Goal: Task Accomplishment & Management: Complete application form

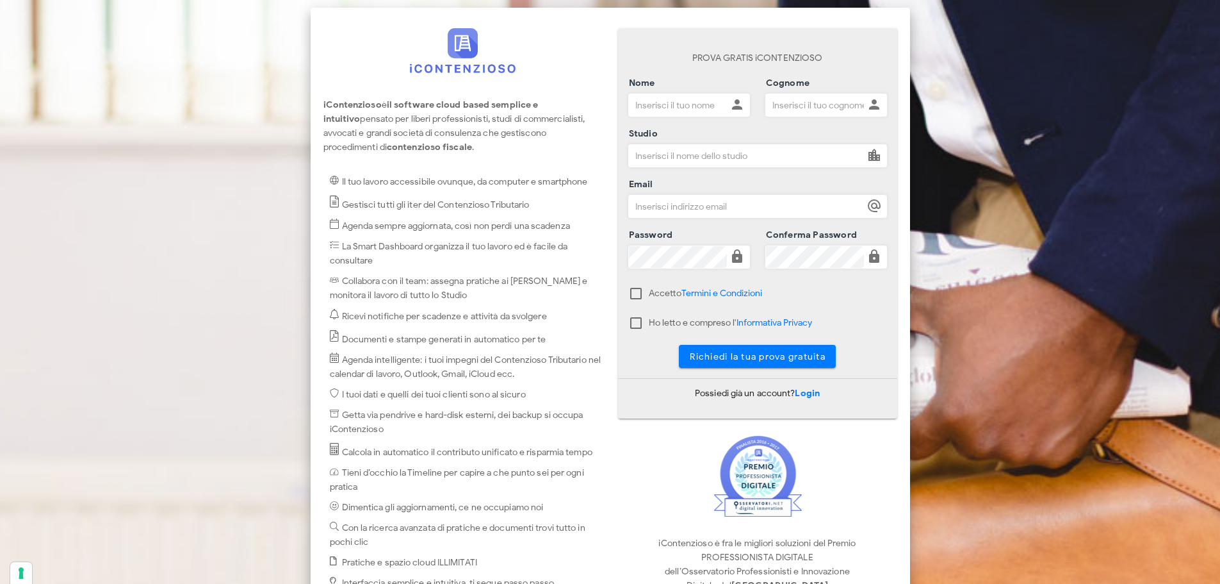
click at [656, 101] on input "Nome" at bounding box center [678, 105] width 98 height 22
type input "Giuseppe"
type input "Noto"
type input "Solvogroup"
type input "direzione@notoconsulting.it"
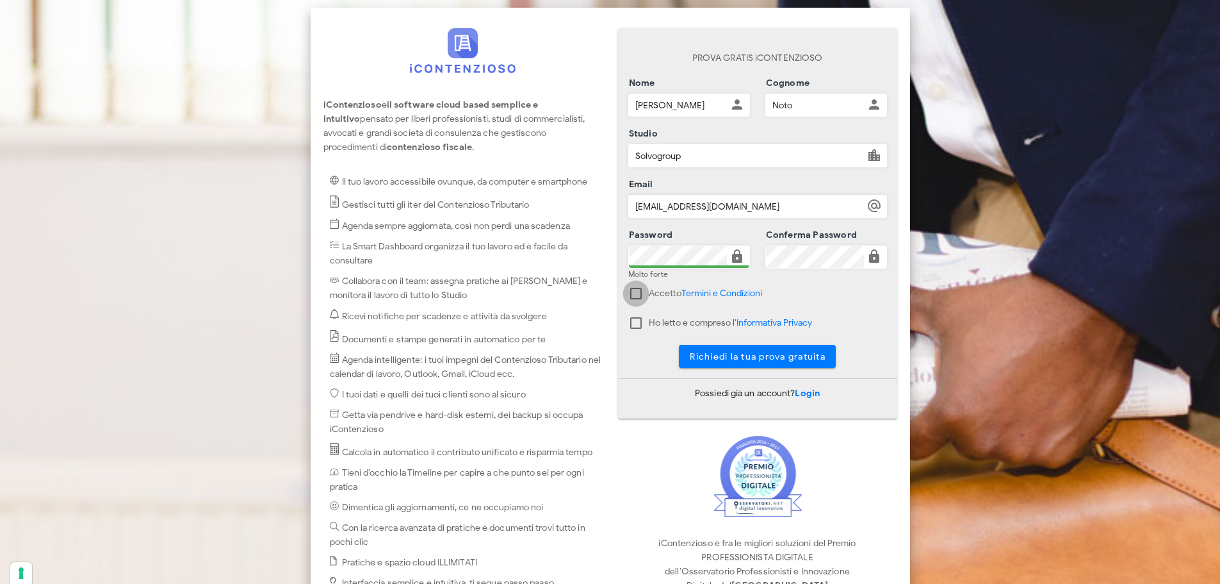
drag, startPoint x: 633, startPoint y: 290, endPoint x: 623, endPoint y: 317, distance: 28.8
click at [633, 291] on div at bounding box center [636, 294] width 22 height 22
checkbox input "true"
click at [634, 325] on div at bounding box center [636, 323] width 22 height 22
checkbox input "true"
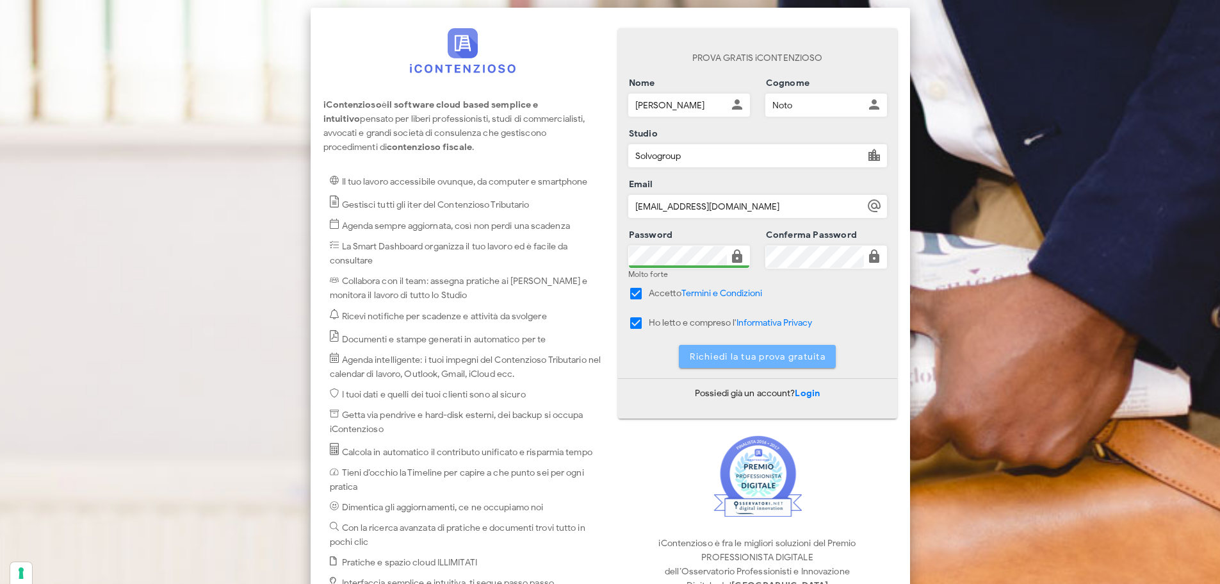
click at [748, 357] on span "Richiedi la tua prova gratuita" at bounding box center [757, 356] width 136 height 11
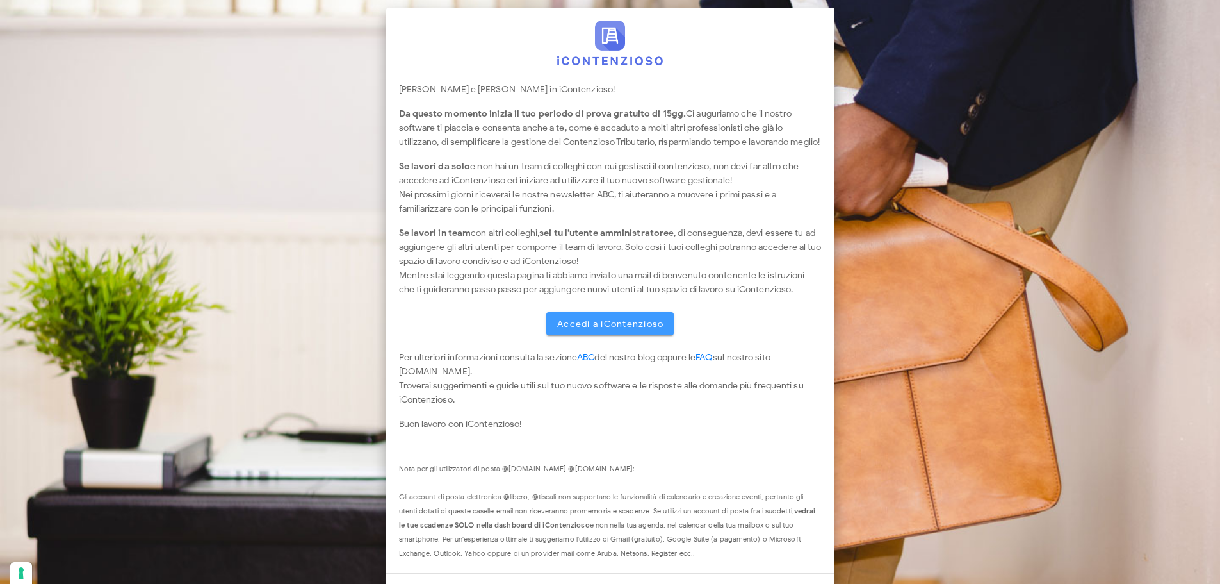
click at [598, 329] on link "Accedi a iContenzioso" at bounding box center [610, 323] width 128 height 23
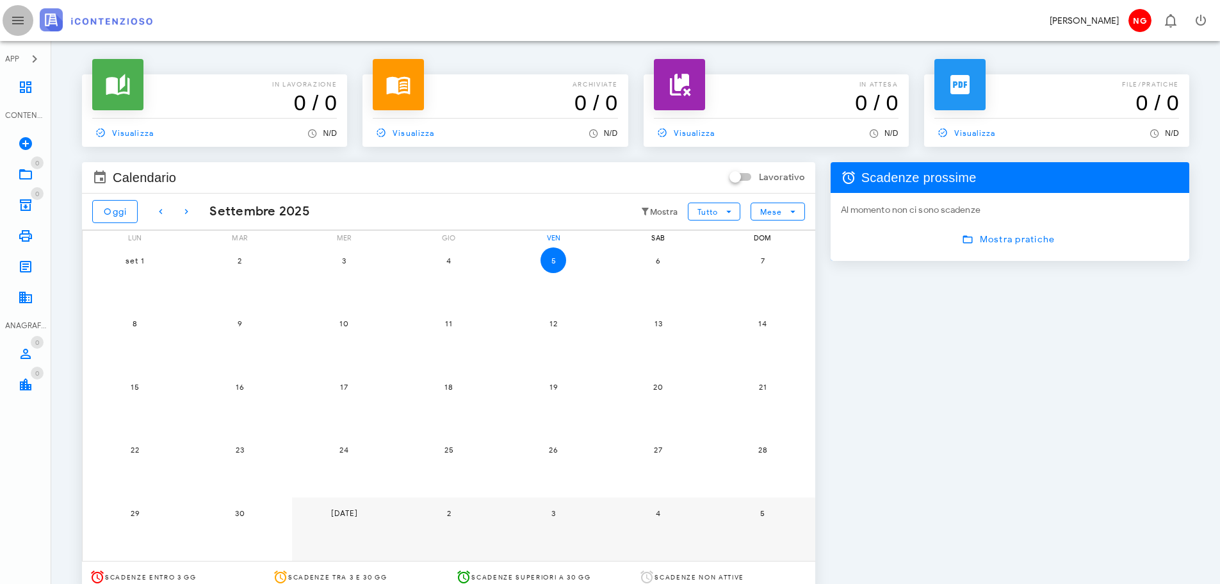
click at [15, 21] on icon "button" at bounding box center [17, 20] width 15 height 15
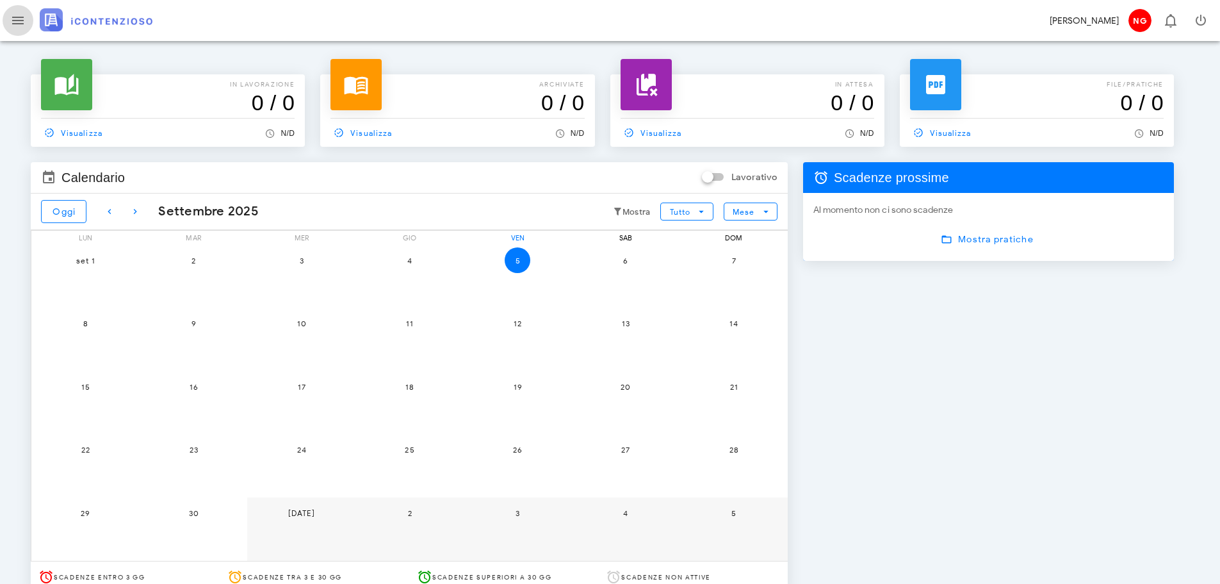
click at [15, 21] on icon "button" at bounding box center [17, 20] width 15 height 15
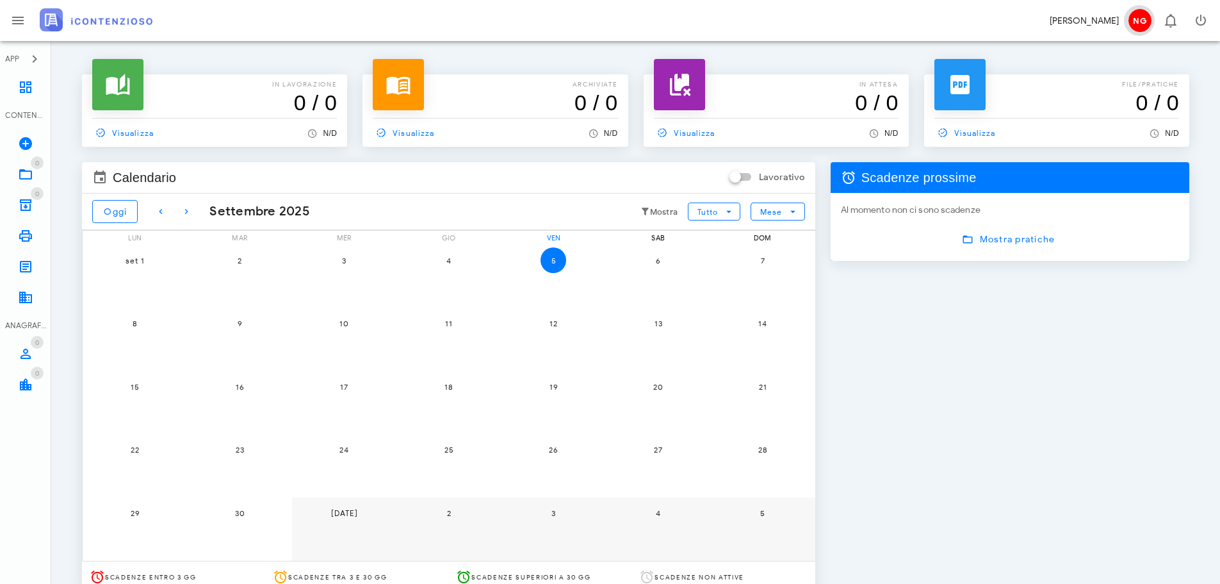
click at [1146, 23] on span "NG" at bounding box center [1140, 20] width 23 height 23
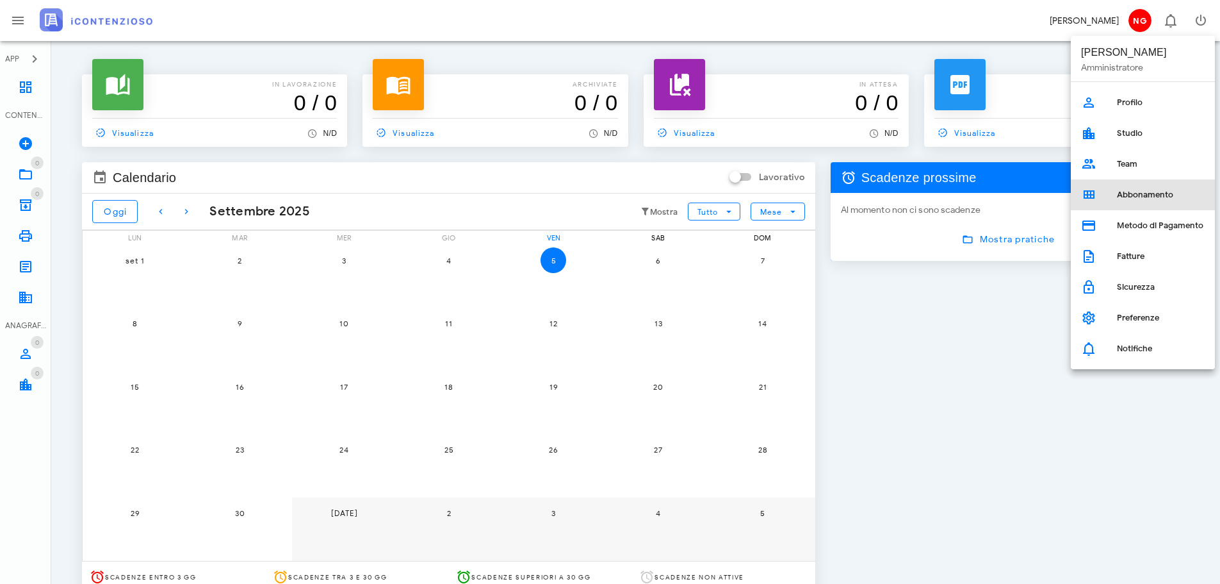
click at [1140, 192] on div "Abbonamento" at bounding box center [1161, 195] width 88 height 10
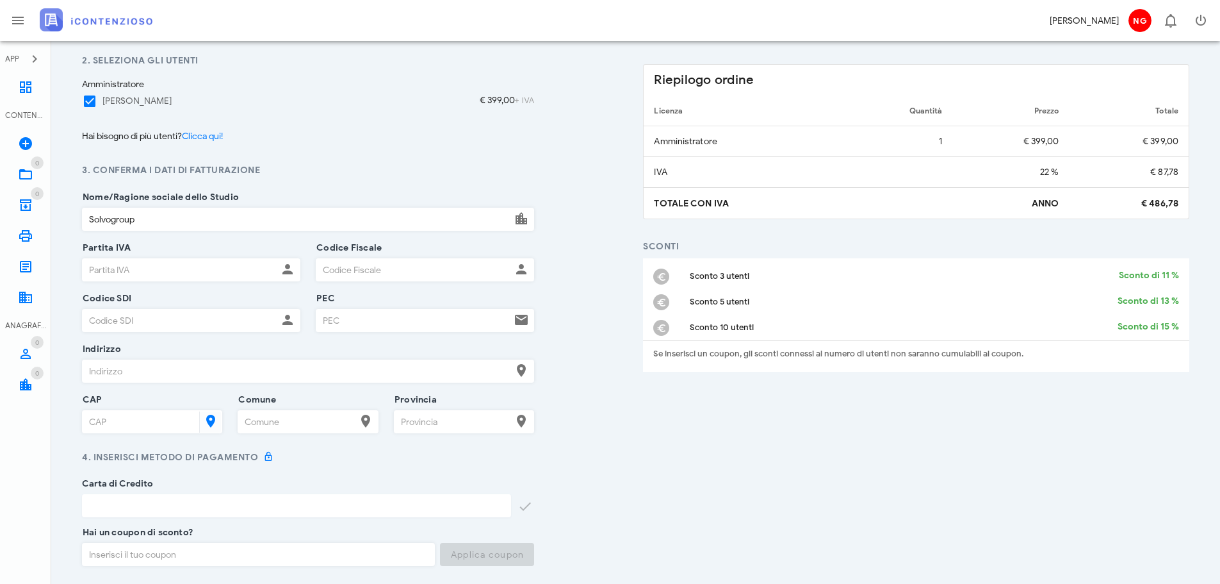
scroll to position [384, 0]
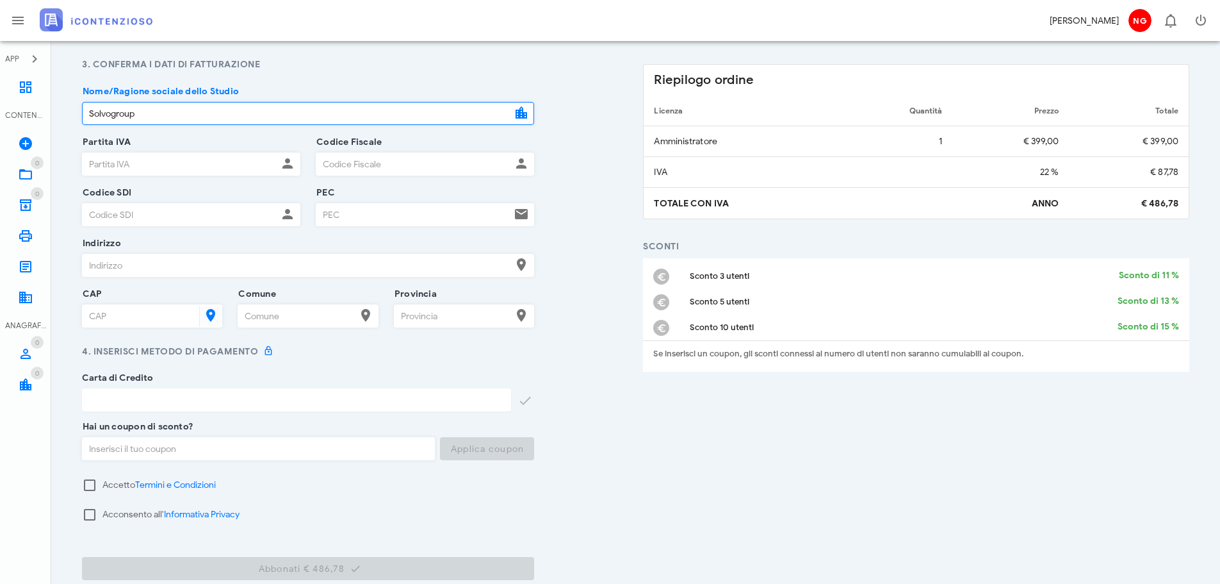
drag, startPoint x: 186, startPoint y: 112, endPoint x: -42, endPoint y: 90, distance: 229.8
click at [0, 90] on html "APP Dashboard CONTENZIOSO Nuovo Contenzioso 0 In Lavorazione 0 0 Archivio 0 Sta…" at bounding box center [610, 146] width 1220 height 1060
type input "Giuseppe Noto"
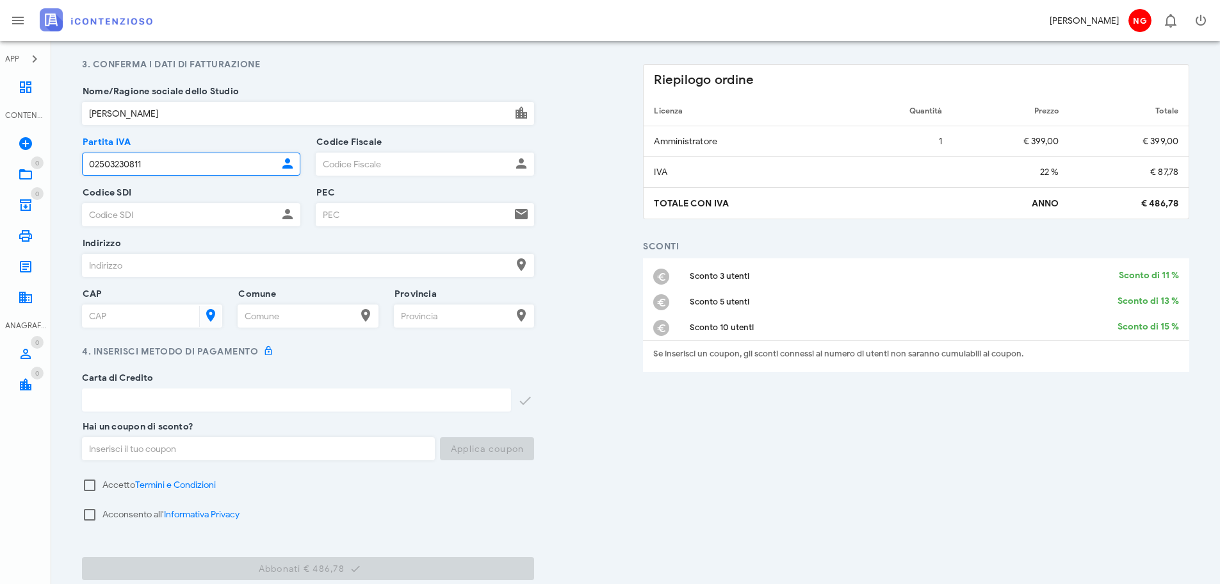
type input "02503230811"
type input "NTOGPP81E08G273R"
type input "KRRH6B9"
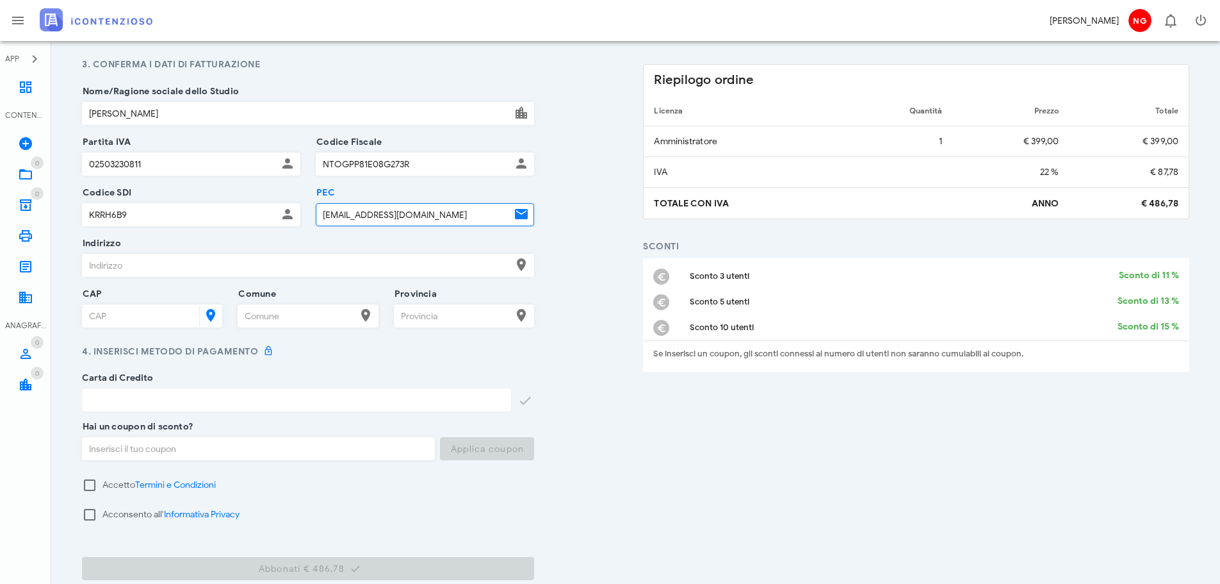
type input "studionoto@pec.it"
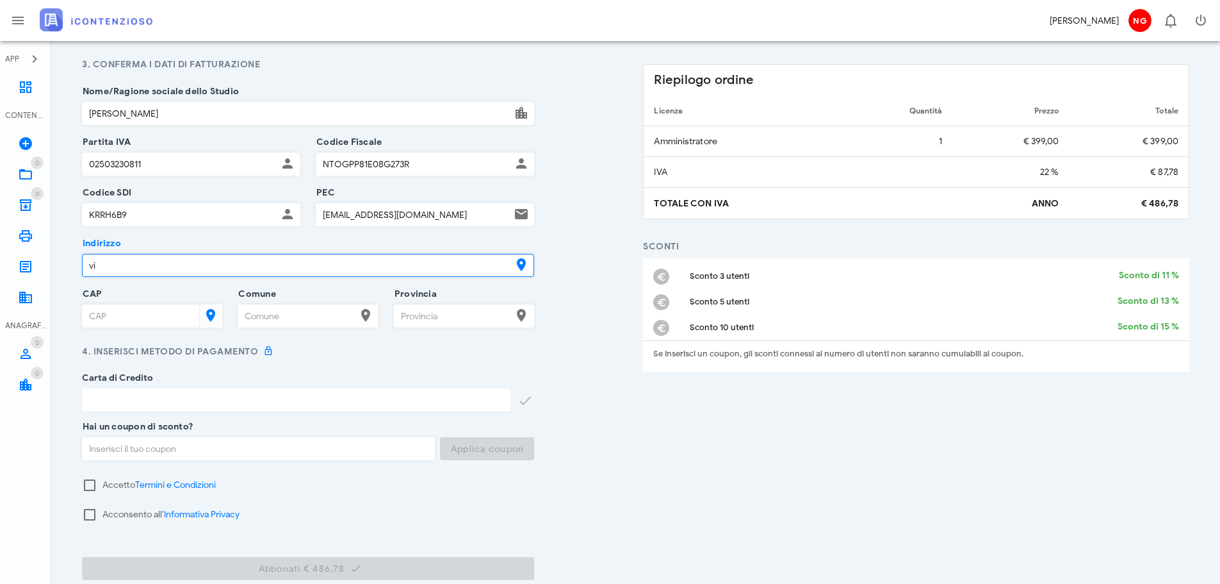
type input "v"
type input "VIA GIUSEPPE LA MASA 33/C"
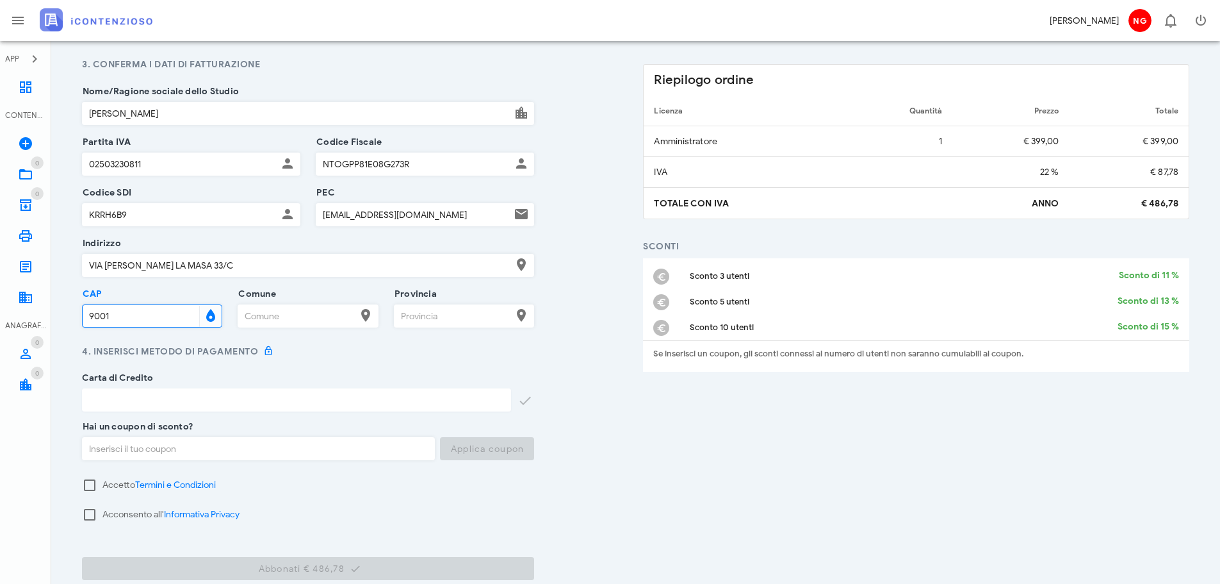
type input "90011"
click at [152, 325] on input "CAP" at bounding box center [140, 316] width 114 height 22
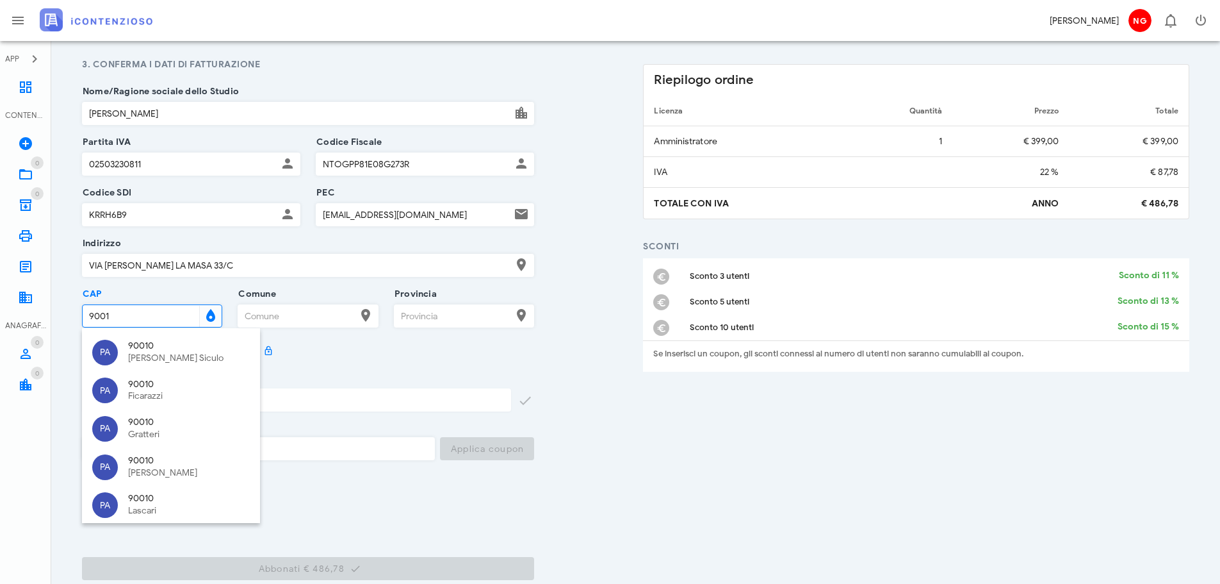
type input "90011"
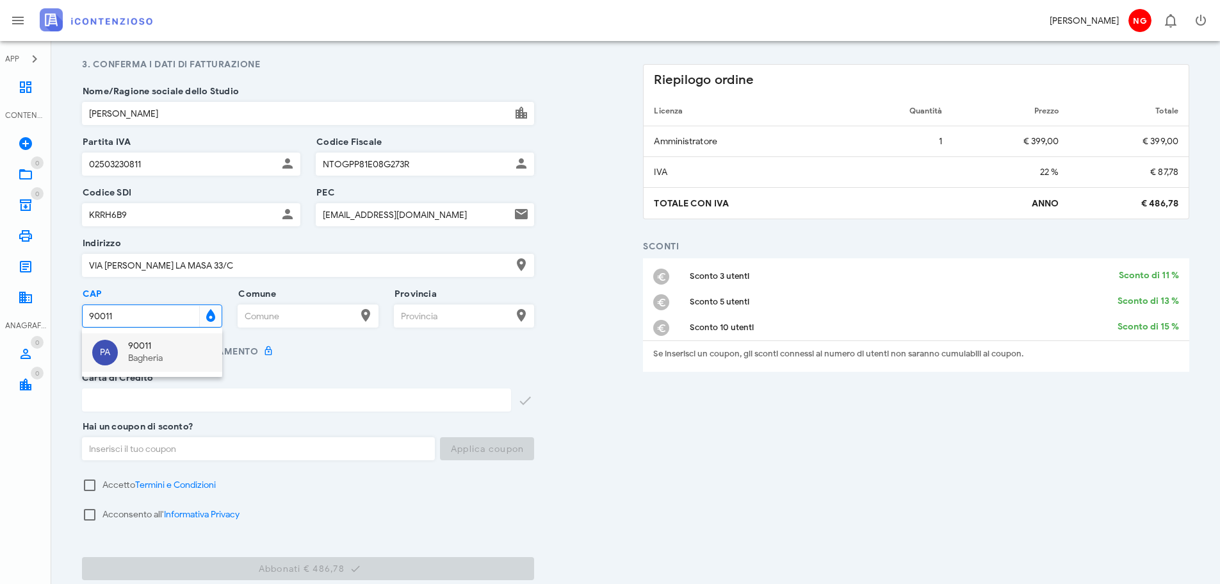
click at [142, 348] on div "90011" at bounding box center [170, 346] width 84 height 11
type input "Bagheria"
type input "PA"
type input "90011"
click at [586, 441] on div "1. Seleziona il tipo di abbonamento Il più scelto Fatturazione annuale (risparm…" at bounding box center [635, 207] width 1123 height 785
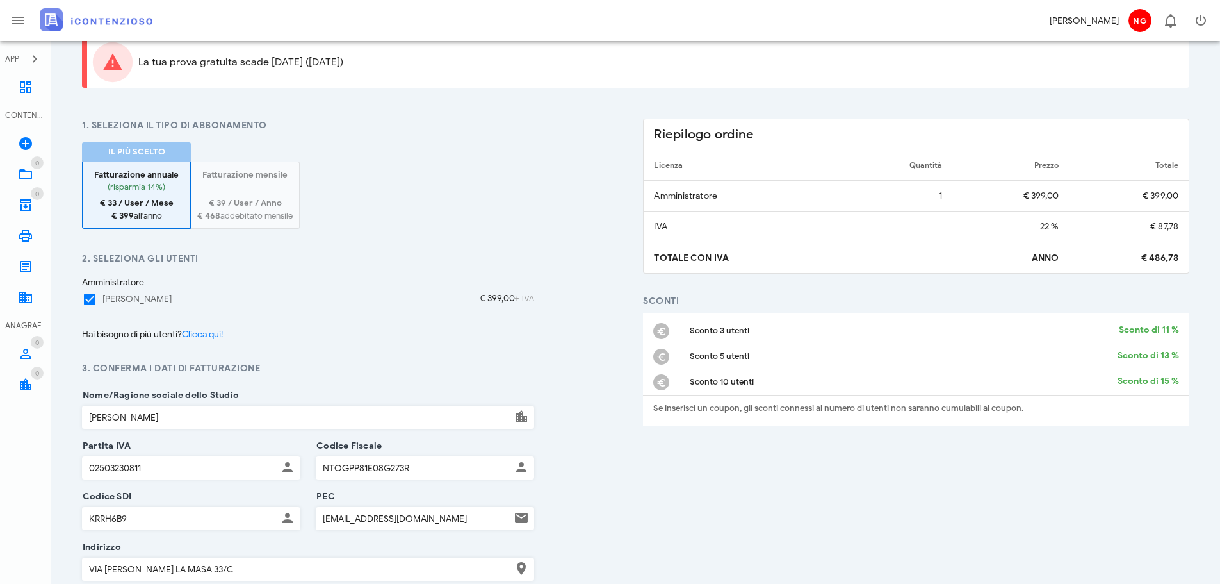
scroll to position [64, 0]
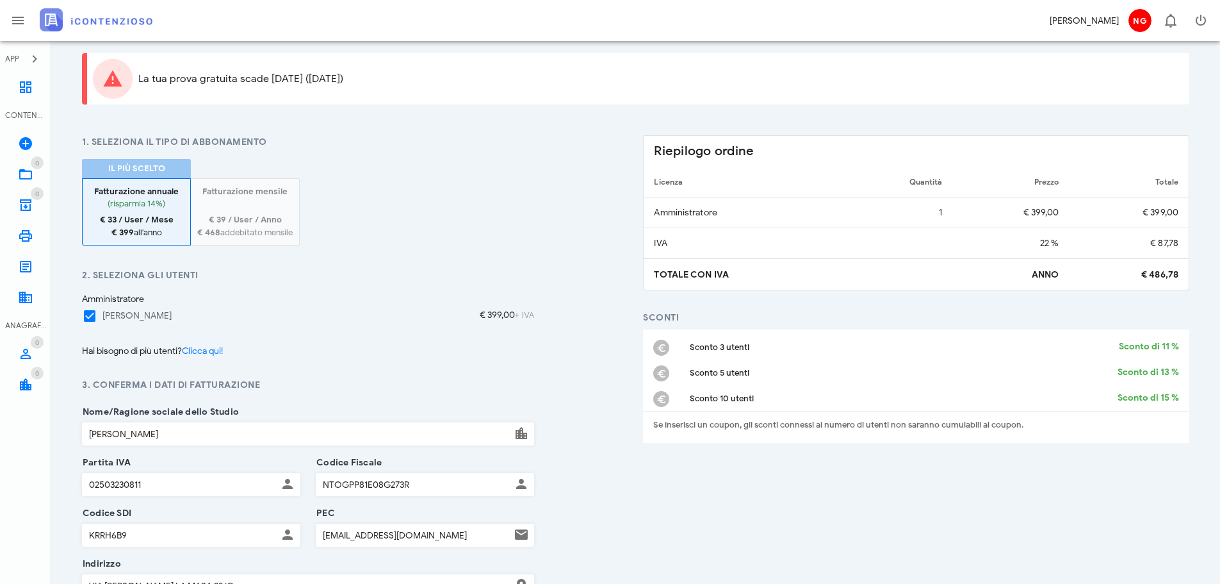
click at [251, 226] on div "€ 39 / User / Anno € 468 addebitato mensile" at bounding box center [244, 225] width 95 height 25
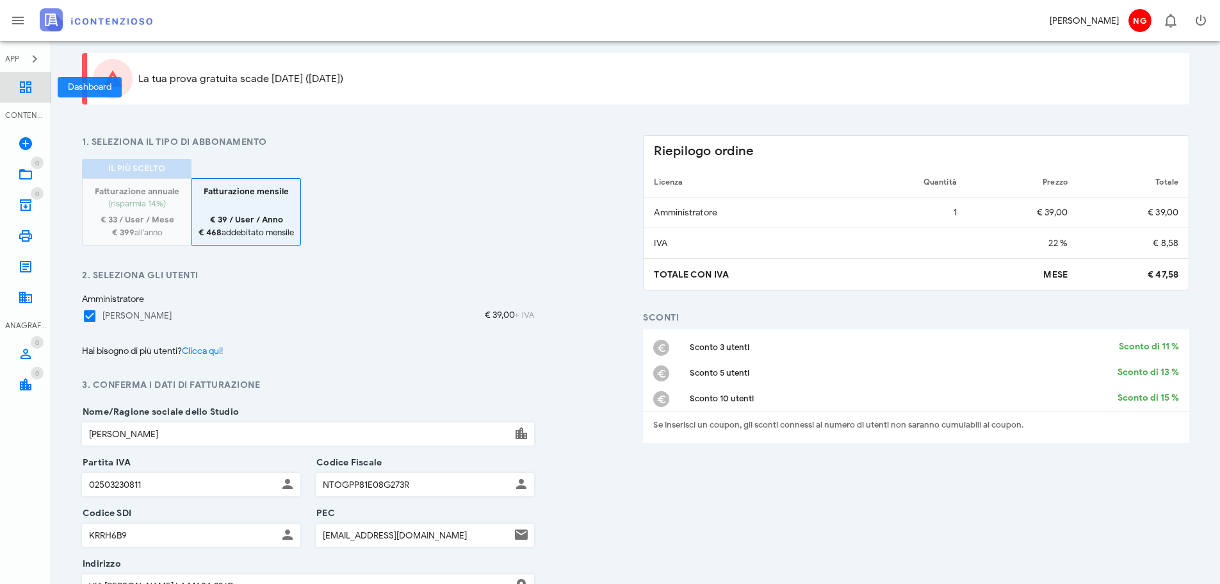
click at [23, 90] on icon at bounding box center [25, 86] width 15 height 15
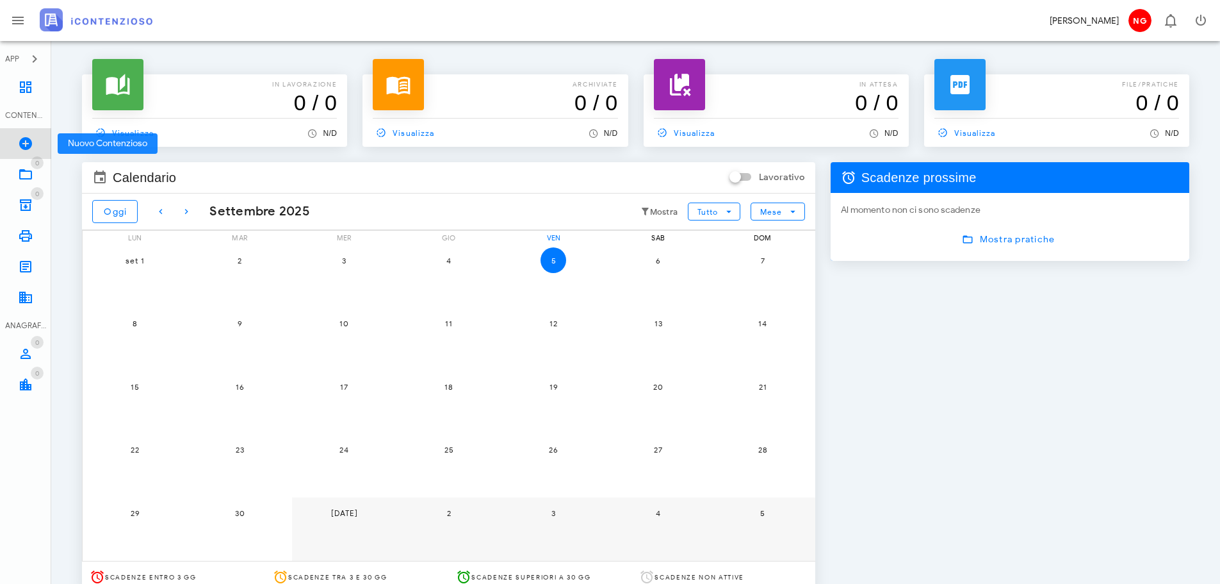
click at [32, 135] on link "Nuovo Contenzioso" at bounding box center [25, 143] width 51 height 31
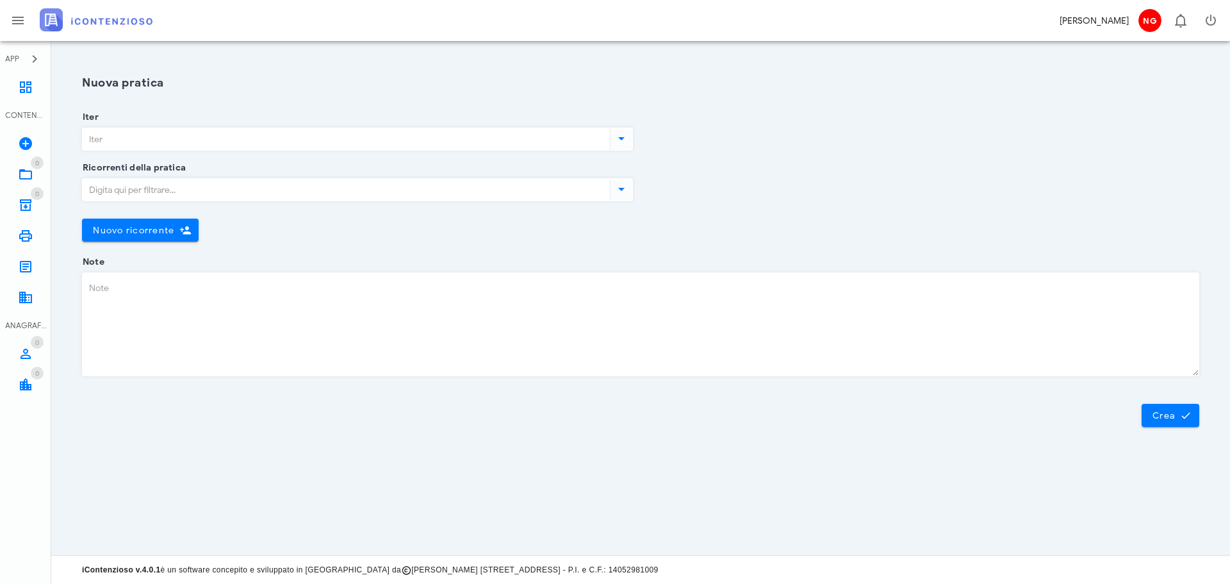
click at [509, 139] on input "Iter" at bounding box center [345, 139] width 525 height 22
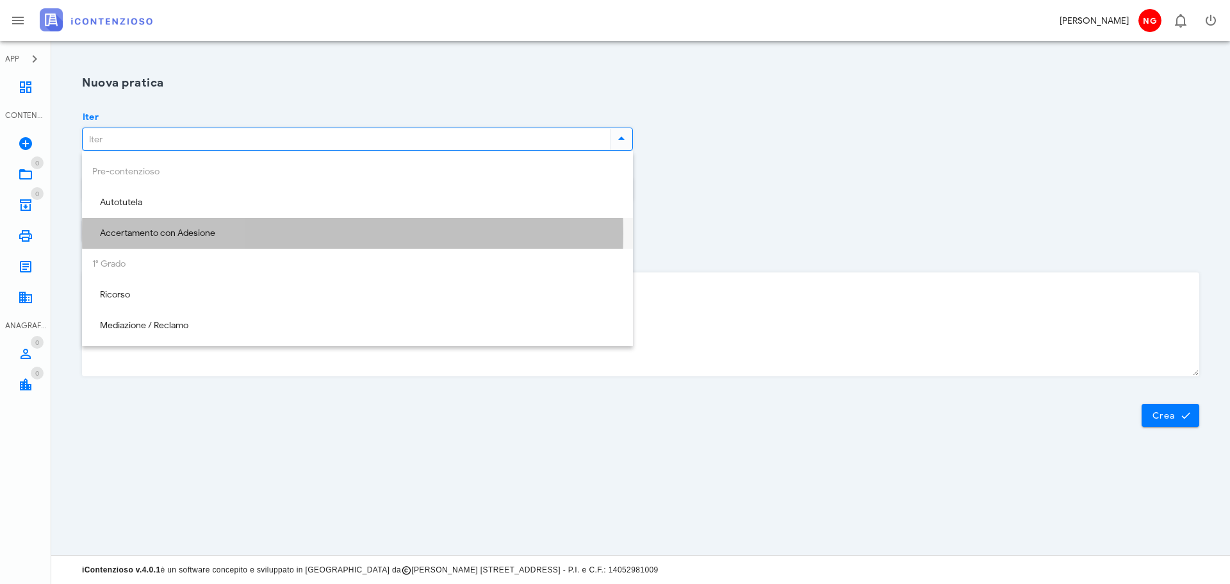
click at [243, 233] on div "Accertamento con Adesione" at bounding box center [357, 233] width 530 height 11
type input "Accertamento con Adesione"
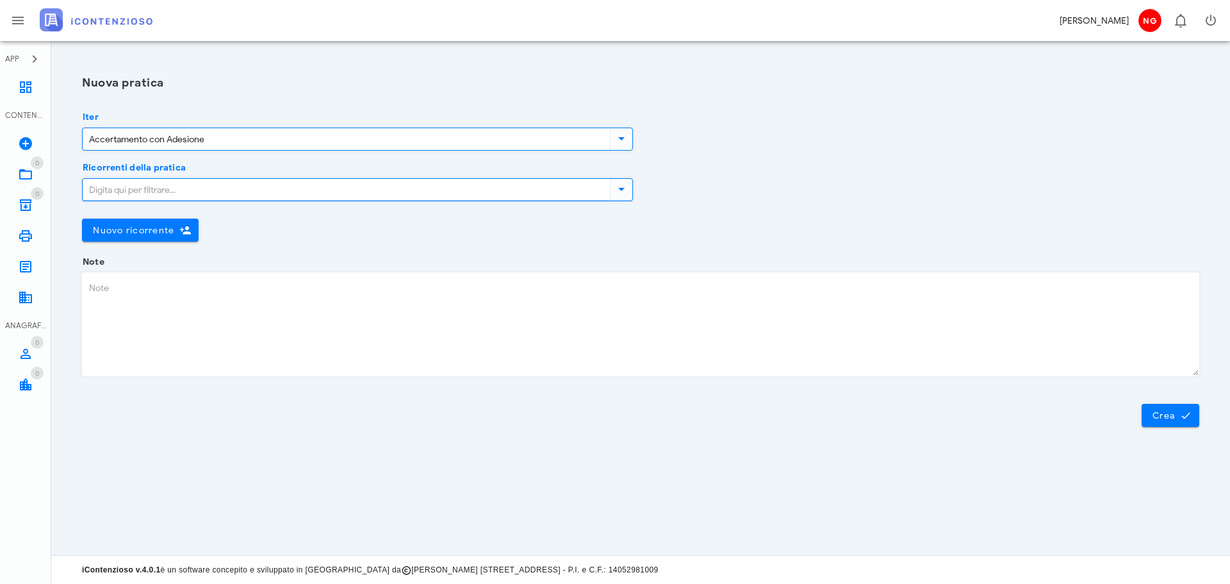
click at [263, 186] on input "Ricorrenti della pratica" at bounding box center [345, 190] width 525 height 22
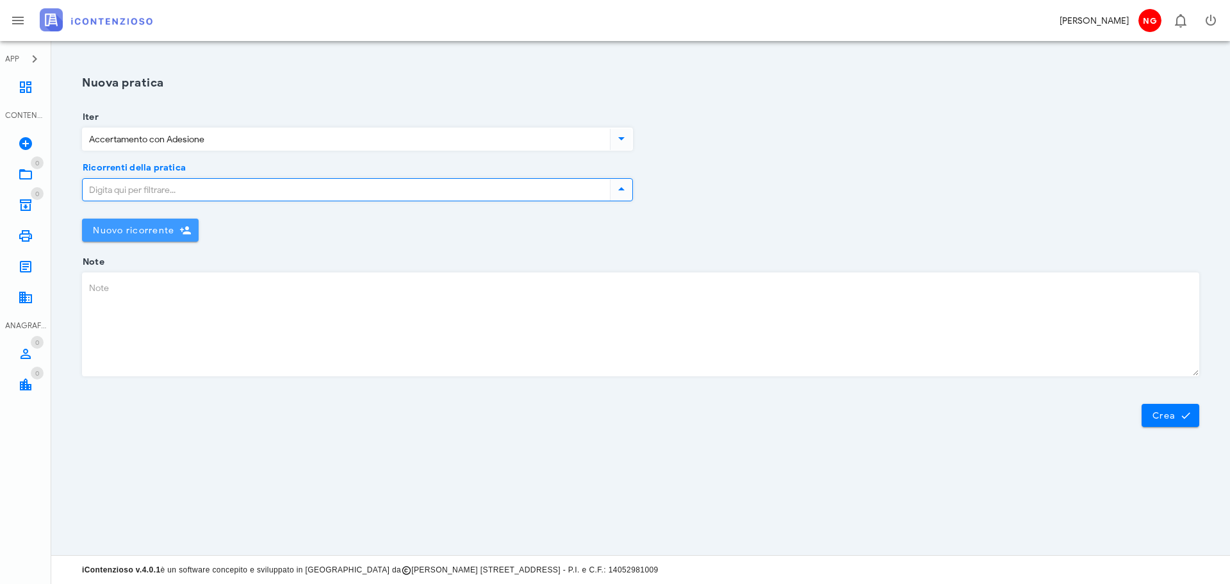
click at [167, 222] on button "Nuovo ricorrente" at bounding box center [140, 229] width 117 height 23
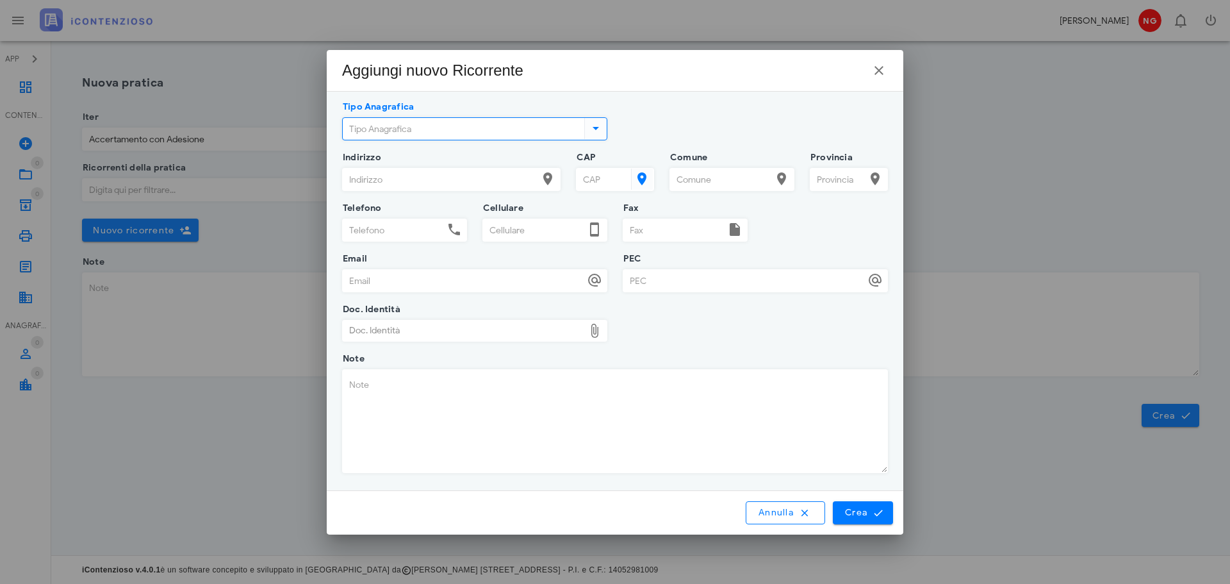
click at [463, 124] on input "Tipo Anagrafica" at bounding box center [462, 129] width 239 height 22
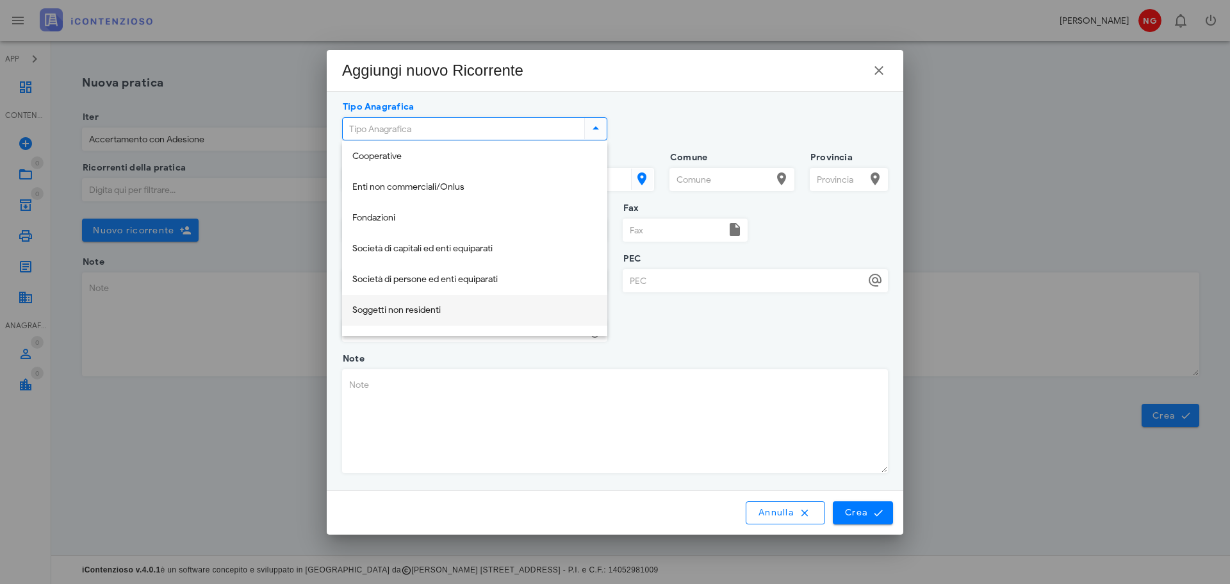
scroll to position [154, 0]
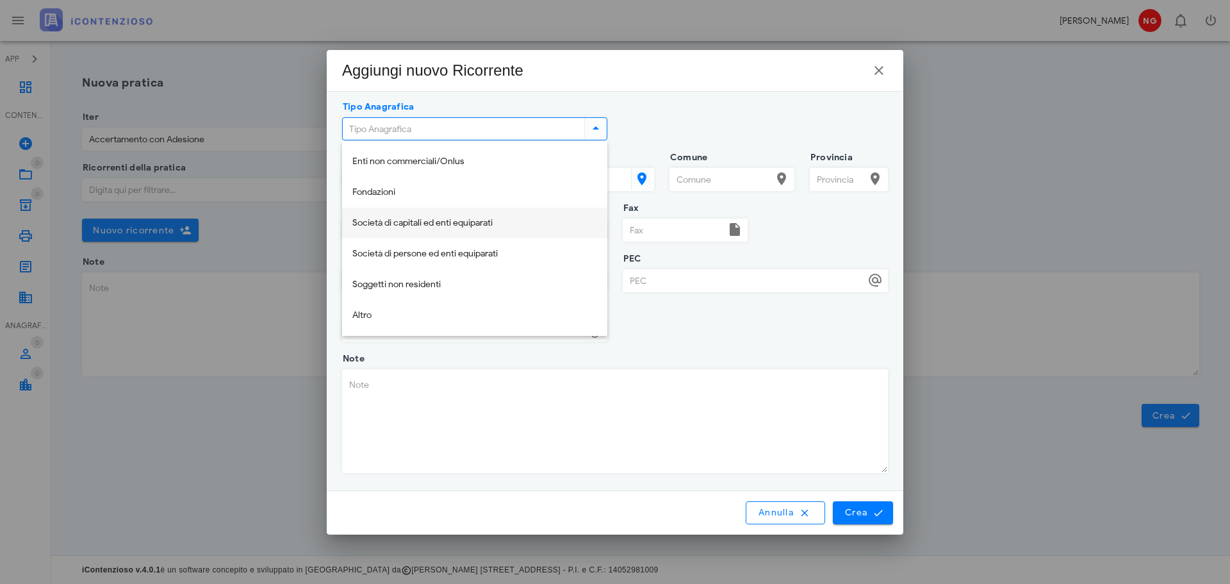
click at [462, 224] on div "Società di capitali ed enti equiparati" at bounding box center [474, 223] width 245 height 11
type input "Società di capitali ed enti equiparati"
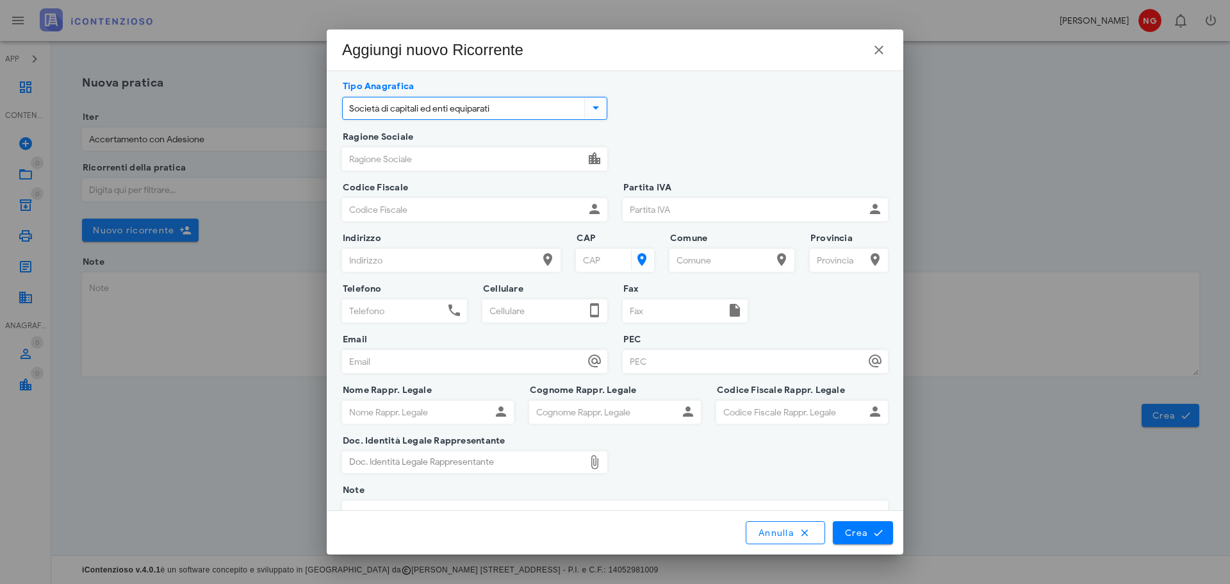
click at [446, 152] on input "Ragione Sociale" at bounding box center [464, 159] width 242 height 22
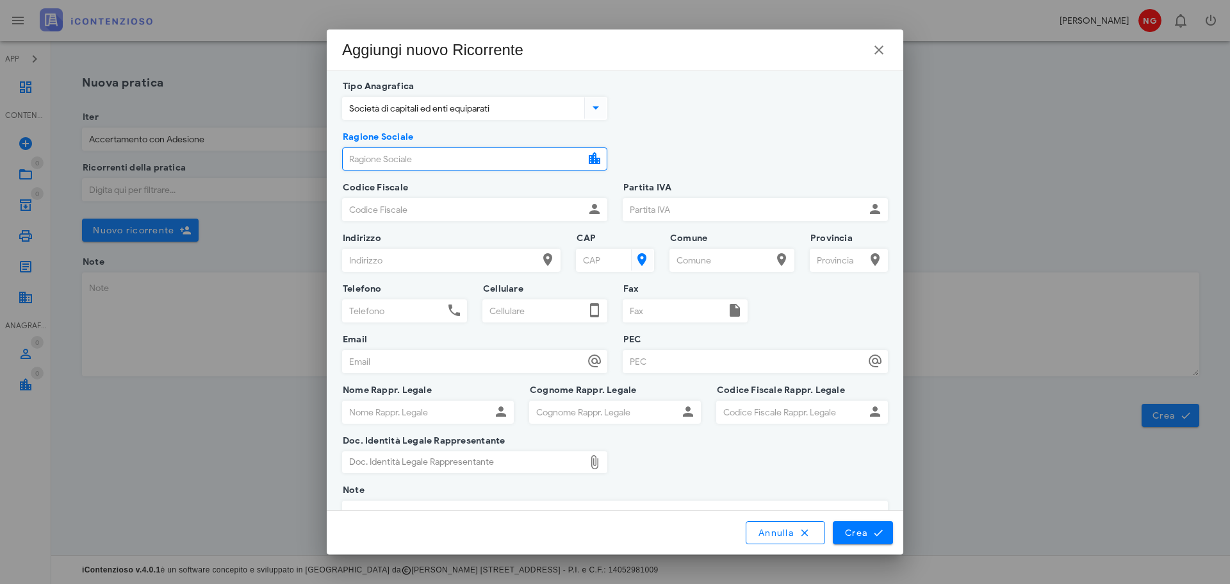
paste input "05667730823"
type input "05667730823"
click at [433, 213] on input "Codice Fiscale" at bounding box center [464, 210] width 242 height 22
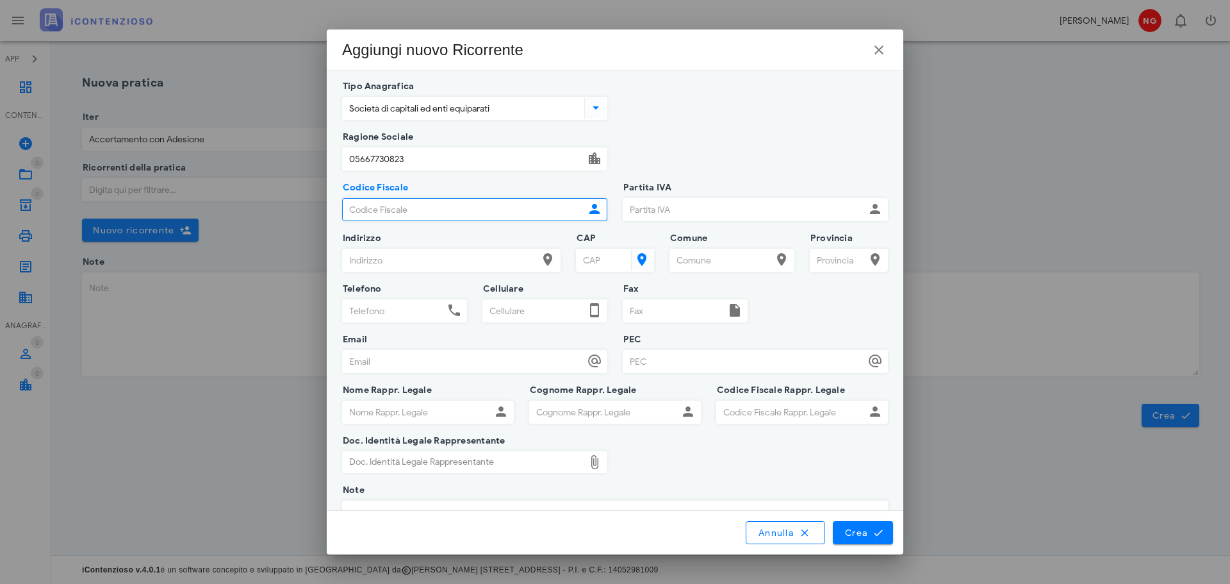
paste input "05667730823"
type input "05667730823"
click at [678, 206] on input "Partita IVA" at bounding box center [744, 210] width 242 height 22
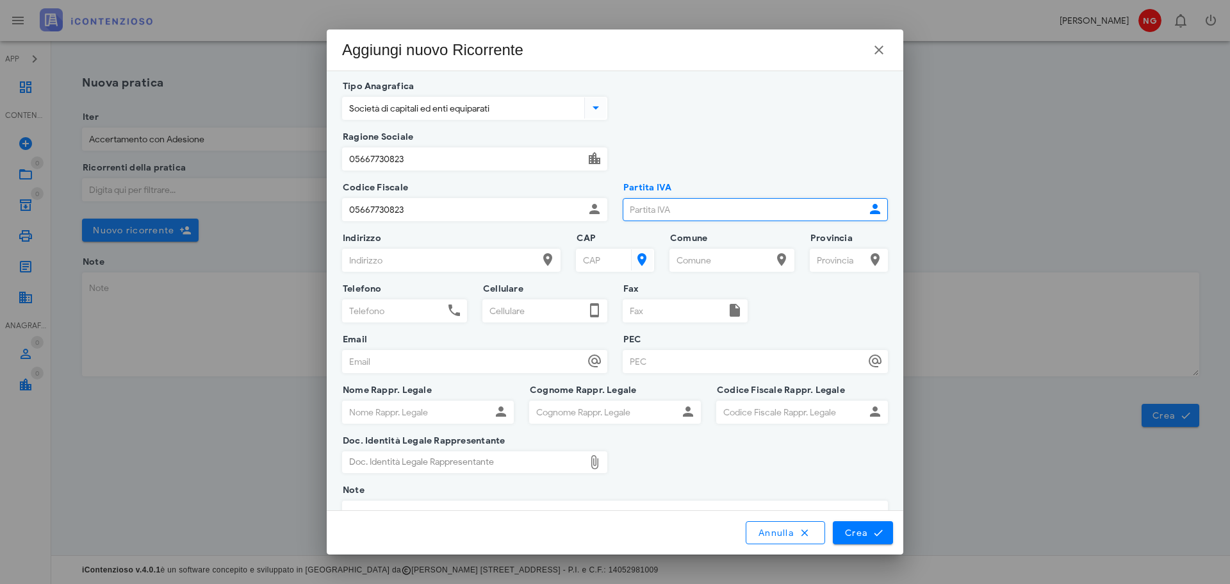
paste input "05667730823"
type input "05667730823"
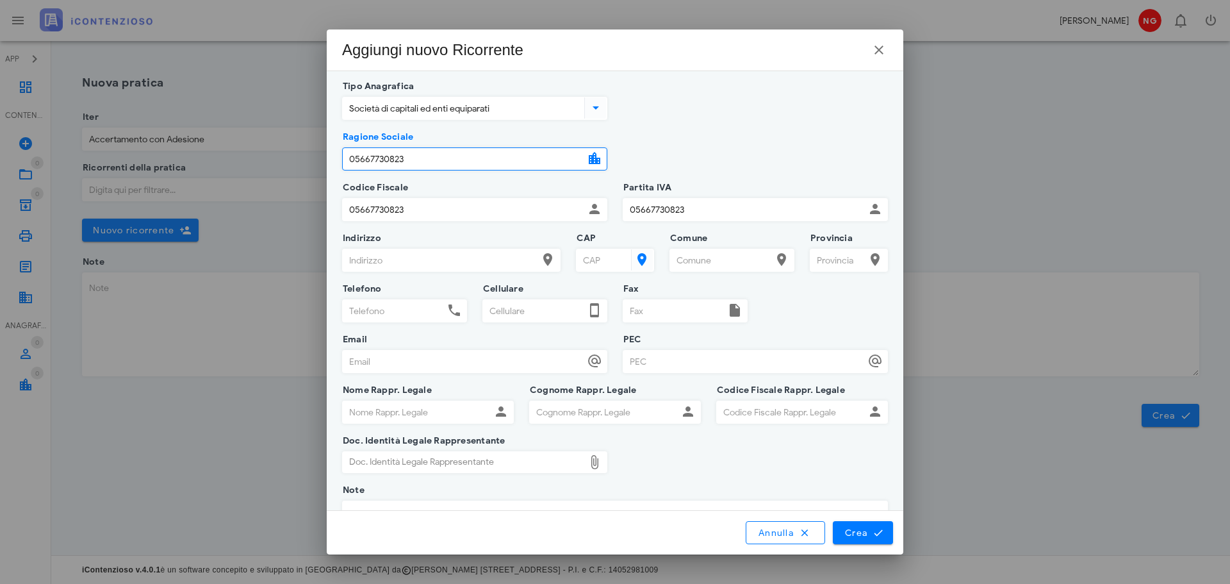
drag, startPoint x: 468, startPoint y: 163, endPoint x: 145, endPoint y: 195, distance: 323.8
click at [152, 193] on div "APP Dashboard CONTENZIOSO Nuovo Contenzioso 0 In Lavorazione 0 0 Archivio 0 Sta…" at bounding box center [615, 292] width 1230 height 584
paste input "MBS ENGINEERING S.R.L"
type input "MBS ENGINEERING S.R.L."
click at [375, 252] on input "Indirizzo" at bounding box center [440, 260] width 195 height 22
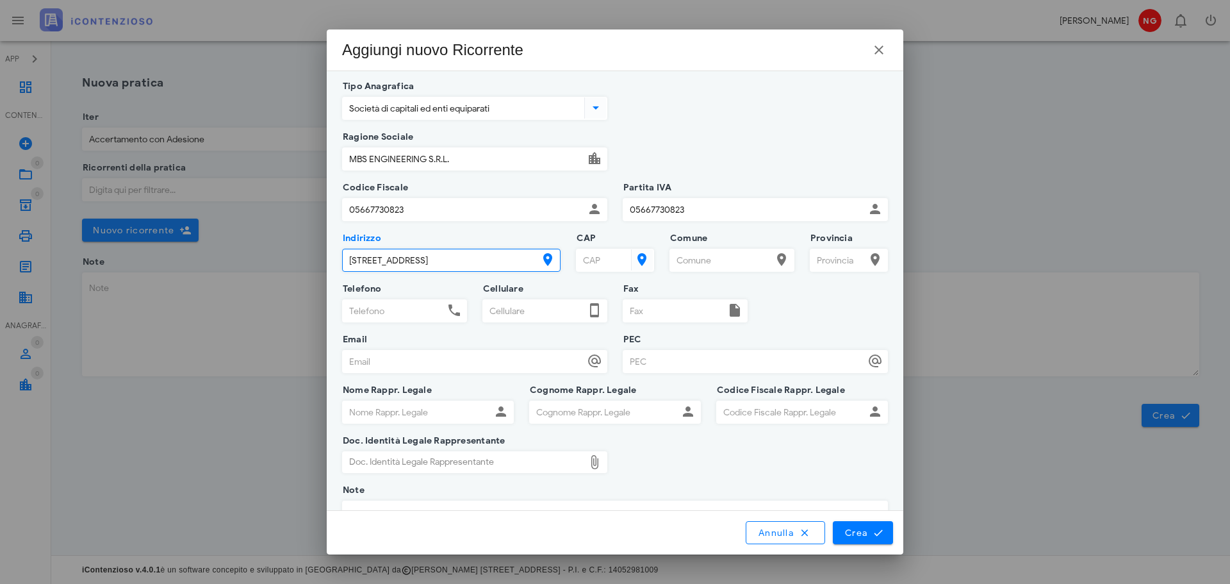
type input "VIA REDIPUGLIA 36"
type input "90014"
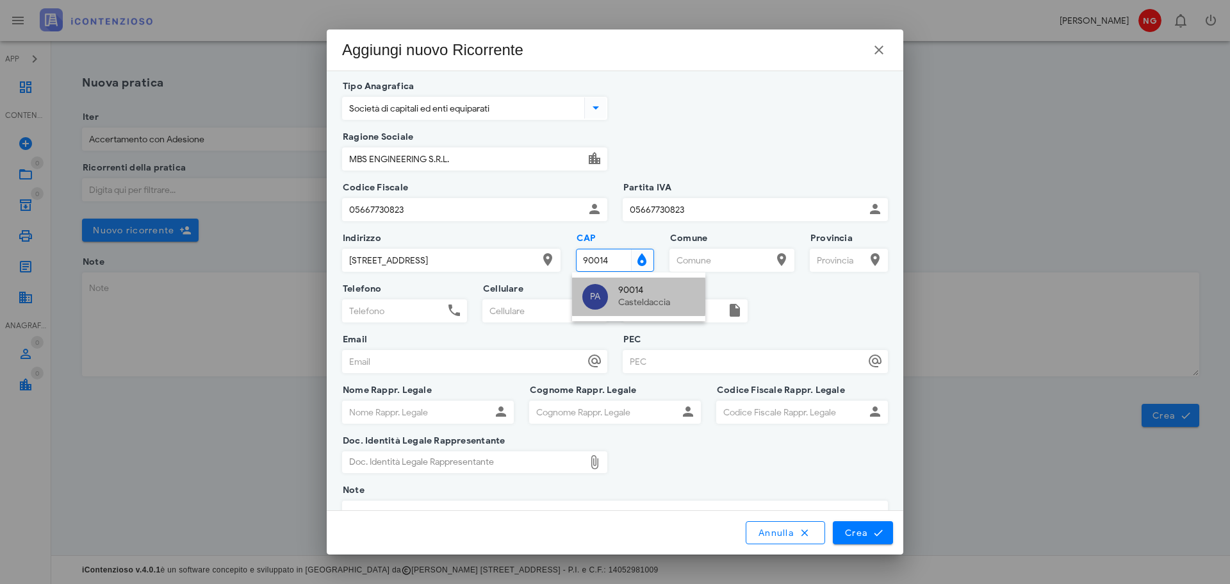
click at [630, 284] on div "90014 Casteldaccia" at bounding box center [656, 296] width 77 height 38
type input "Casteldaccia"
type input "PA"
type input "90014"
click at [422, 367] on input "Email" at bounding box center [464, 361] width 242 height 22
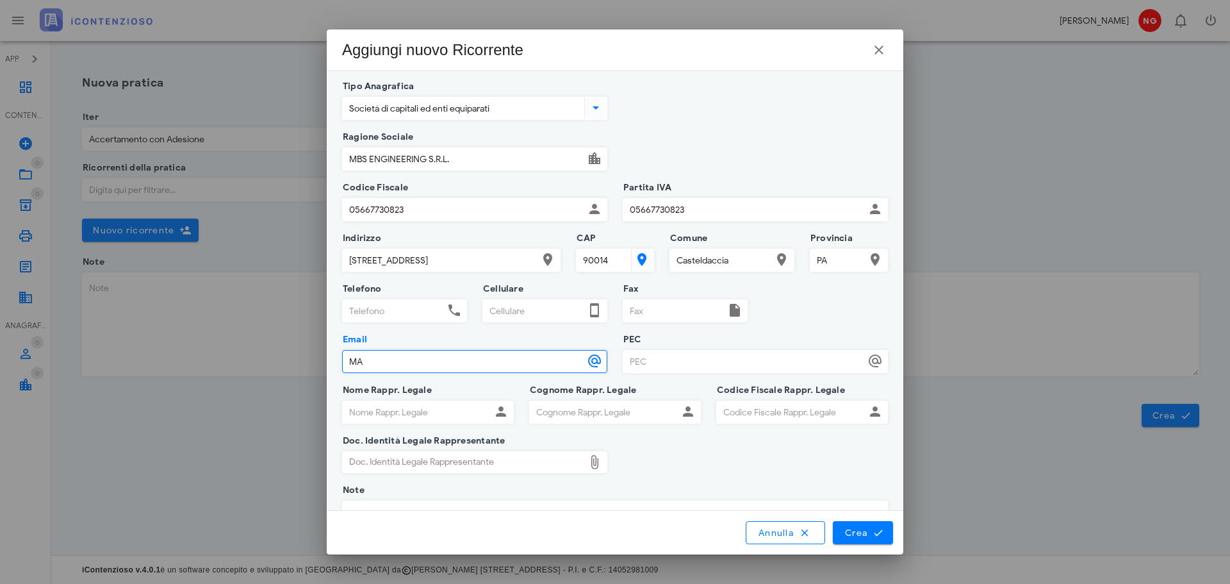
type input "M"
type input "manolo.belmonte@gmail.com"
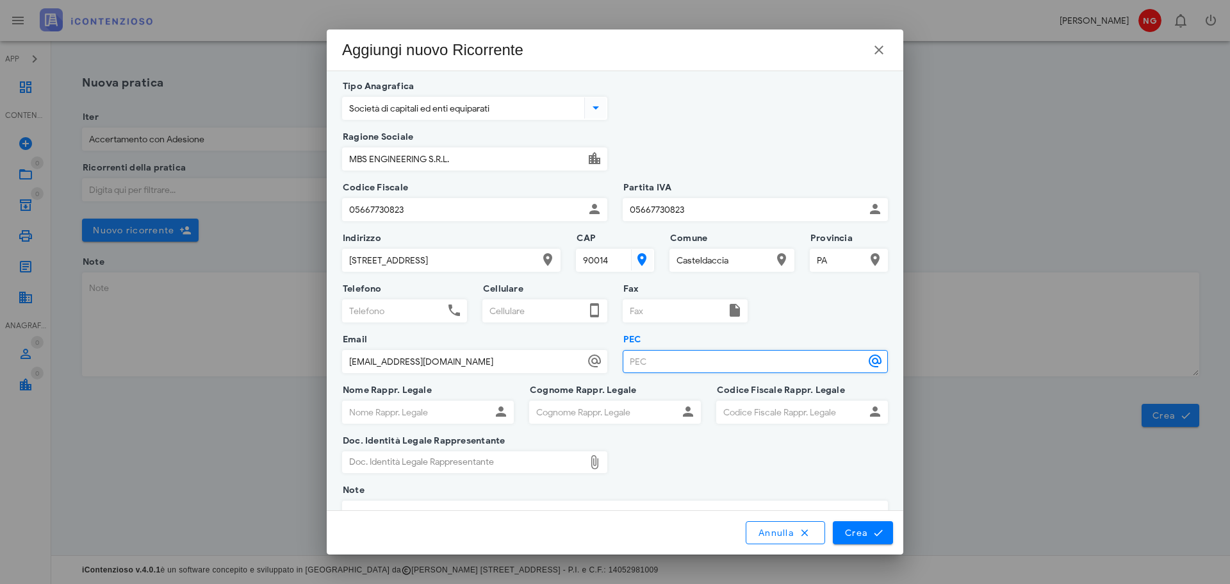
click at [397, 407] on input "Nome Rappr. Legale" at bounding box center [417, 412] width 148 height 22
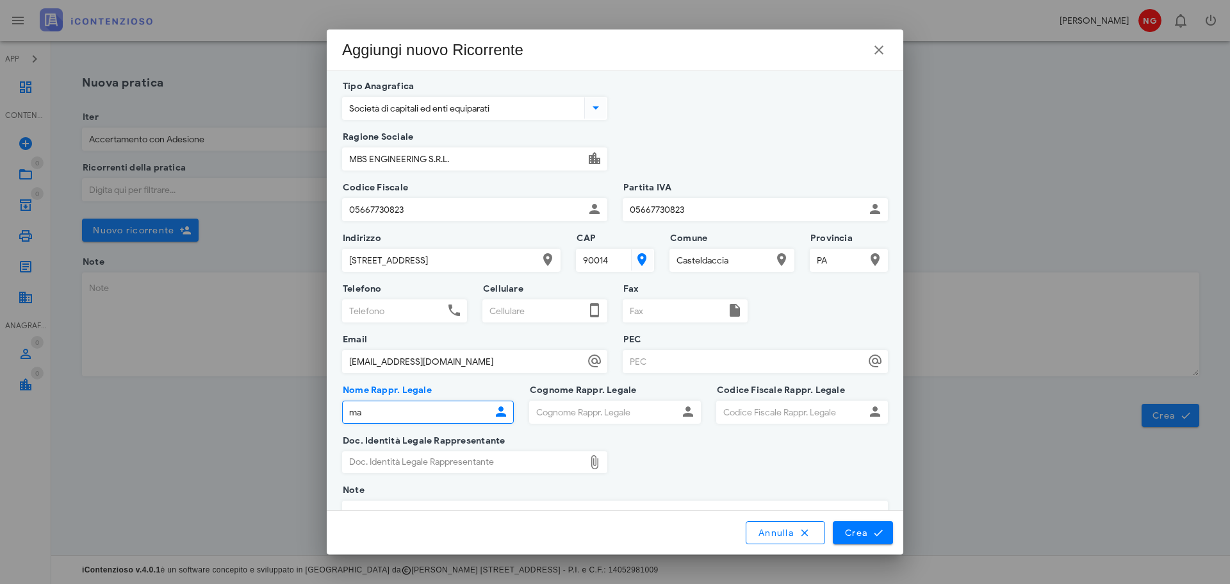
type input "m"
type input "MAURO MANOLO"
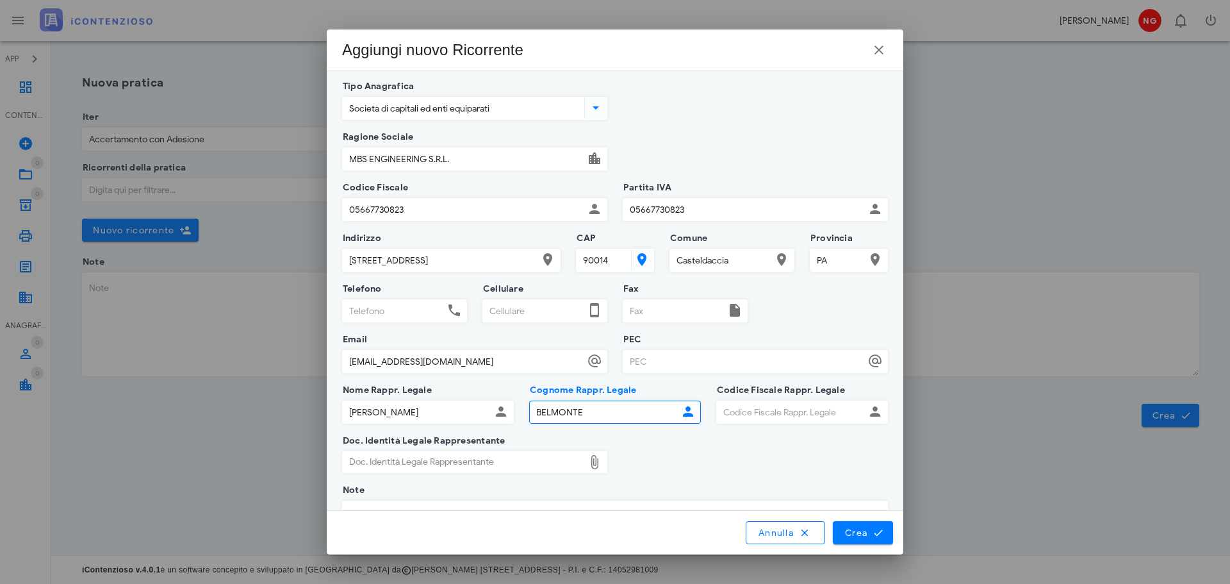
type input "BELMONTE"
click at [822, 411] on input "Codice Fiscale Rappr. Legale" at bounding box center [791, 412] width 148 height 22
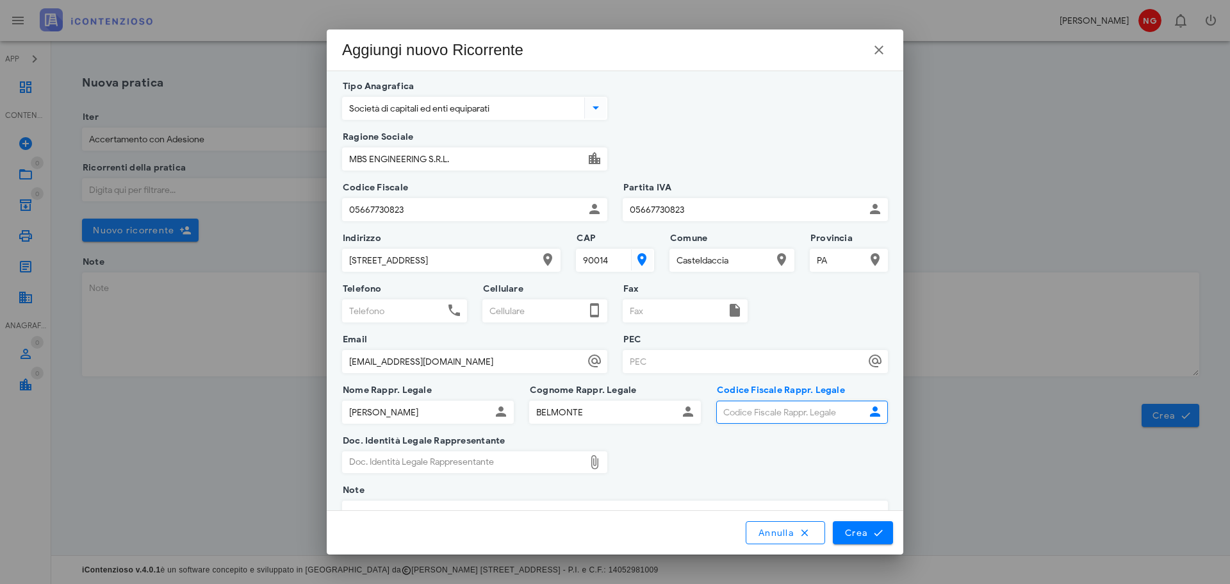
paste input "BLMMMN78P10G273X"
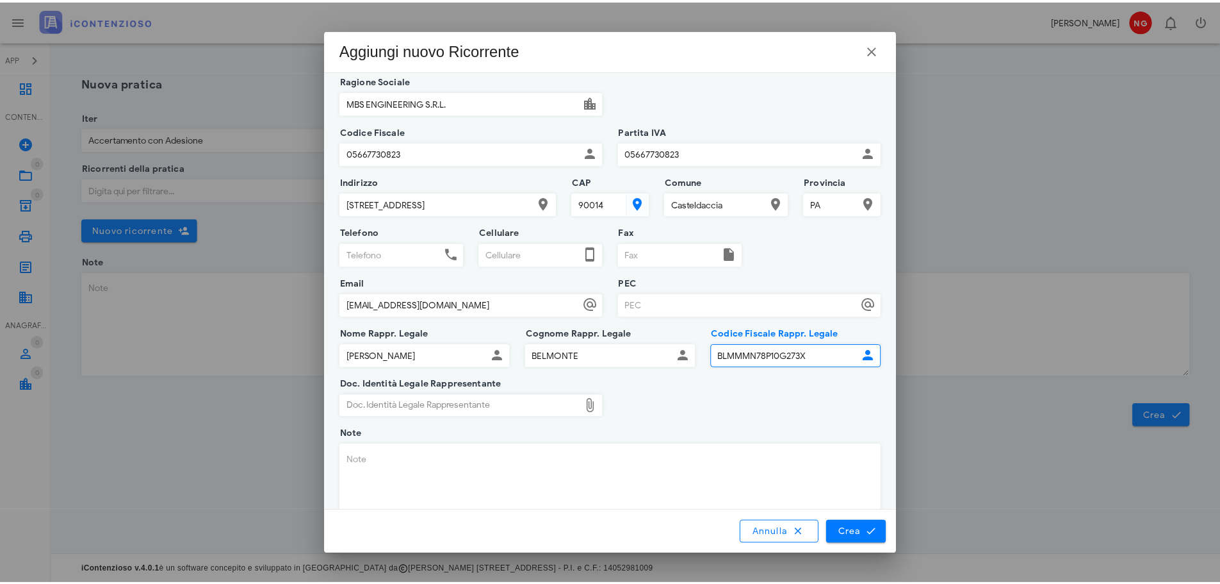
scroll to position [111, 0]
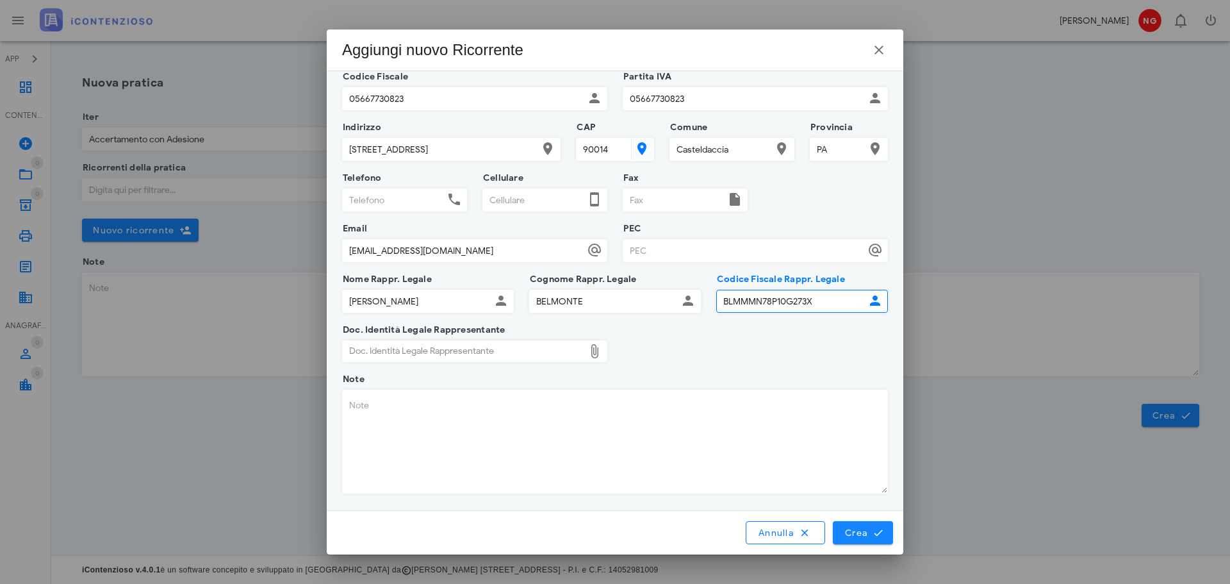
type input "BLMMMN78P10G273X"
click at [860, 530] on span "Crea" at bounding box center [862, 533] width 37 height 12
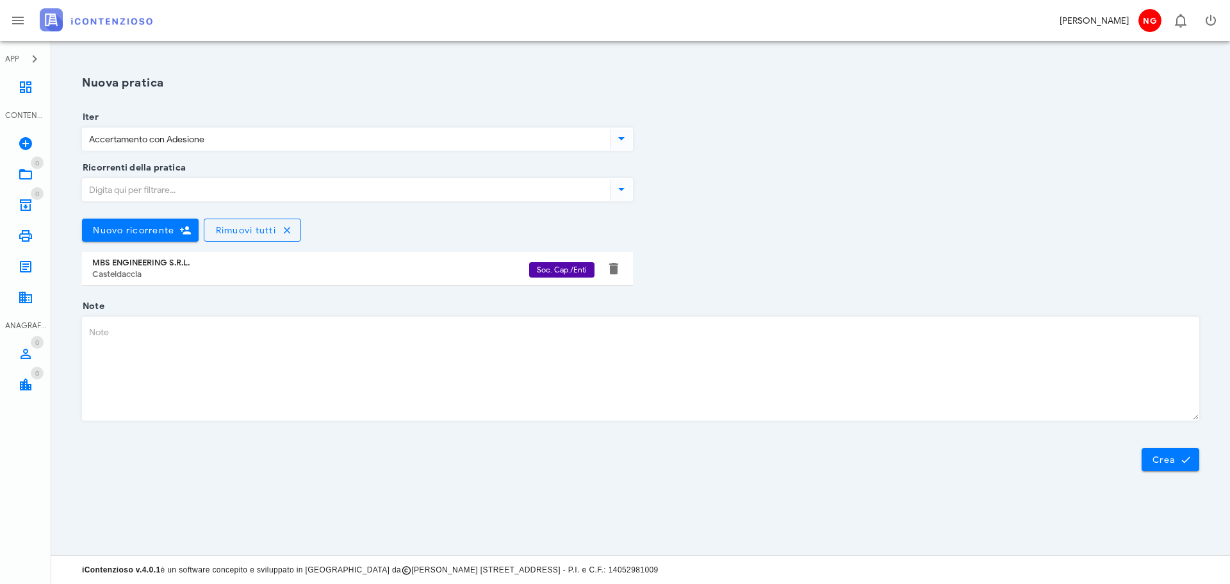
click at [626, 189] on icon at bounding box center [621, 188] width 15 height 15
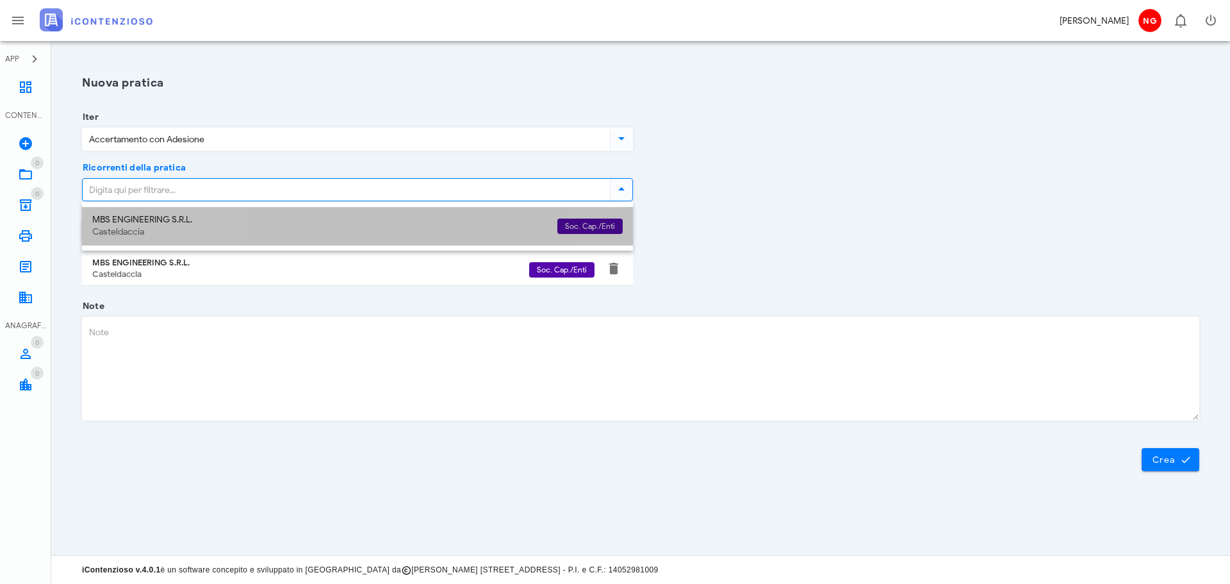
click at [161, 217] on div "MBS ENGINEERING S.R.L." at bounding box center [319, 220] width 455 height 11
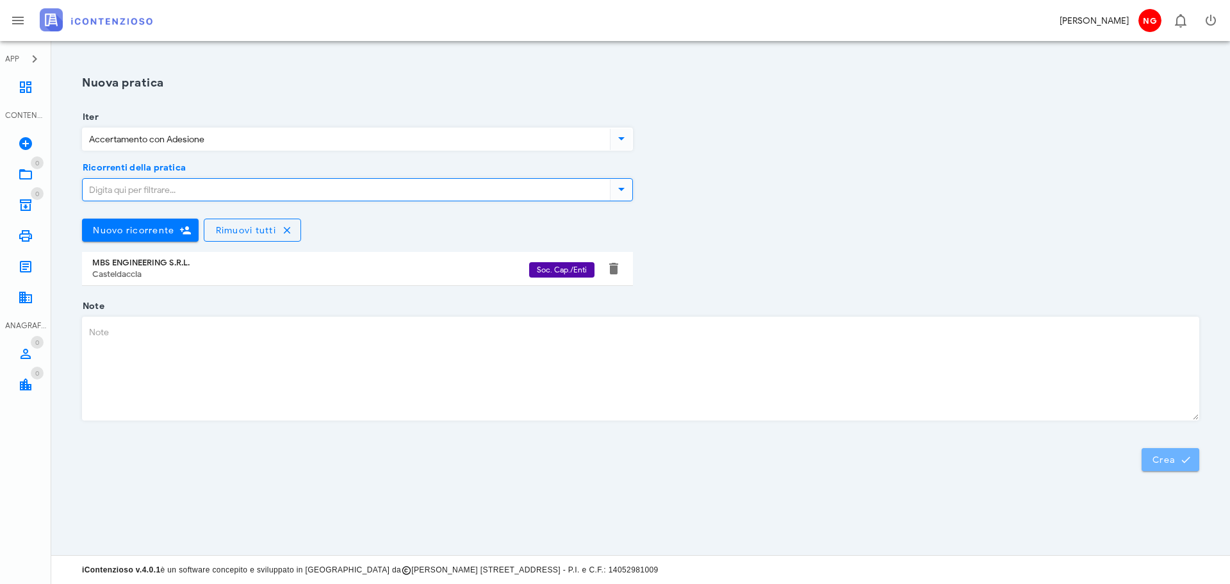
click at [1165, 461] on span "Crea" at bounding box center [1170, 460] width 37 height 12
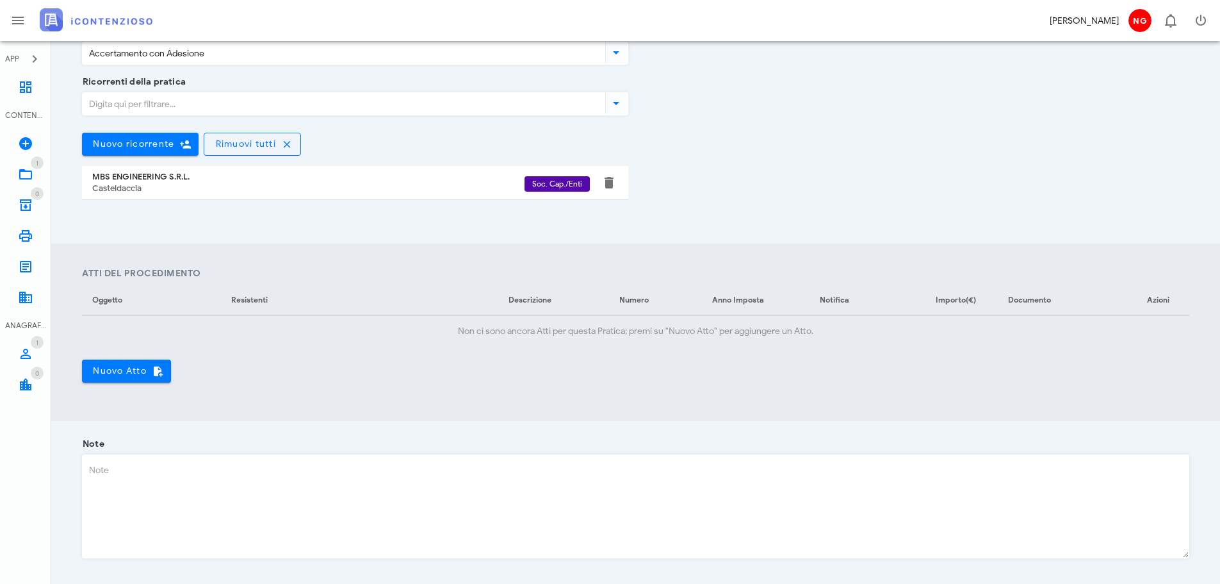
scroll to position [256, 0]
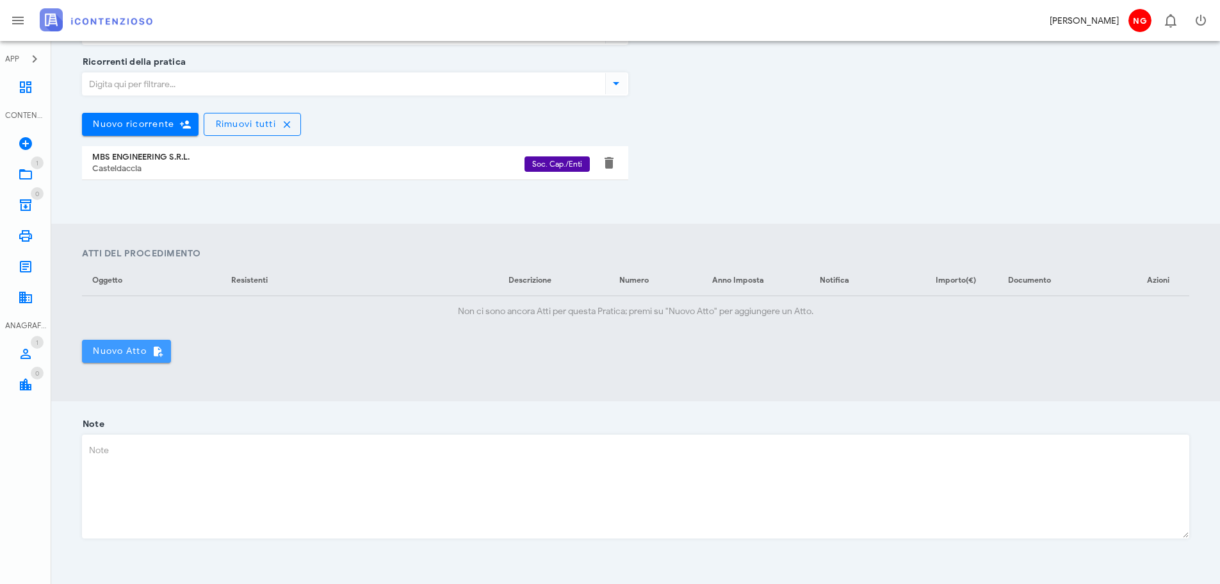
click at [127, 345] on span "Nuovo Atto" at bounding box center [126, 351] width 69 height 12
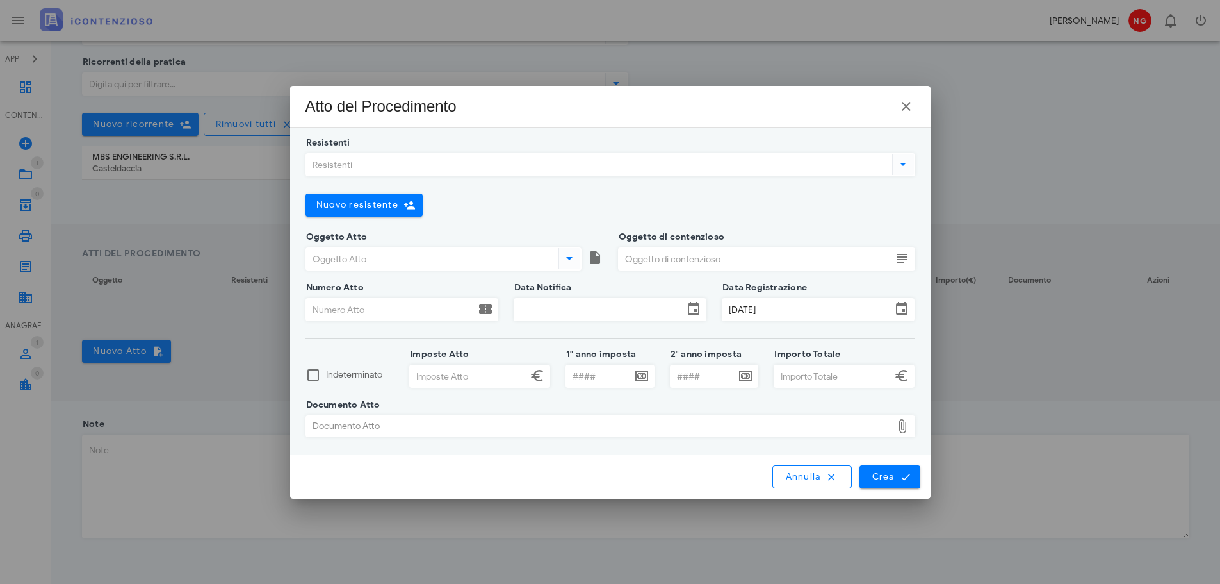
click at [906, 164] on icon at bounding box center [903, 163] width 15 height 15
click at [338, 208] on span "Nuovo resistente" at bounding box center [357, 204] width 83 height 11
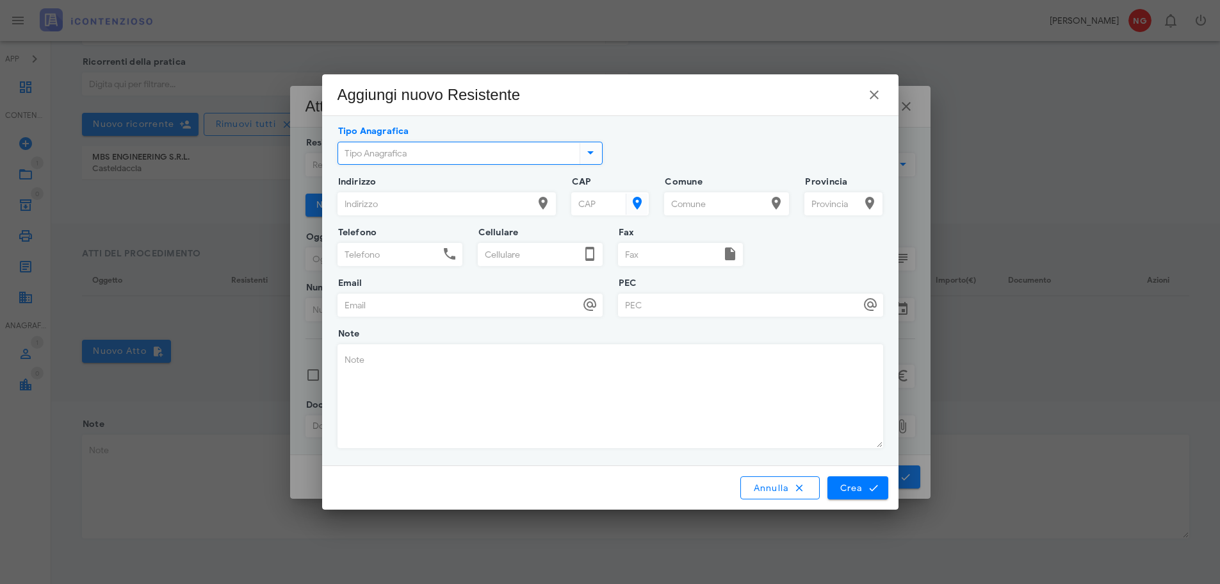
click at [432, 152] on input "Tipo Anagrafica" at bounding box center [457, 153] width 239 height 22
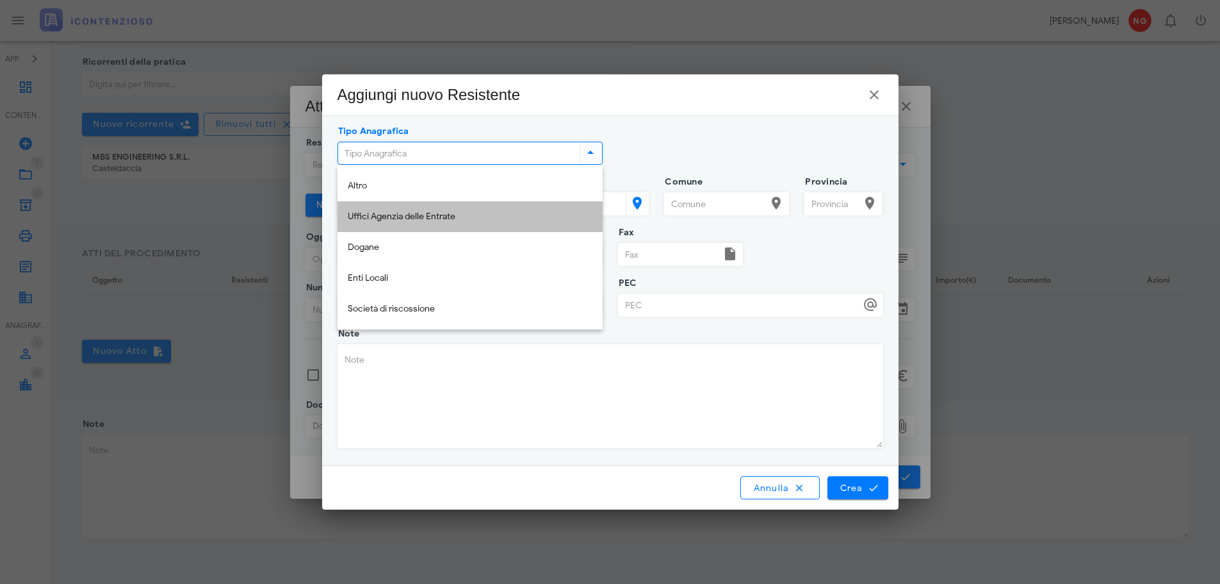
click at [404, 216] on div "Uffici Agenzia delle Entrate" at bounding box center [470, 216] width 245 height 11
type input "Uffici Agenzia delle Entrate"
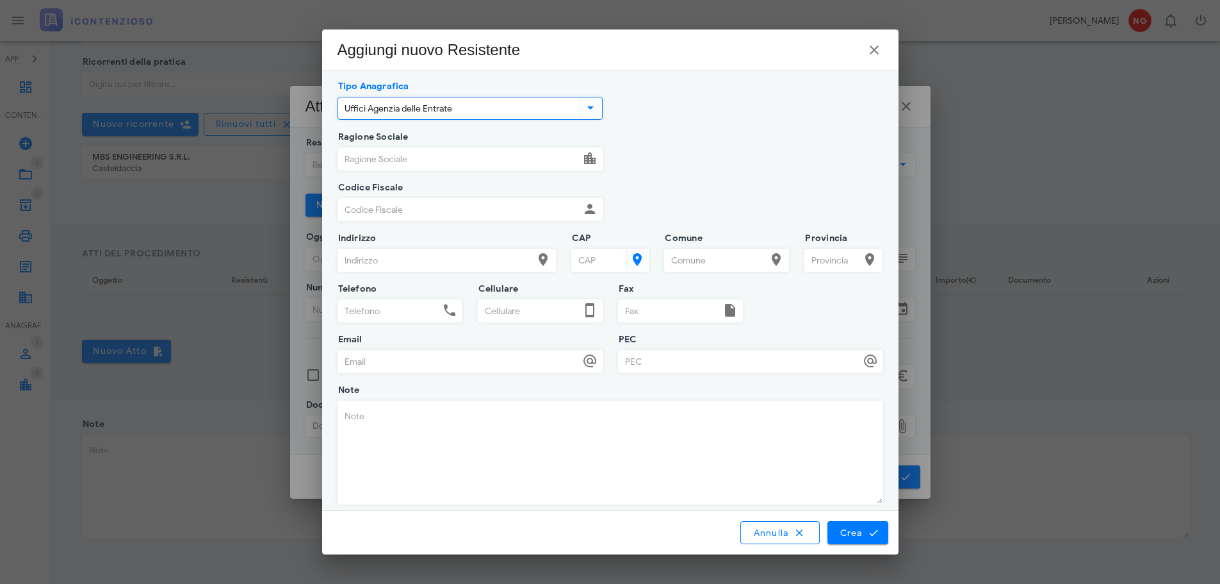
click at [426, 158] on input "Ragione Sociale" at bounding box center [459, 159] width 242 height 22
click at [384, 161] on input "Ragione Sociale" at bounding box center [459, 159] width 242 height 22
paste input "DIREZIONE PROVINCIALE DI PALERMO"
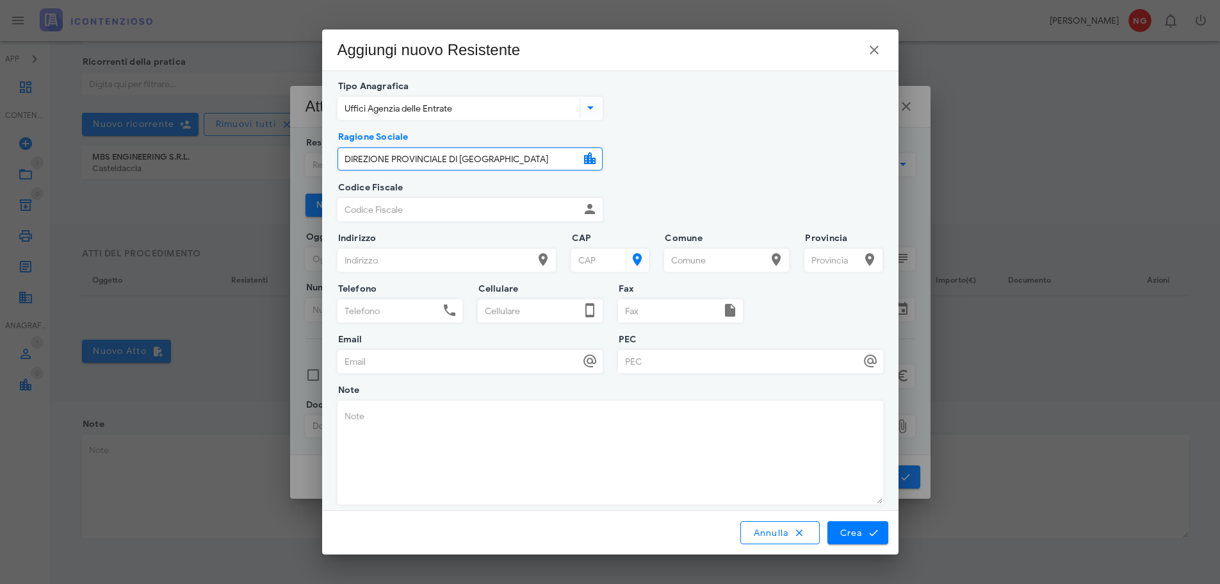
type input "DIREZIONE PROVINCIALE DI PALERMO"
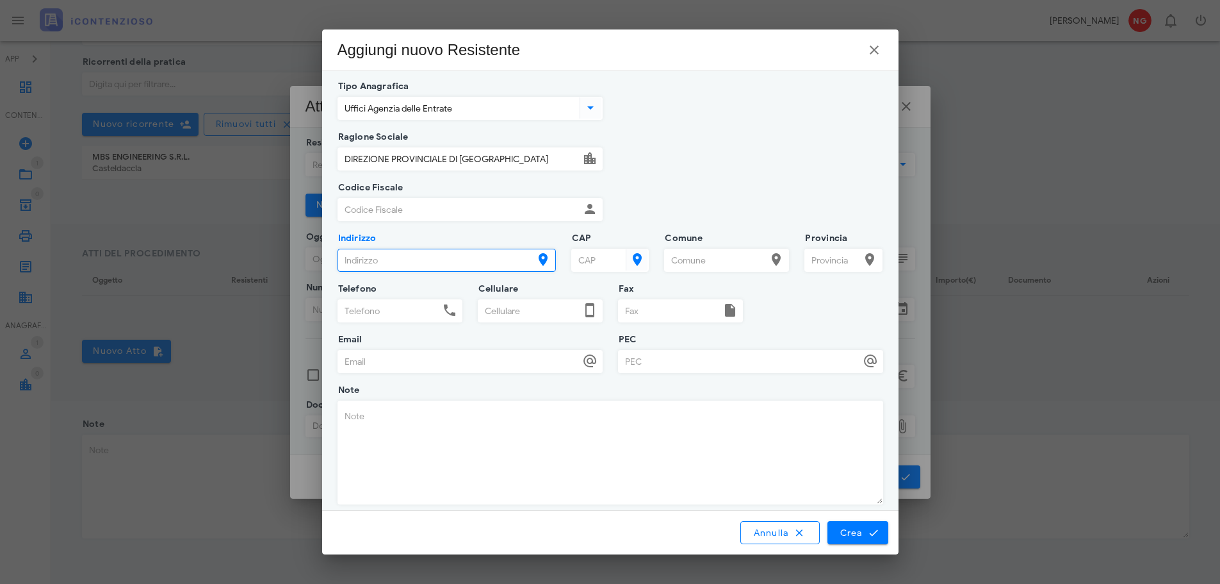
click at [372, 259] on input "Indirizzo" at bounding box center [435, 260] width 195 height 22
click at [354, 261] on input "Indirizzo" at bounding box center [435, 260] width 195 height 22
paste input "WILHELM KONRAD ROENTGEN"
type input "WILHELM KONRAD ROENTGEN"
click at [611, 264] on input "CAP" at bounding box center [598, 260] width 52 height 22
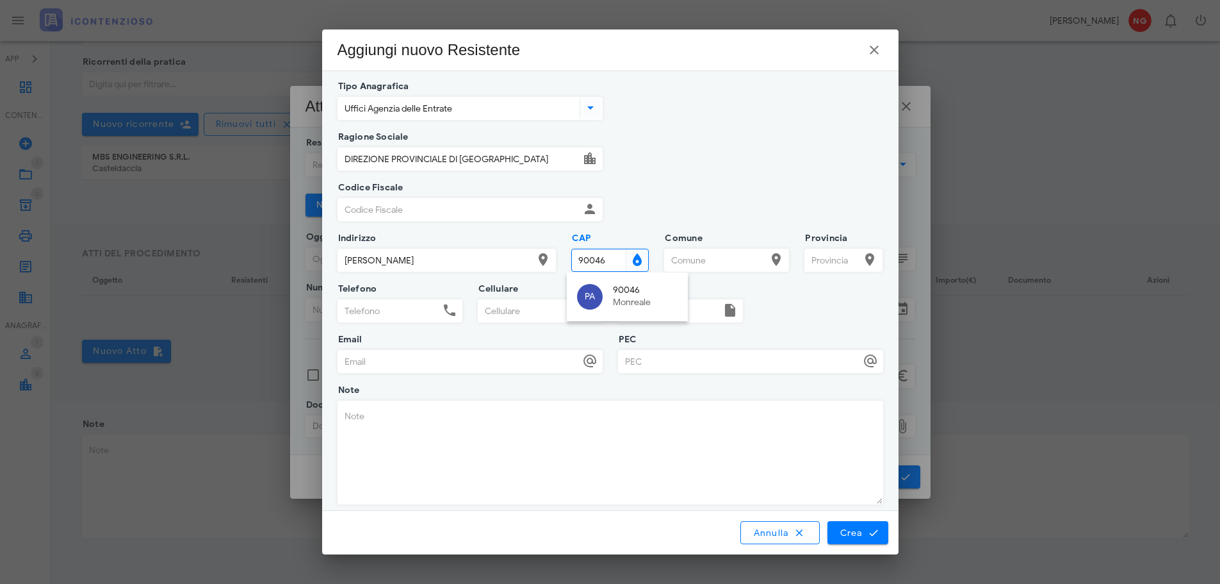
drag, startPoint x: 611, startPoint y: 264, endPoint x: 563, endPoint y: 266, distance: 48.1
click at [564, 265] on div "CAP 90046" at bounding box center [611, 263] width 94 height 51
type input "90146"
click at [652, 294] on div "90146" at bounding box center [669, 290] width 113 height 11
type input "Palermo"
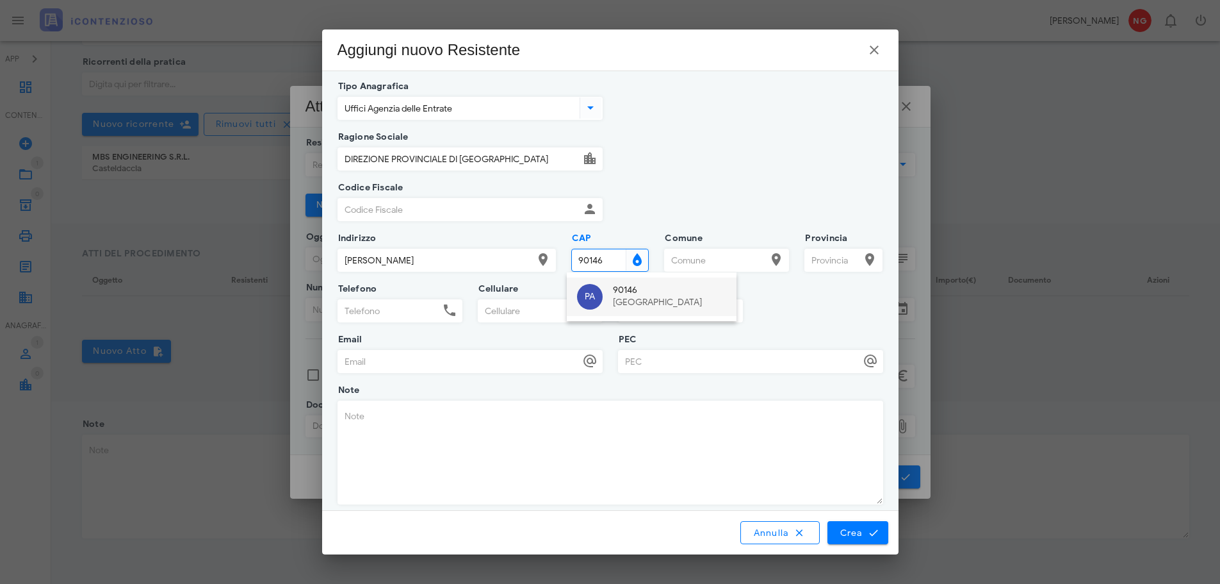
type input "PA"
type input "90146"
click at [851, 529] on span "Crea" at bounding box center [857, 533] width 37 height 12
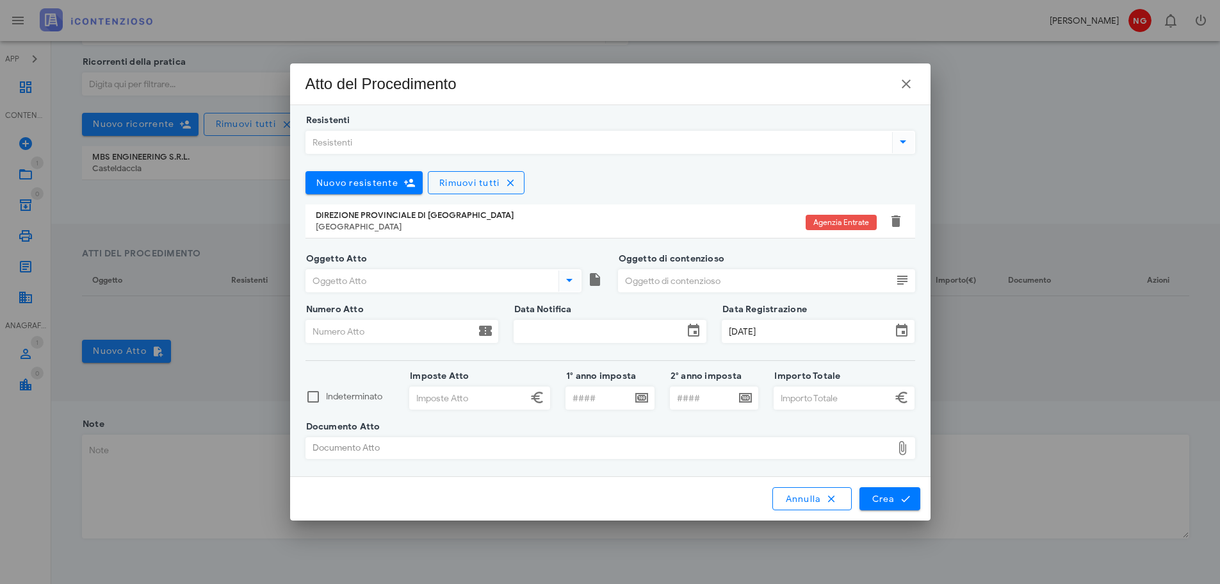
click at [570, 281] on icon at bounding box center [569, 279] width 15 height 15
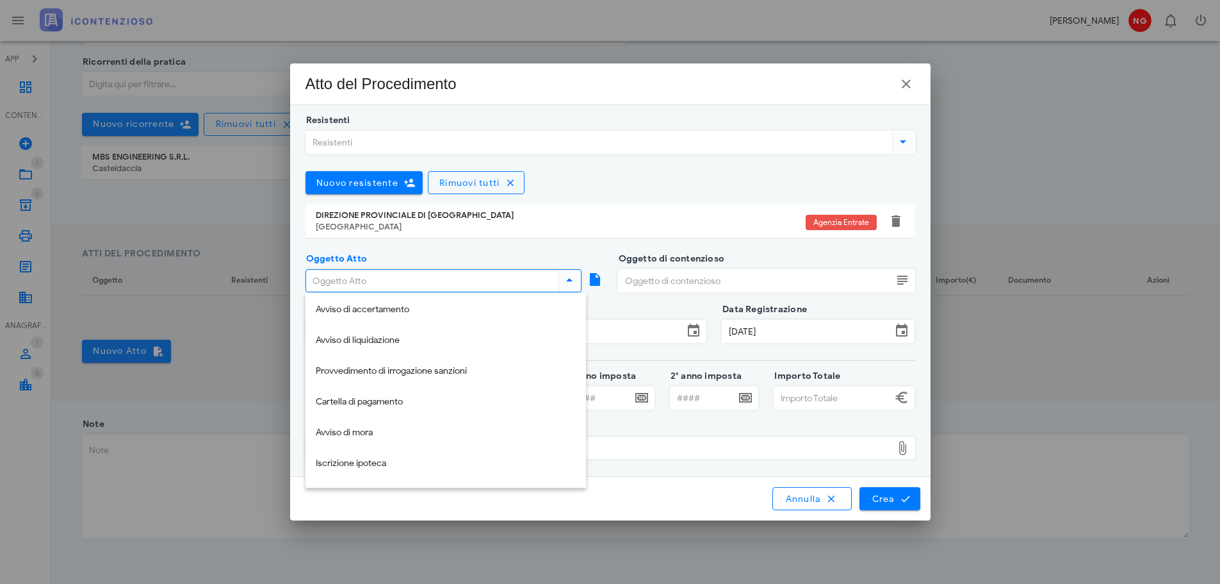
scroll to position [0, 0]
click at [355, 312] on div "Avviso di accertamento" at bounding box center [446, 313] width 260 height 11
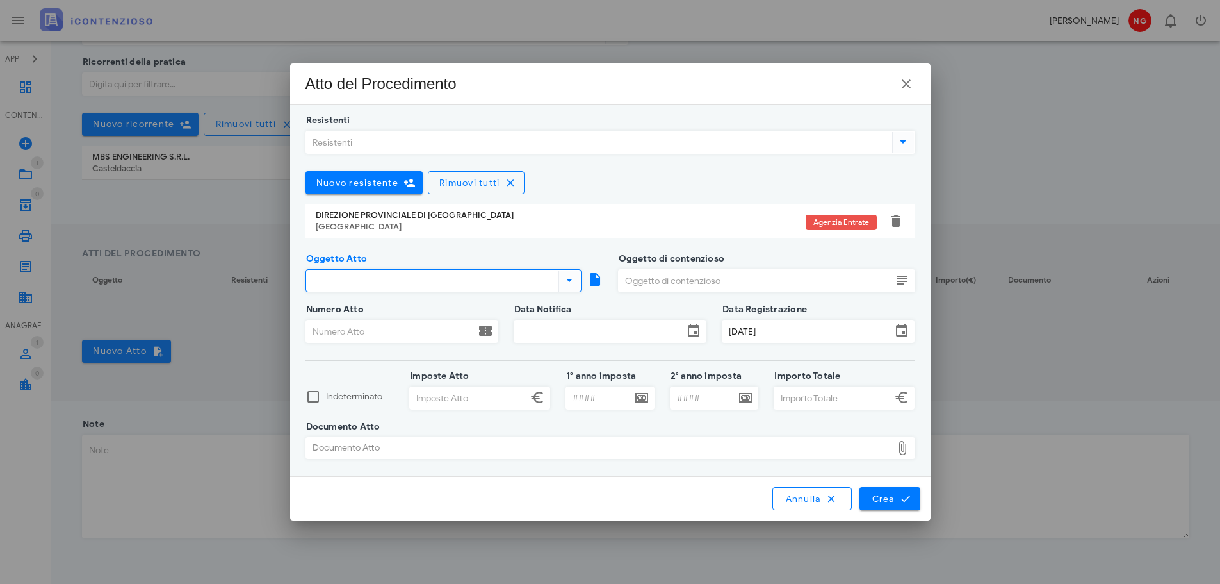
type input "Avviso di accertamento"
click at [762, 281] on input "Oggetto di contenzioso" at bounding box center [756, 281] width 274 height 22
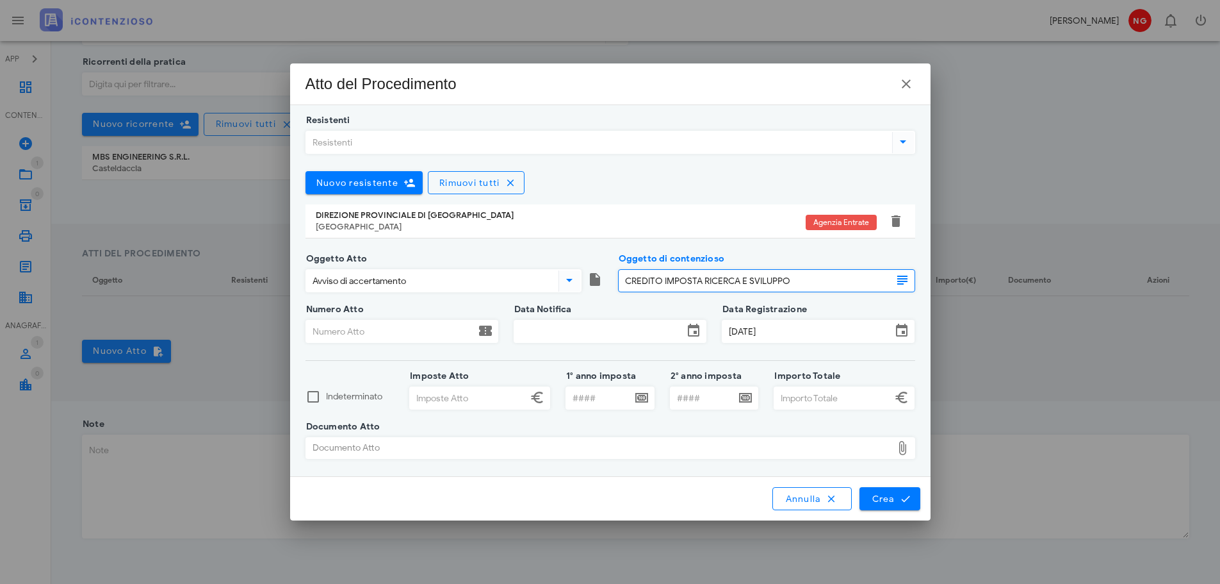
type input "CREDITO IMPOSTA RICERCA E SVILUPPO"
click at [356, 345] on div at bounding box center [402, 349] width 193 height 9
click at [359, 337] on input "Numero Atto" at bounding box center [390, 331] width 169 height 22
paste input "TY3CRE60004"
type input "TY3CRE60004"
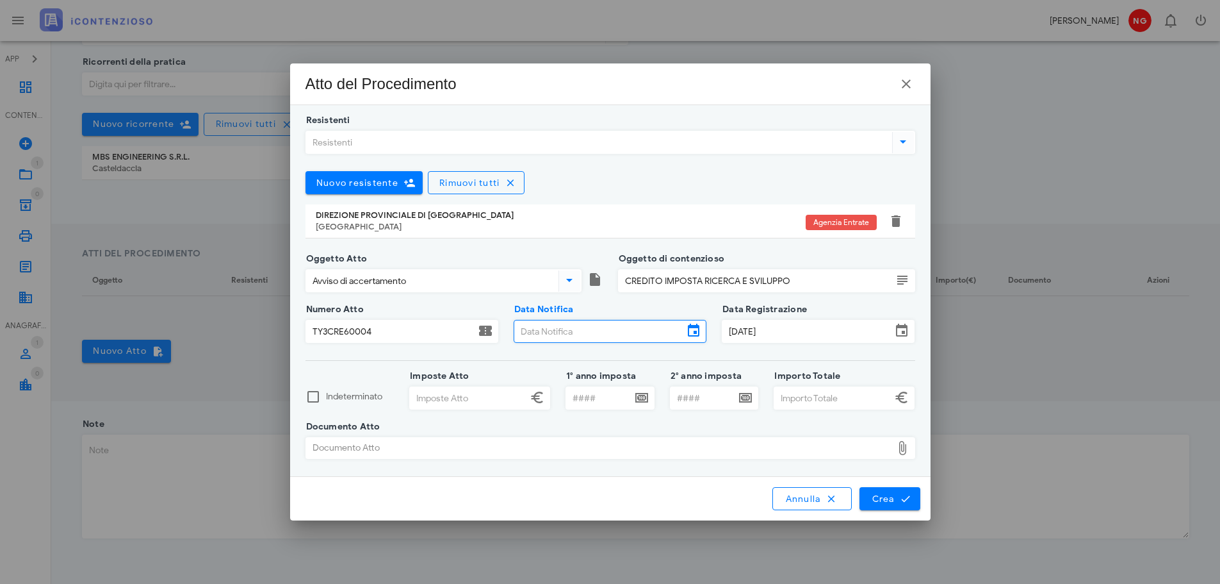
click at [560, 336] on input "Data Notifica" at bounding box center [598, 331] width 169 height 22
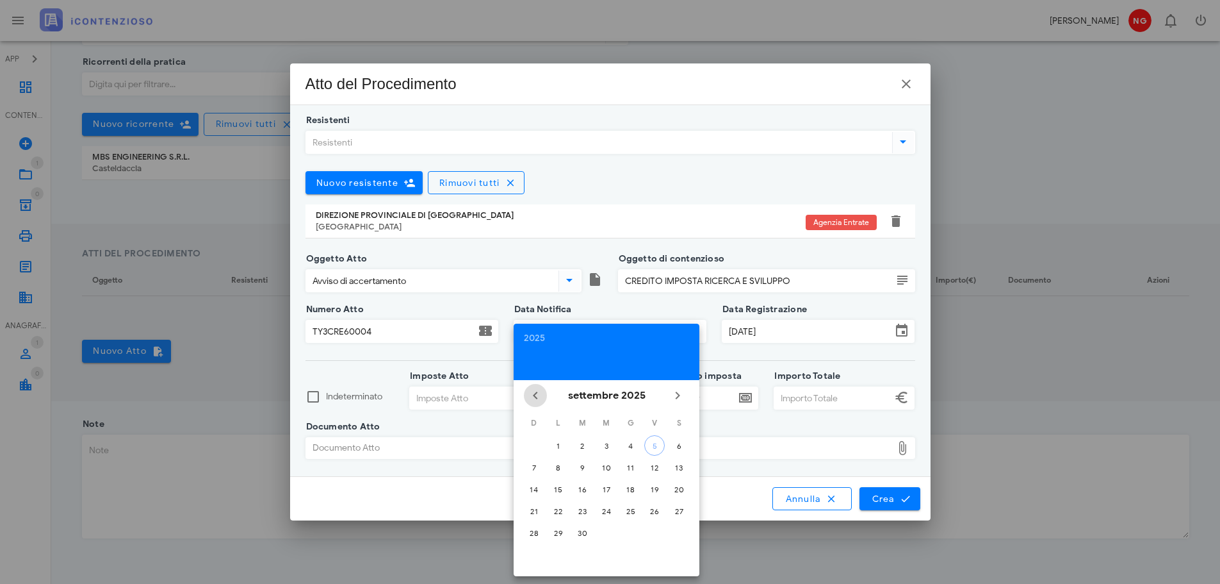
click at [538, 396] on icon "Il mese scorso" at bounding box center [535, 395] width 15 height 15
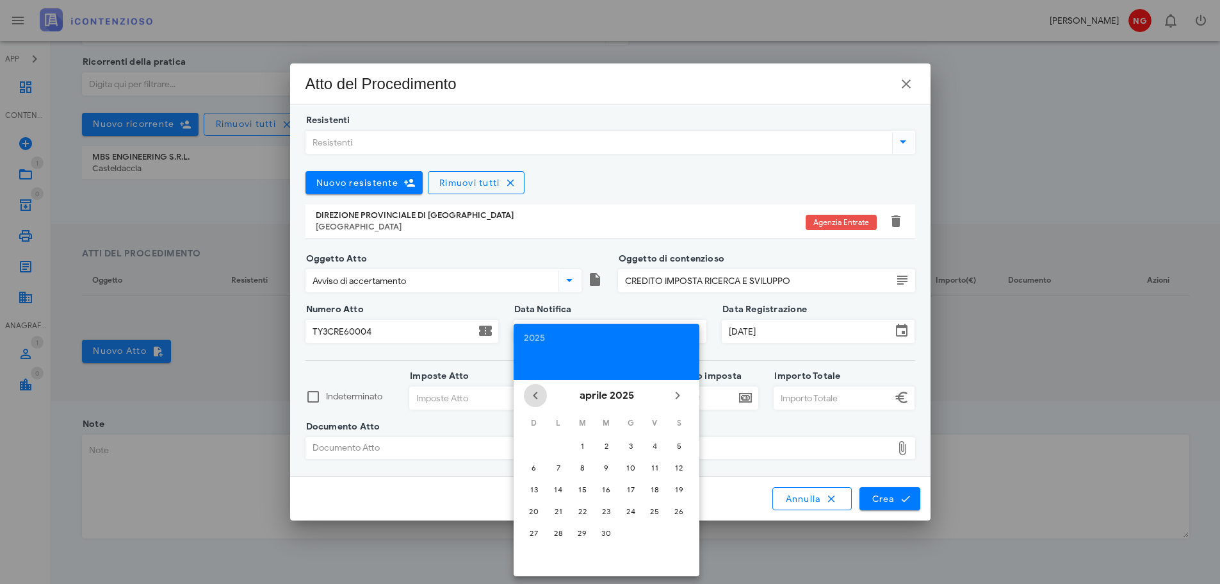
click at [538, 396] on icon "Il mese scorso" at bounding box center [535, 395] width 15 height 15
click at [580, 532] on div "25" at bounding box center [582, 533] width 21 height 10
type input "[DATE]"
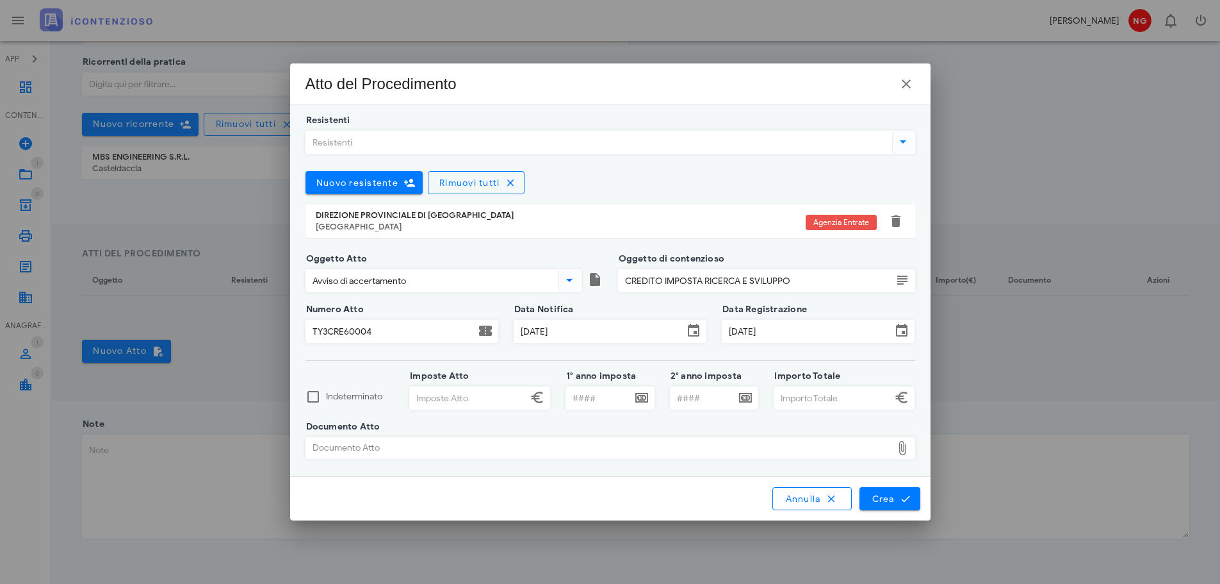
click at [751, 356] on div "Data Registrazione 05/09/2025" at bounding box center [818, 340] width 193 height 40
click at [452, 399] on input "Imposte Atto" at bounding box center [468, 398] width 117 height 22
drag, startPoint x: 456, startPoint y: 396, endPoint x: 376, endPoint y: 410, distance: 80.7
click at [376, 410] on div "Indeterminato Imposte Atto 19 1° anno imposta 2° anno imposta Importo Totale" at bounding box center [610, 401] width 625 height 51
type input "19.662,53"
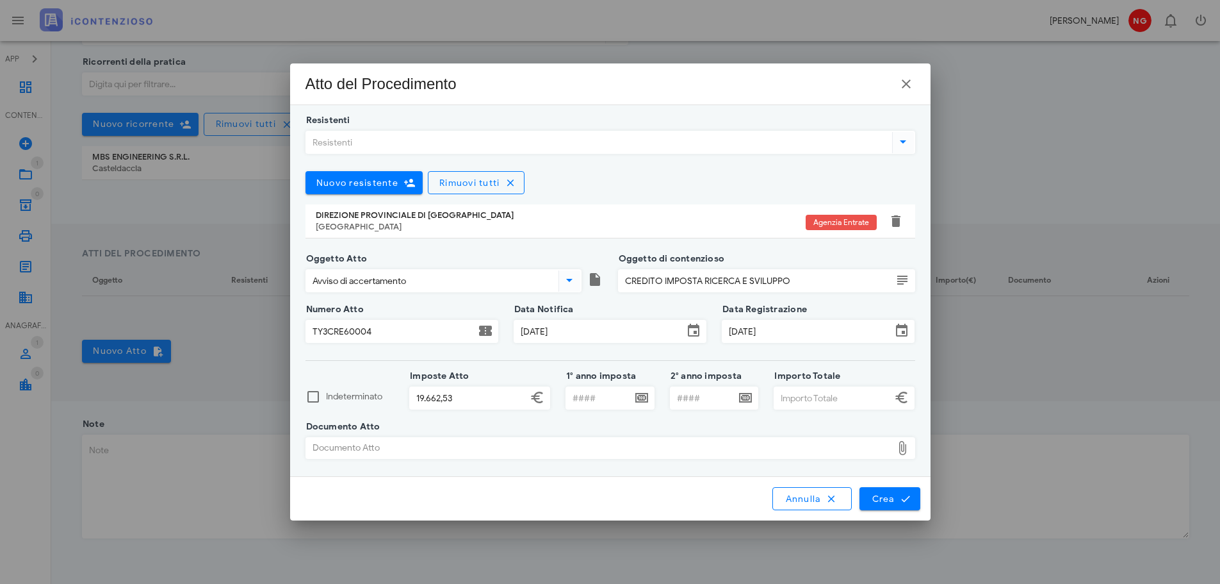
click at [705, 425] on div "2° anno imposta" at bounding box center [714, 406] width 89 height 40
click at [809, 392] on input "Importo Totale" at bounding box center [833, 398] width 117 height 22
click at [826, 392] on input "Importo Totale" at bounding box center [833, 398] width 117 height 22
paste input "44484,74"
type input "44.484,74"
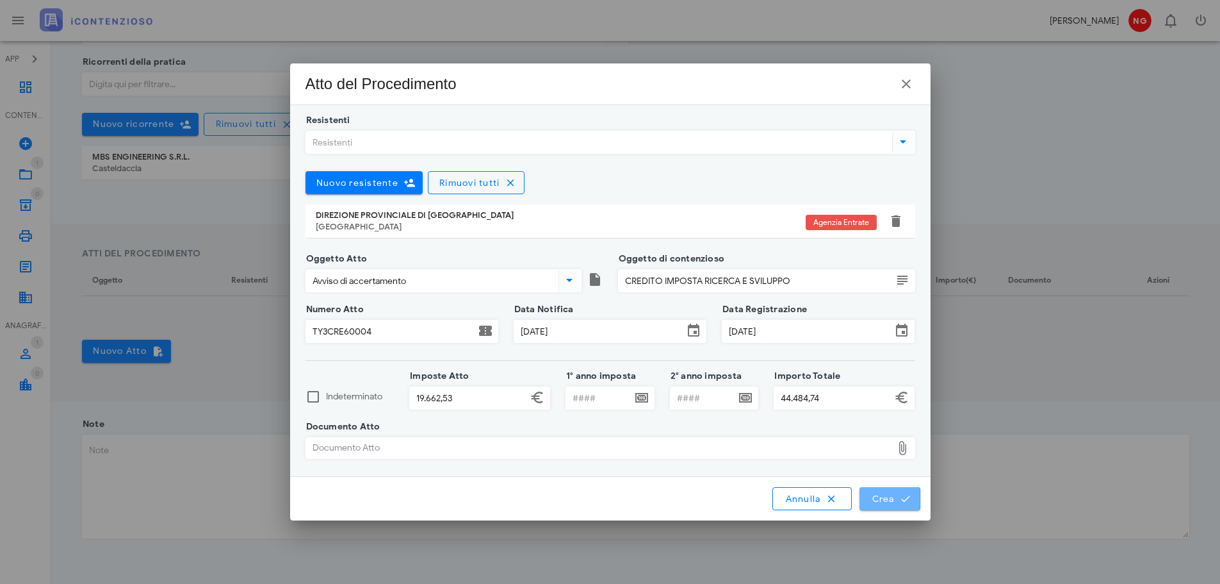
click at [885, 497] on span "Crea" at bounding box center [889, 499] width 37 height 12
click at [901, 450] on icon at bounding box center [902, 447] width 15 height 15
click at [341, 447] on div "Documento Atto" at bounding box center [599, 448] width 586 height 21
type input "C:\fakepath\AURES_TY3CRE6000402025.pdf"
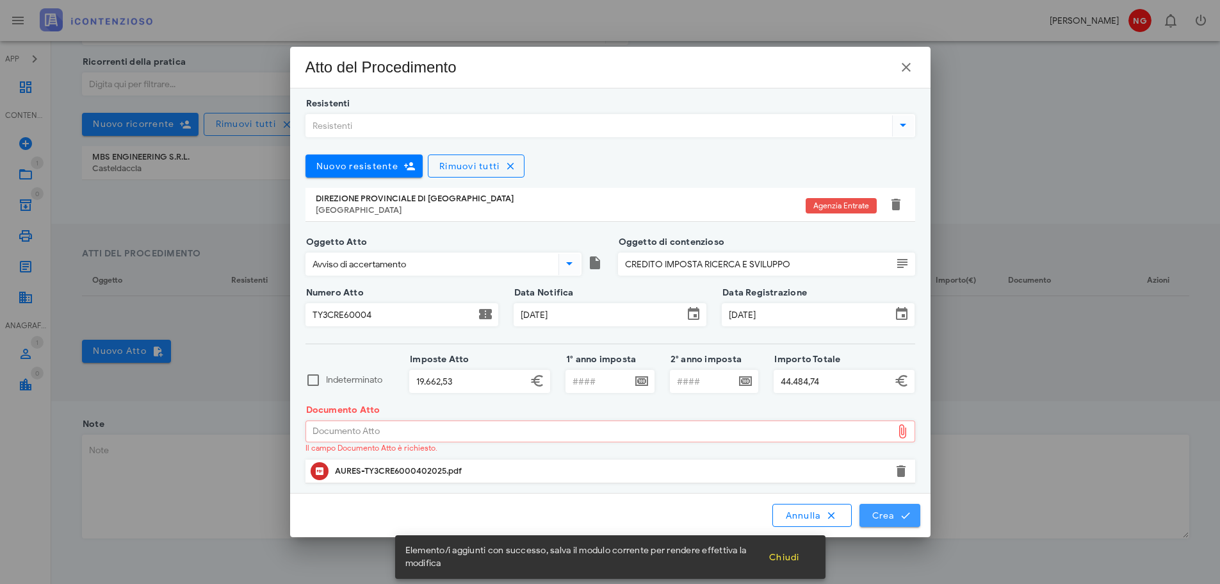
click at [889, 508] on button "Crea" at bounding box center [890, 515] width 60 height 23
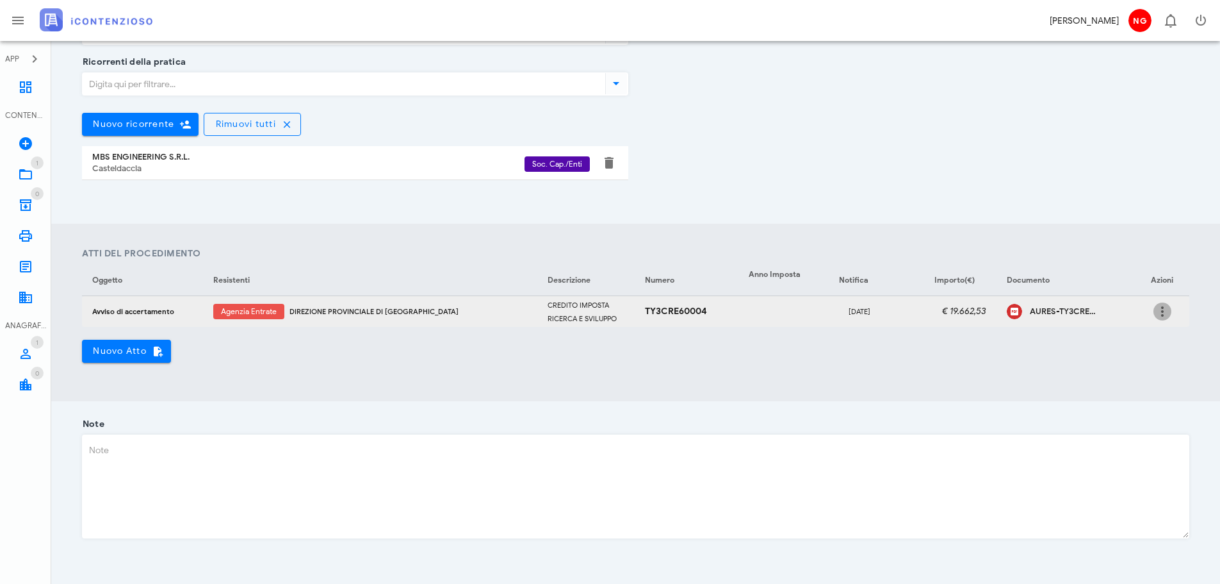
click at [1162, 310] on icon "button" at bounding box center [1162, 311] width 15 height 15
click at [792, 251] on h4 "Atti del Procedimento" at bounding box center [636, 253] width 1108 height 13
click at [22, 86] on icon at bounding box center [25, 86] width 15 height 15
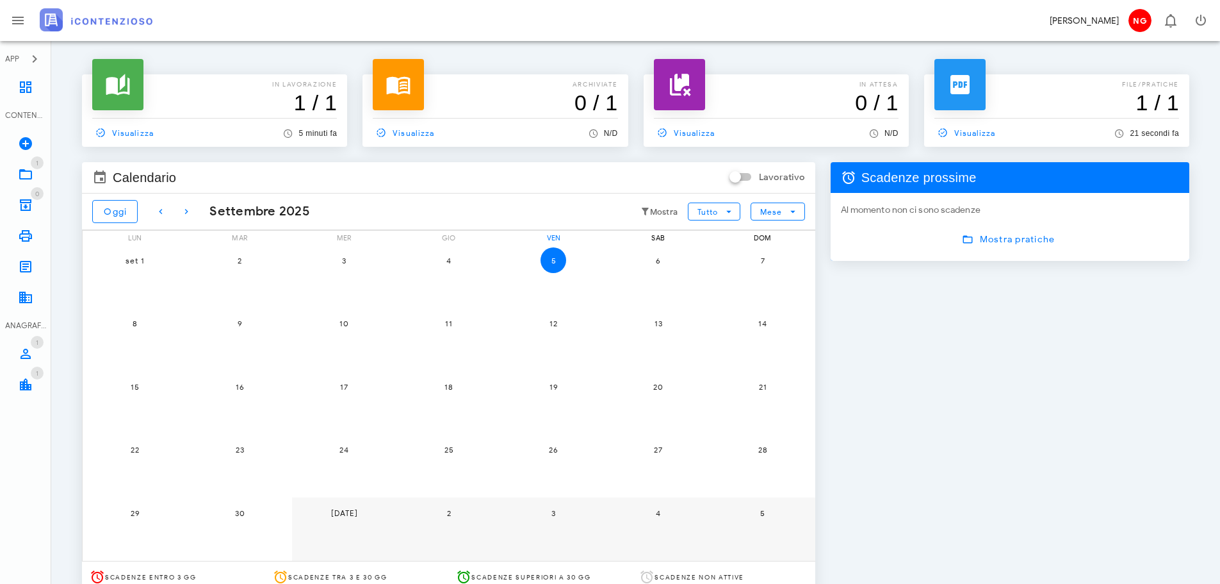
click at [84, 293] on div "set 1" at bounding box center [135, 276] width 104 height 63
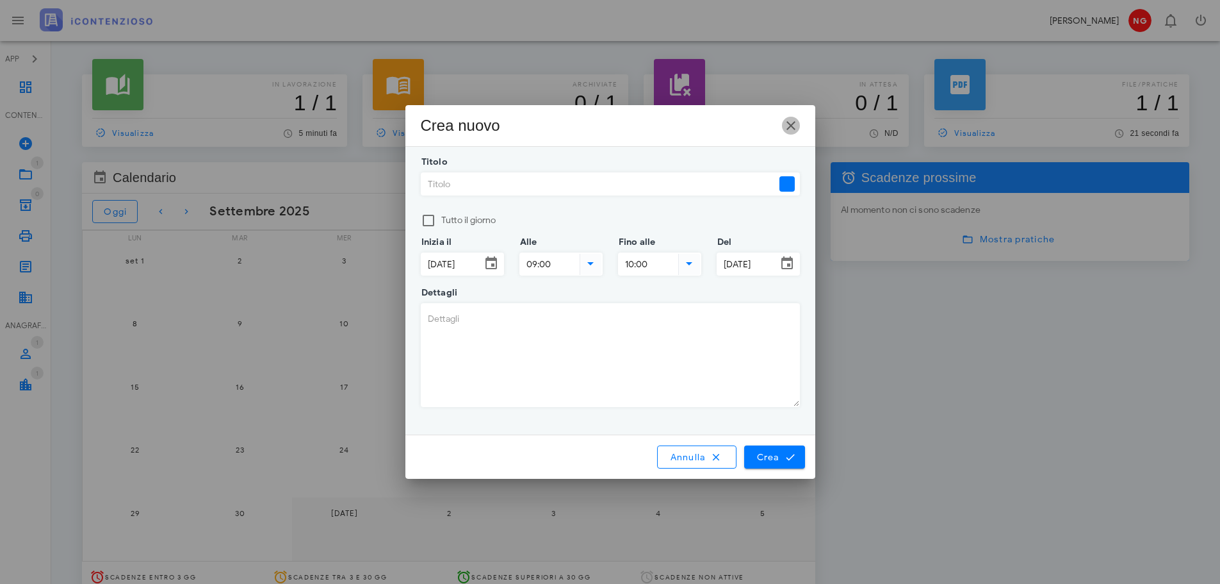
click at [793, 127] on icon "button" at bounding box center [791, 125] width 15 height 15
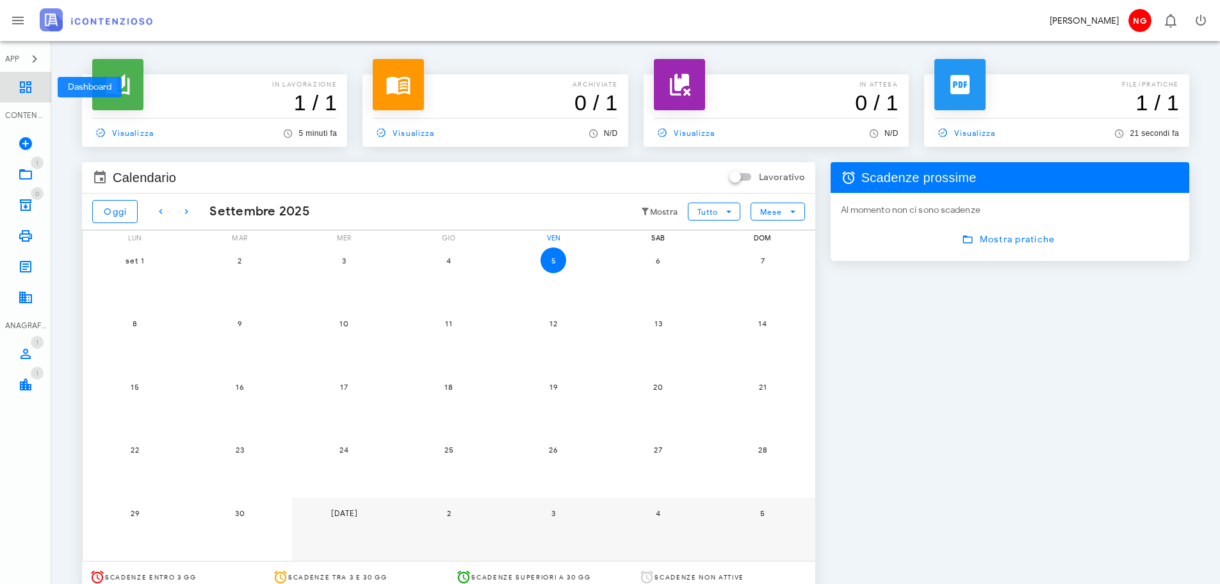
click at [22, 88] on icon at bounding box center [25, 86] width 15 height 15
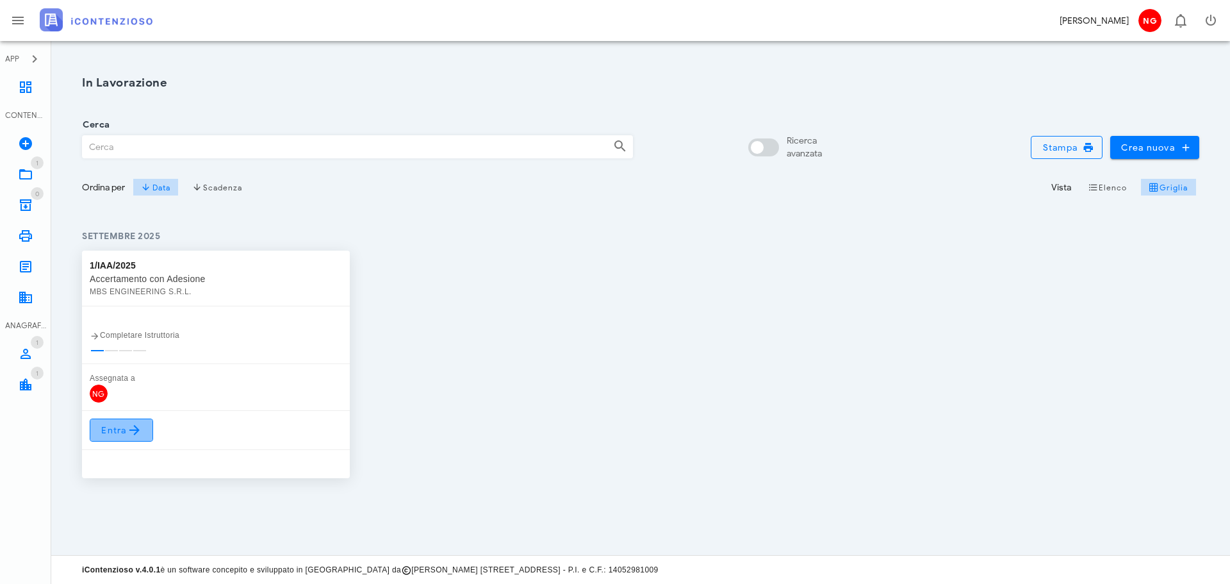
click at [117, 428] on span "Entra" at bounding box center [122, 429] width 42 height 15
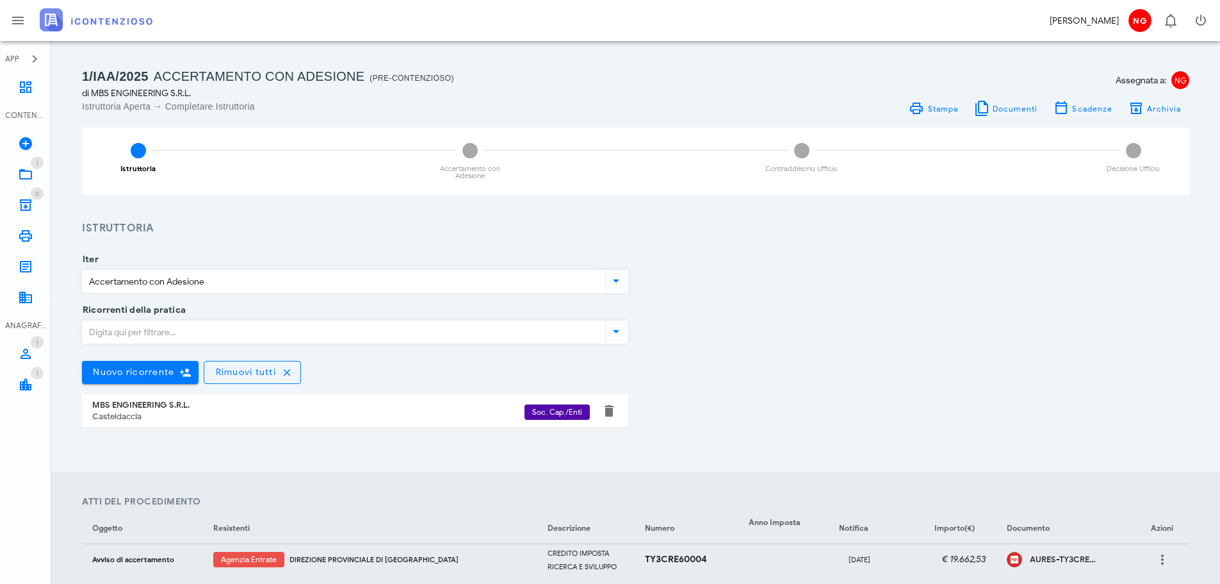
scroll to position [128, 0]
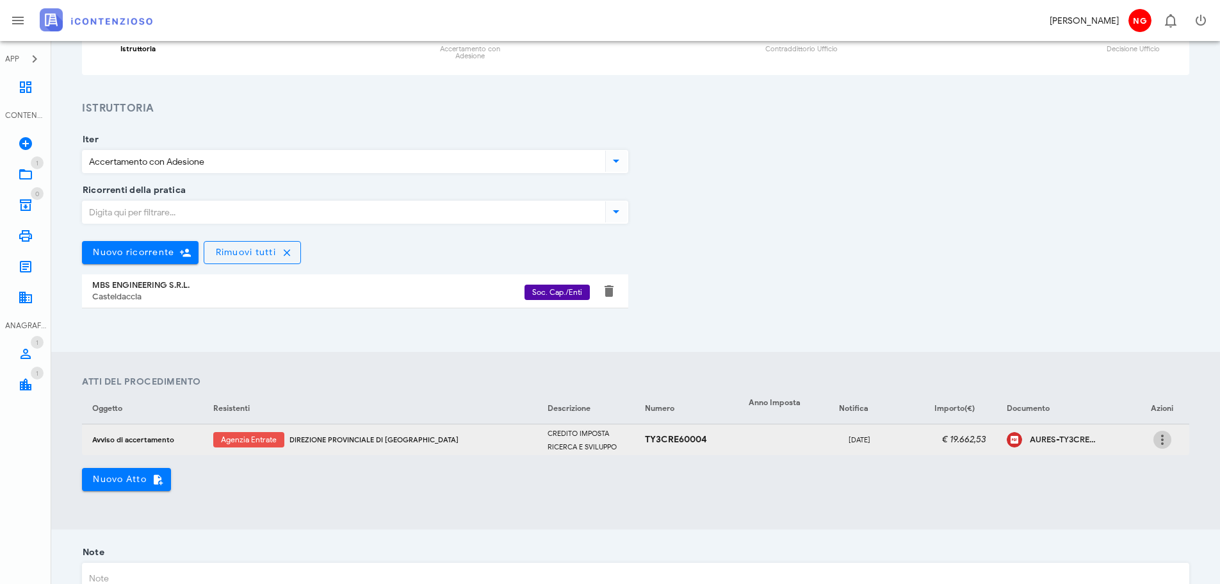
click at [1160, 440] on icon "button" at bounding box center [1162, 439] width 15 height 15
click at [1142, 451] on div "Modifica" at bounding box center [1143, 448] width 34 height 10
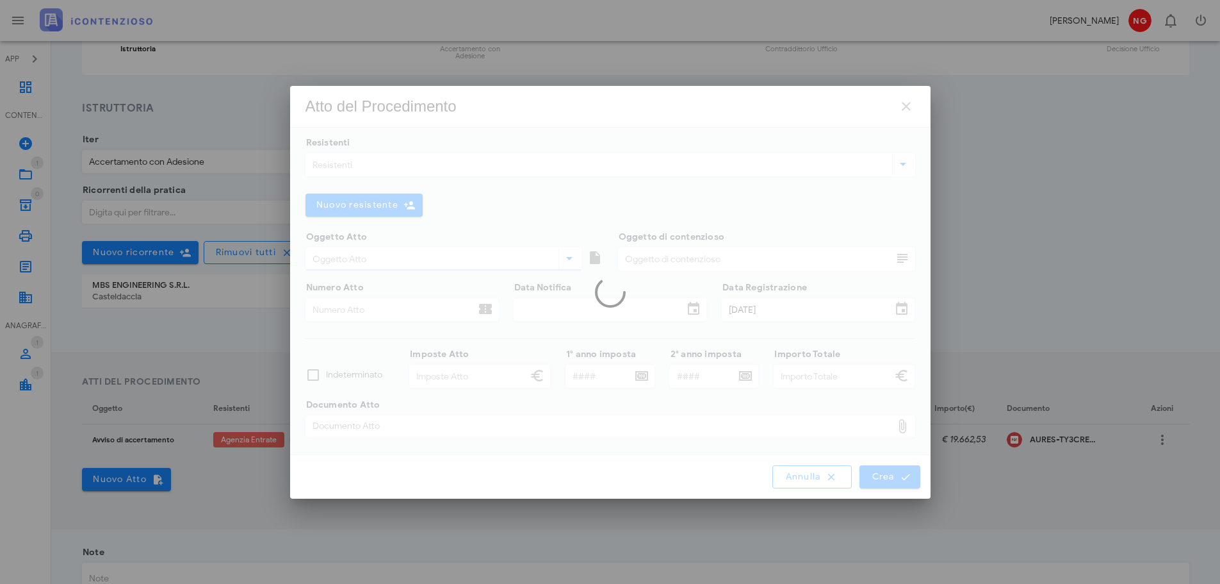
type input "Avviso di accertamento"
type input "CREDITO IMPOSTA RICERCA E SVILUPPO"
type input "TY3CRE60004"
type input "[DATE]"
type input "19.662,53"
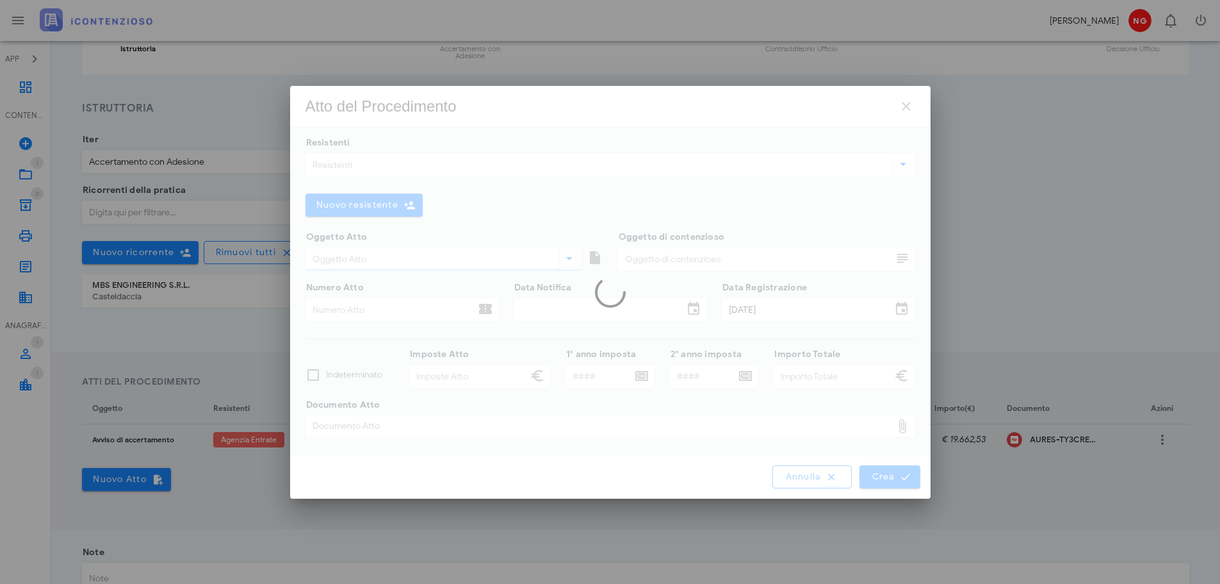
type input "44.484,74"
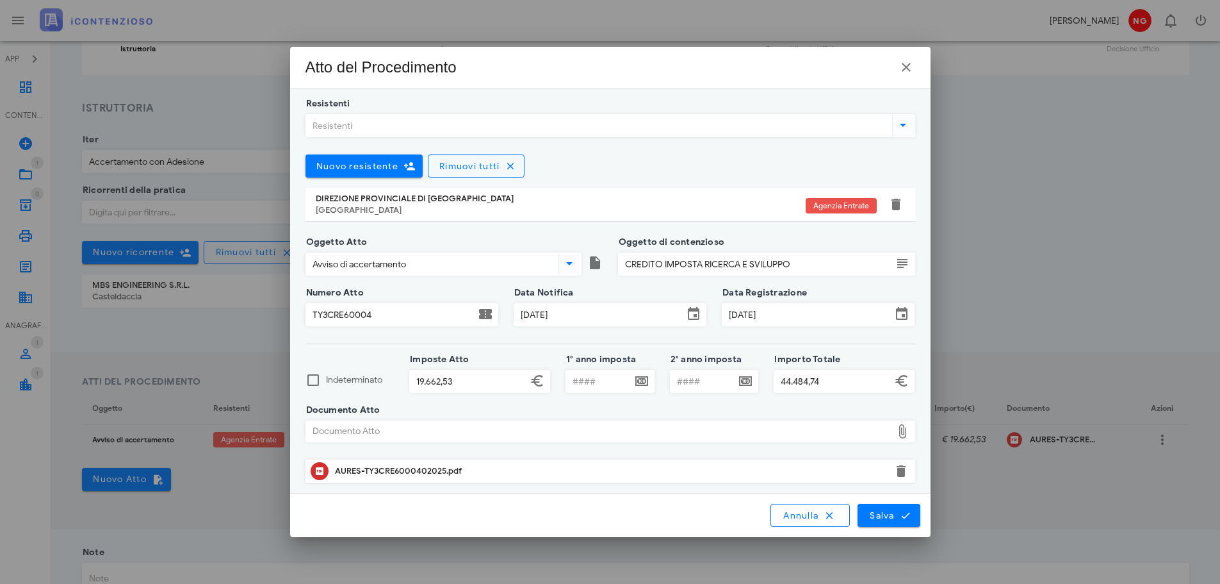
click at [376, 354] on div "Resistenti Nuovo resistente Rimuovi tutti DIREZIONE PROVINCIALE DI PALERMO Pale…" at bounding box center [611, 298] width 610 height 389
click at [601, 377] on input "1° anno imposta" at bounding box center [598, 381] width 65 height 22
type input "2018"
drag, startPoint x: 888, startPoint y: 510, endPoint x: 897, endPoint y: 511, distance: 9.0
click at [889, 511] on span "Salva" at bounding box center [889, 515] width 40 height 12
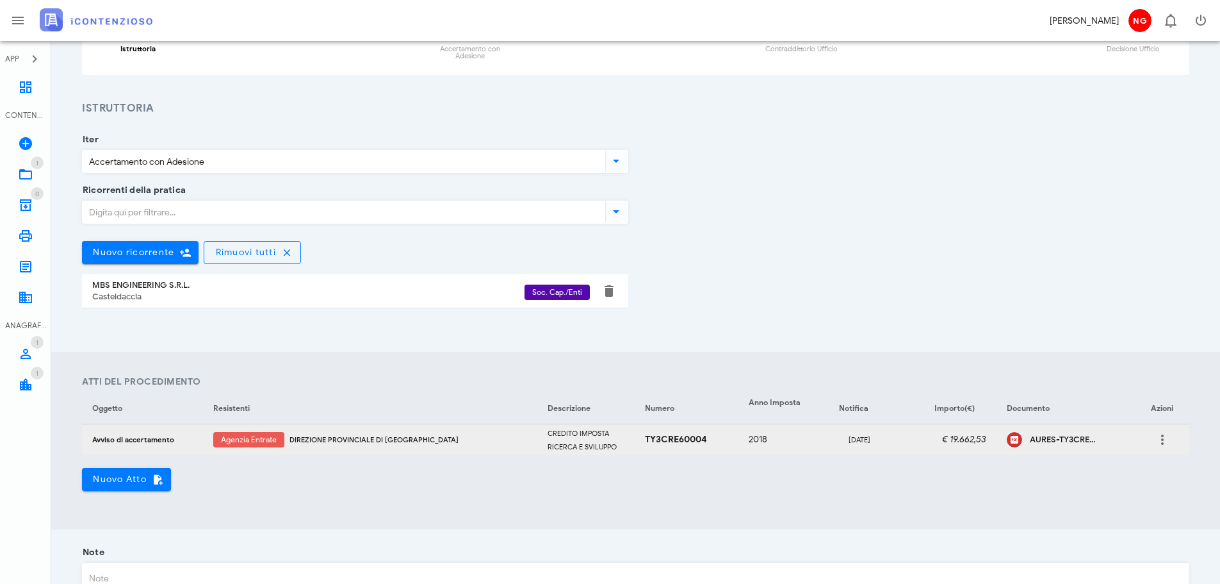
click at [229, 438] on span "Agenzia Entrate" at bounding box center [249, 439] width 56 height 15
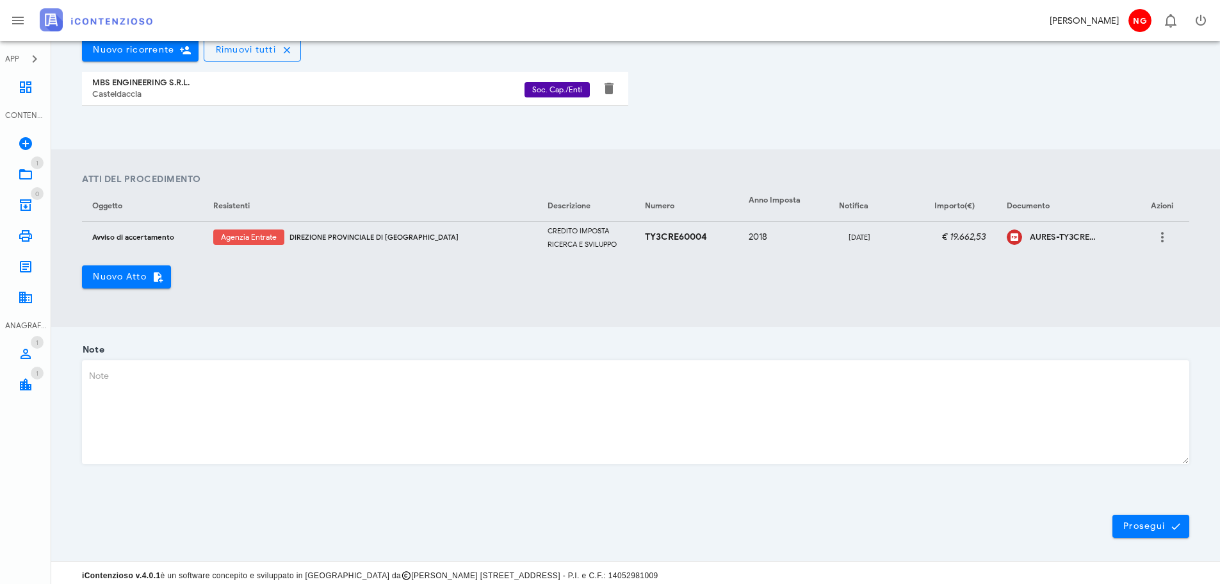
scroll to position [336, 0]
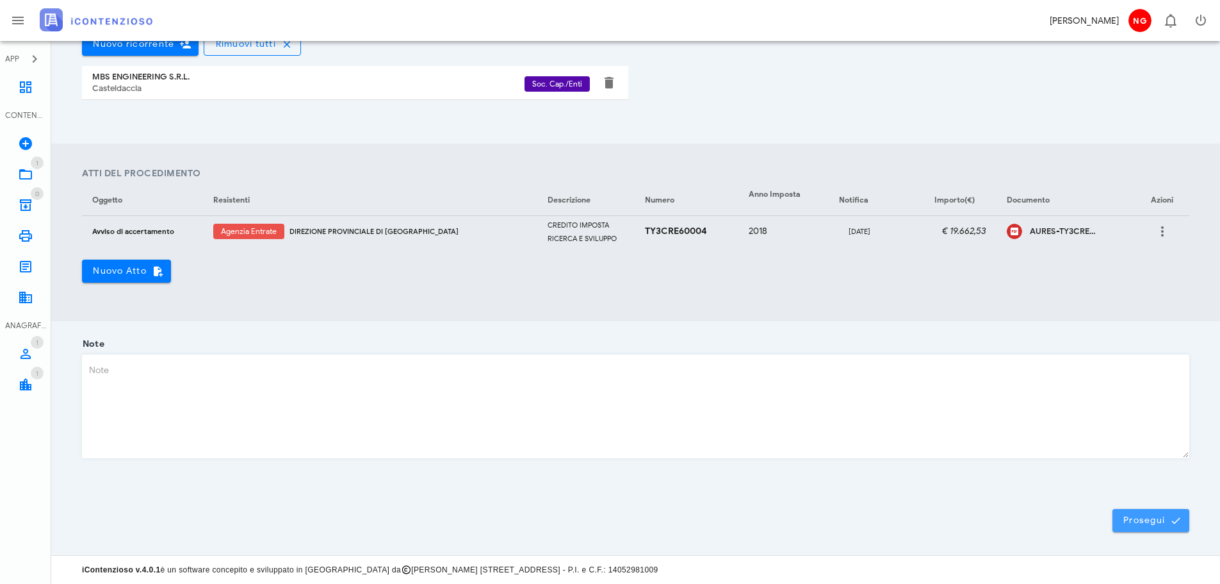
click at [1150, 517] on span "Prosegui" at bounding box center [1151, 520] width 56 height 12
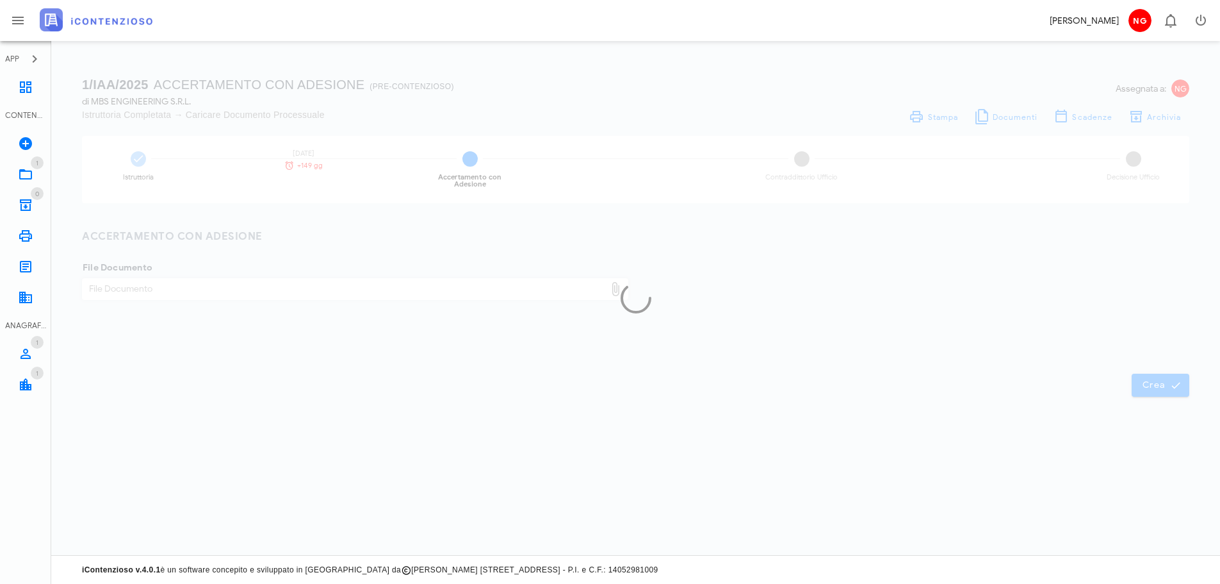
scroll to position [0, 0]
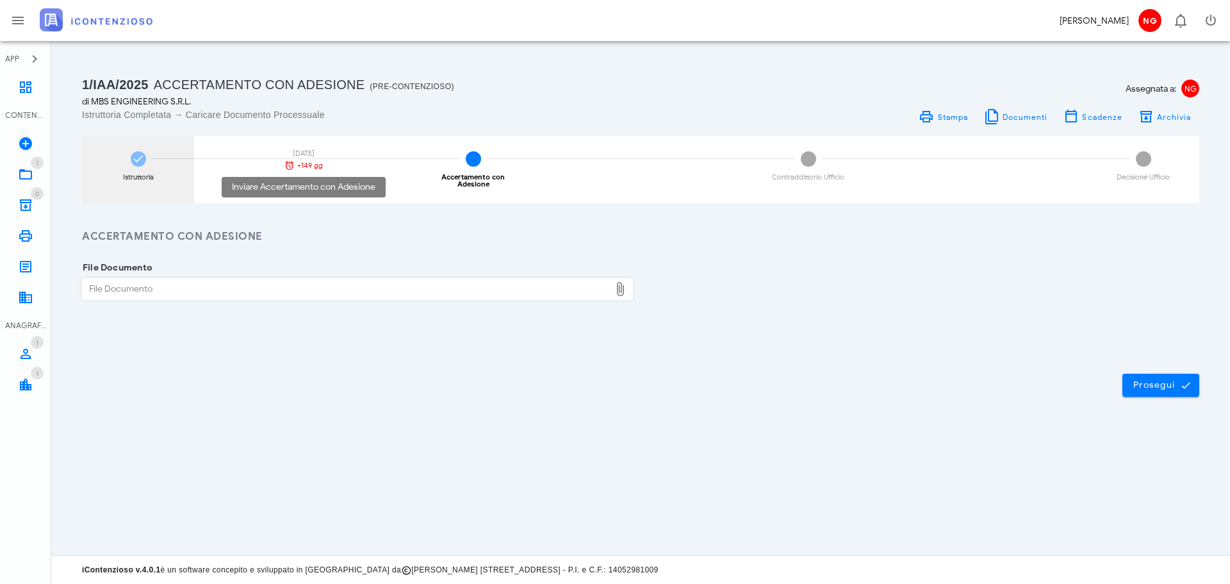
click at [295, 165] on div "+149 gg" at bounding box center [303, 165] width 45 height 10
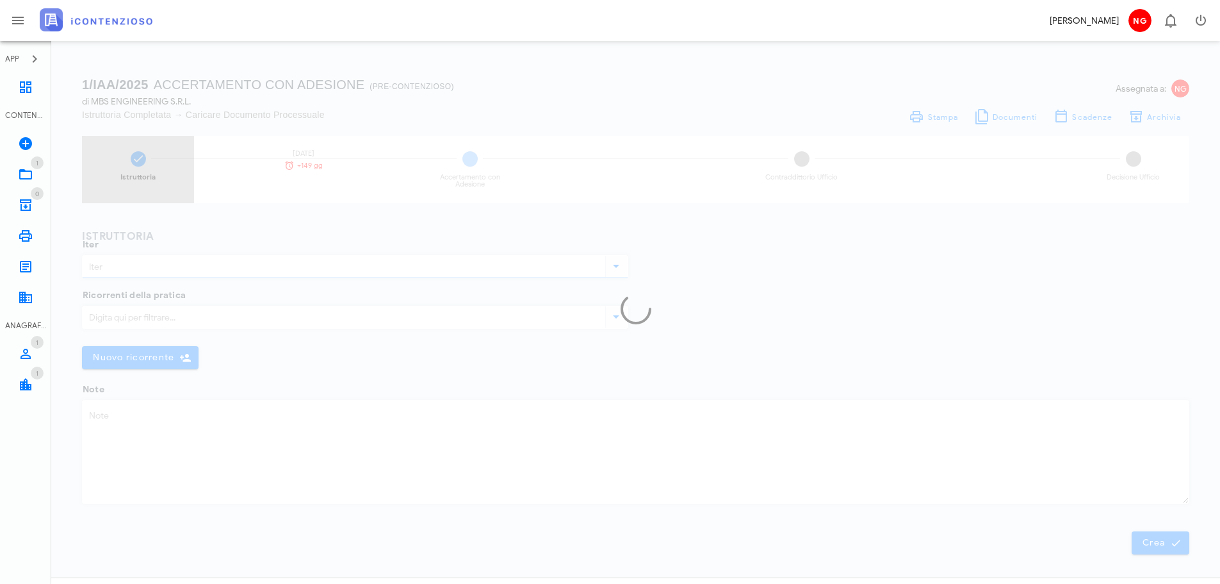
type input "Accertamento con Adesione"
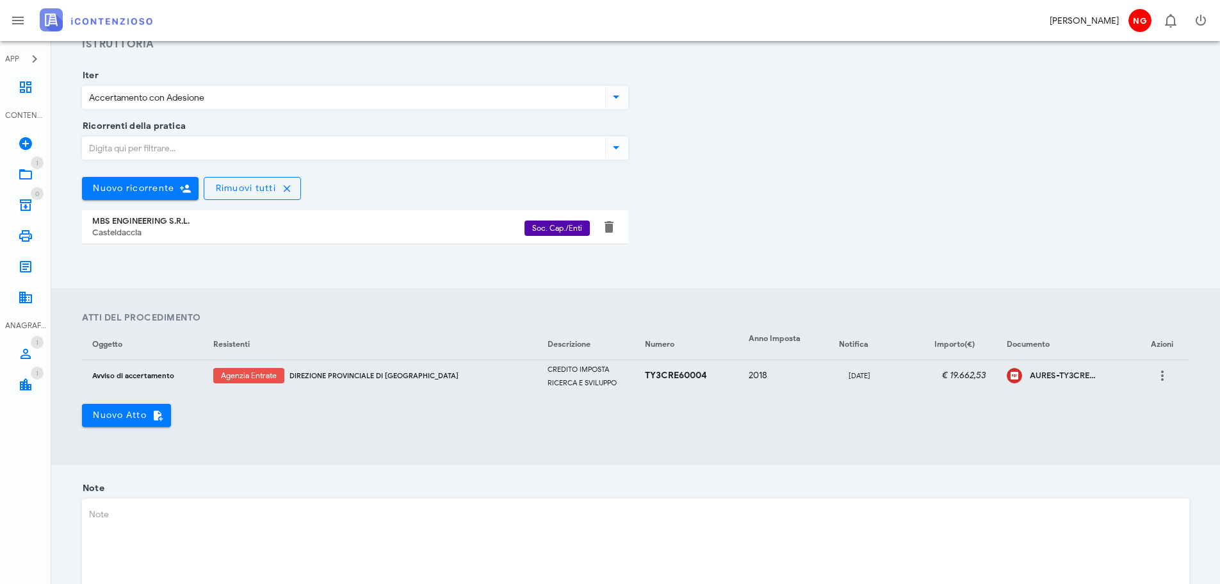
scroll to position [128, 0]
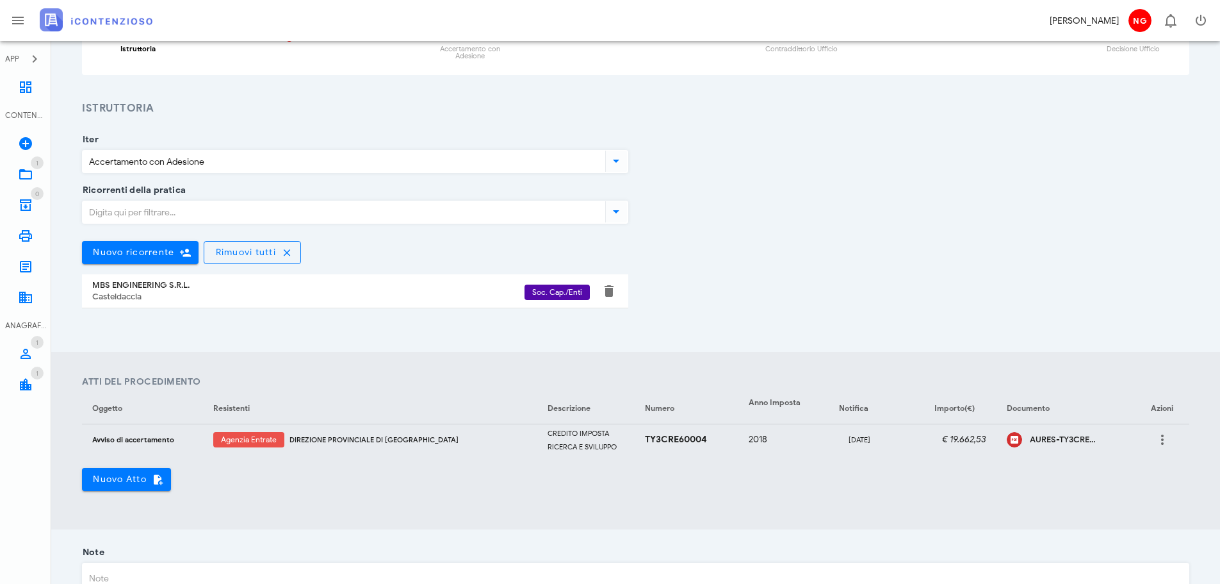
click at [766, 273] on div "Ricorrenti della pratica Nuovo ricorrente Rimuovi tutti MBS ENGINEERING S.R.L. …" at bounding box center [635, 259] width 1123 height 138
click at [1160, 435] on icon "button" at bounding box center [1162, 439] width 15 height 15
click at [1136, 457] on div "Modifica" at bounding box center [1143, 449] width 44 height 26
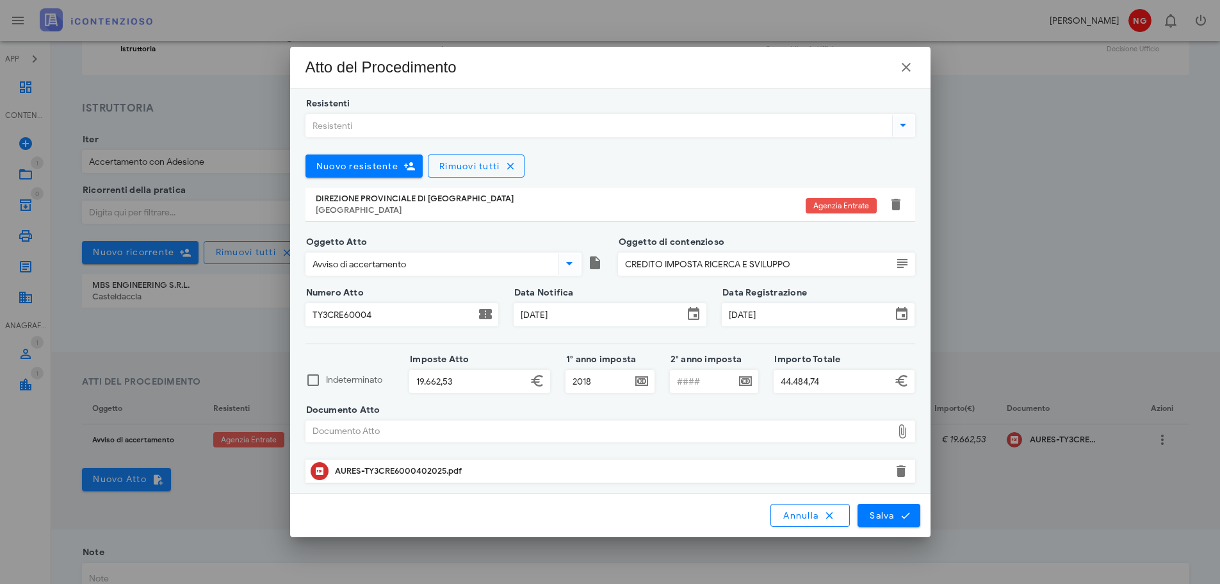
click at [899, 312] on icon at bounding box center [901, 313] width 15 height 15
click at [885, 319] on input "05/09/2025" at bounding box center [807, 315] width 169 height 22
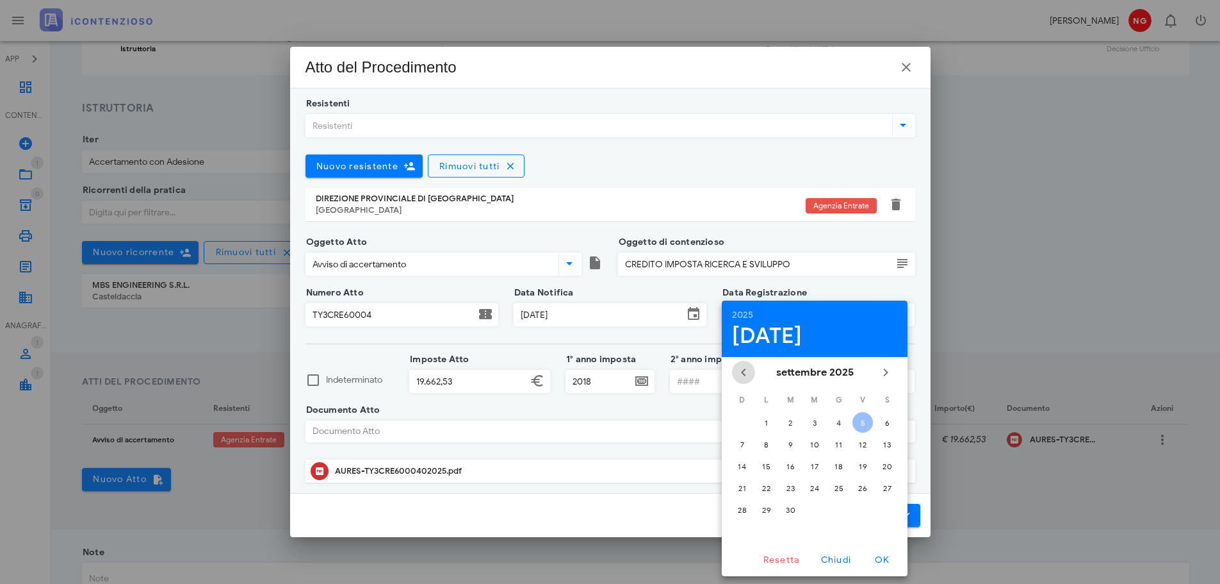
click at [744, 376] on icon "Il mese scorso" at bounding box center [743, 372] width 15 height 15
click at [744, 375] on icon "Il mese scorso" at bounding box center [743, 372] width 15 height 15
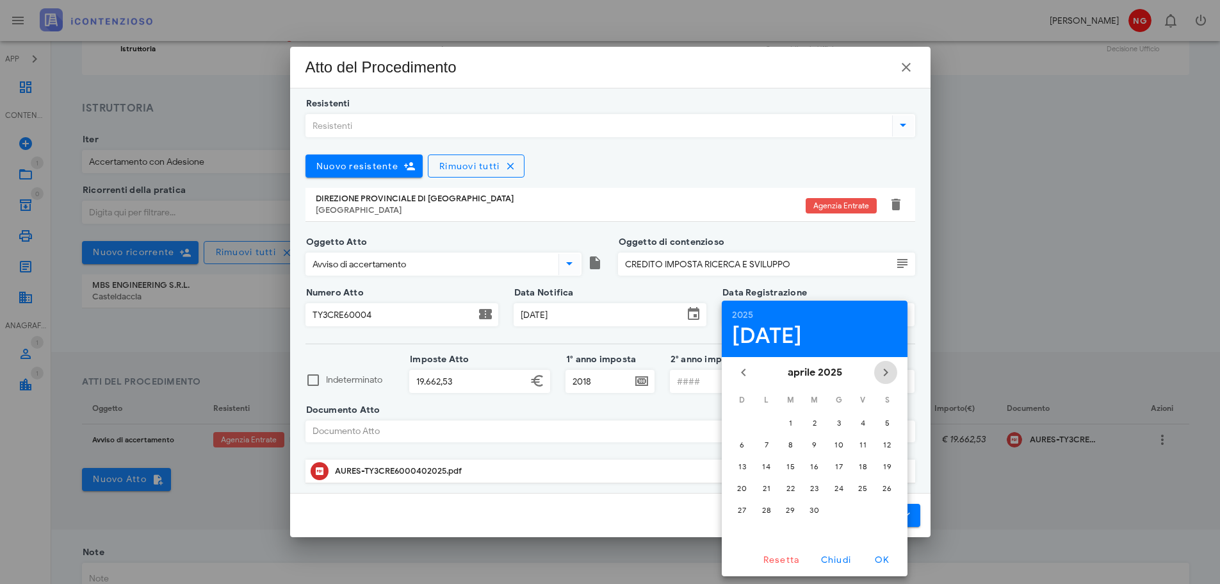
click at [887, 371] on icon "Il prossimo mese" at bounding box center [885, 372] width 15 height 15
click at [815, 484] on div "21" at bounding box center [815, 488] width 21 height 10
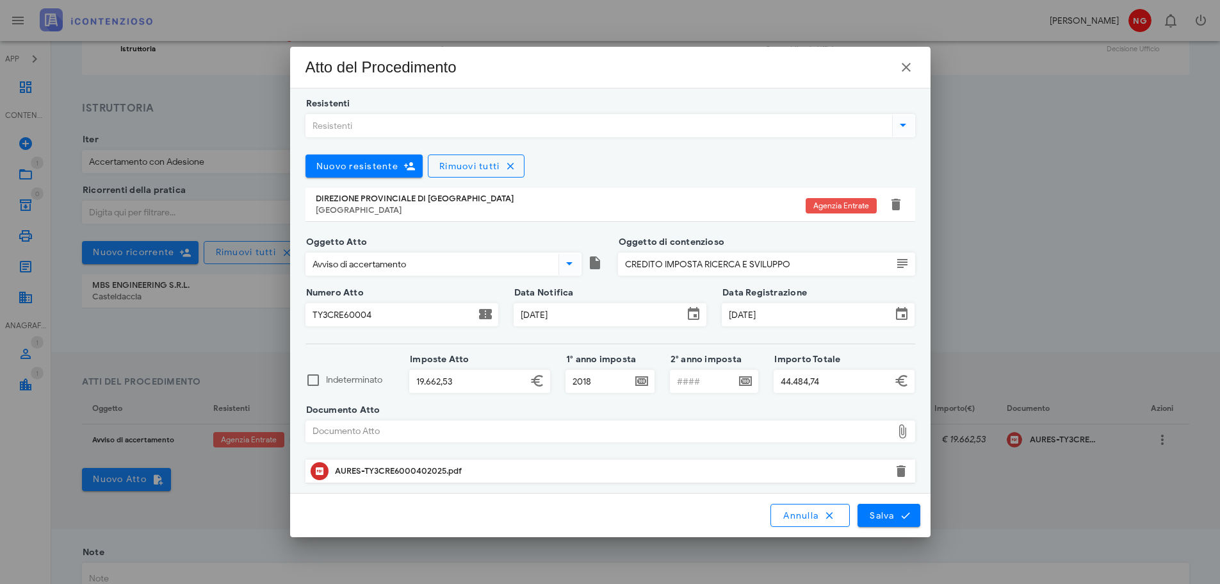
type input "21/05/2025"
click at [900, 518] on icon "submit" at bounding box center [906, 515] width 12 height 12
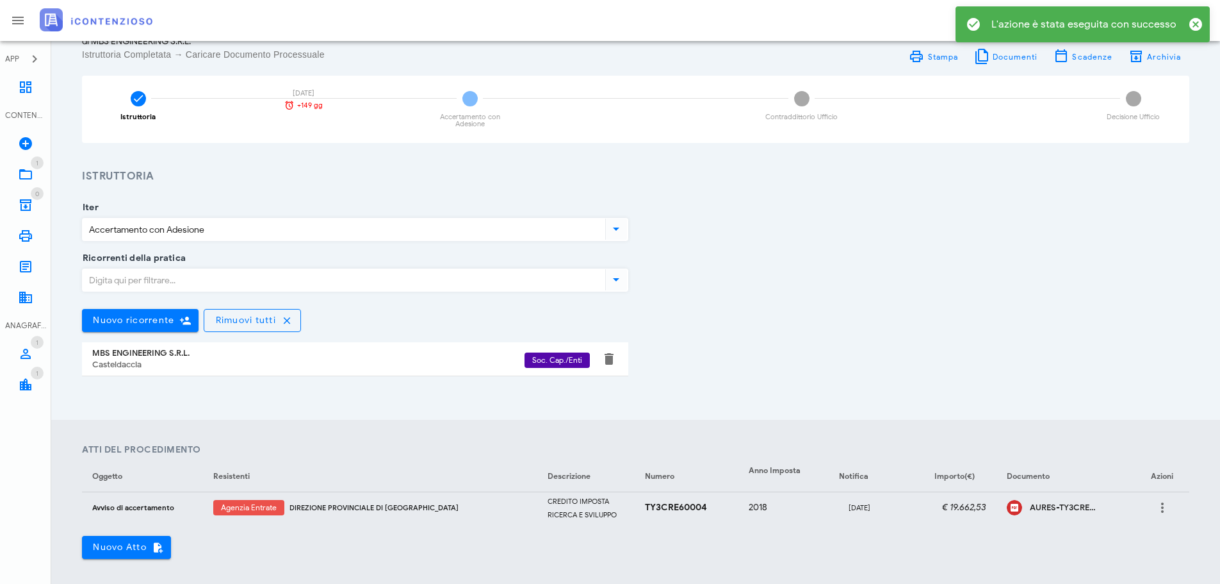
scroll to position [0, 0]
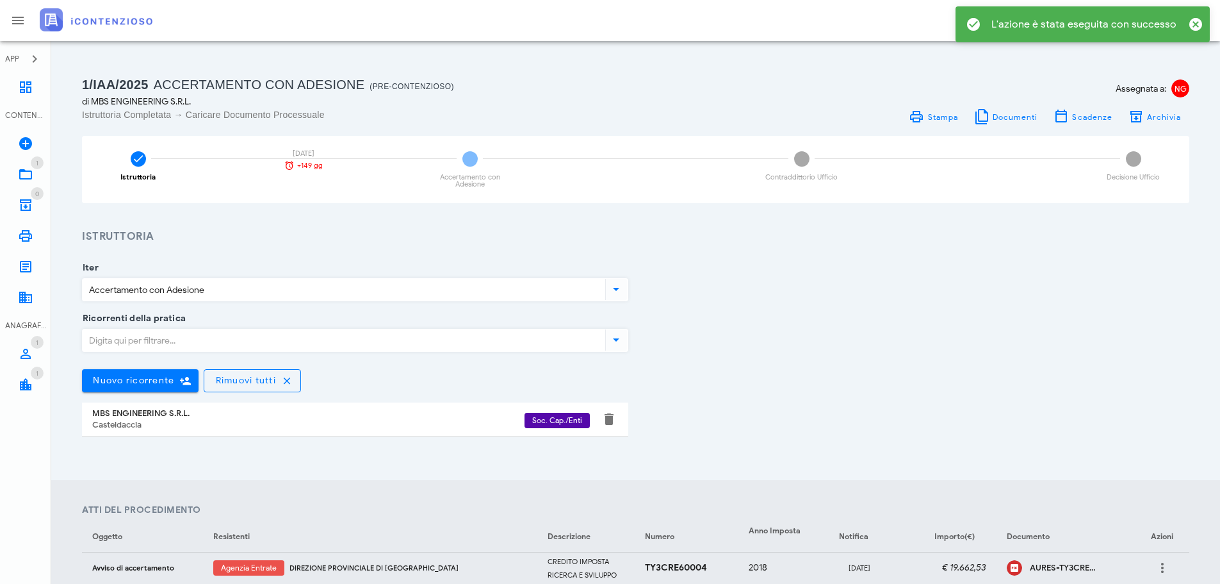
click at [283, 229] on h3 "Istruttoria" at bounding box center [636, 237] width 1108 height 16
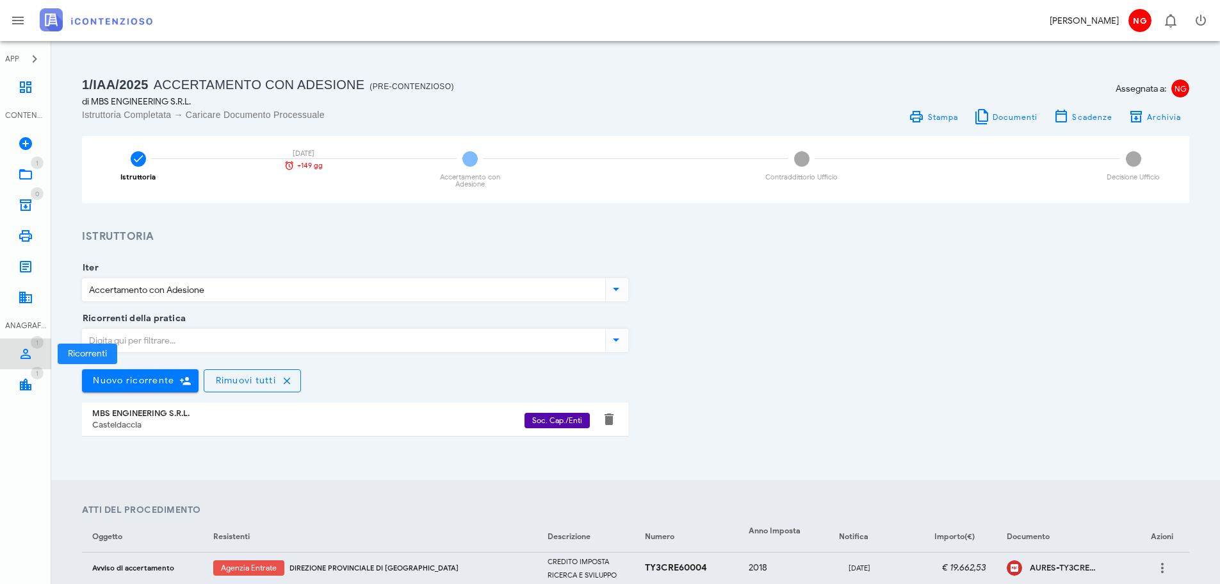
click at [27, 352] on icon at bounding box center [25, 353] width 15 height 15
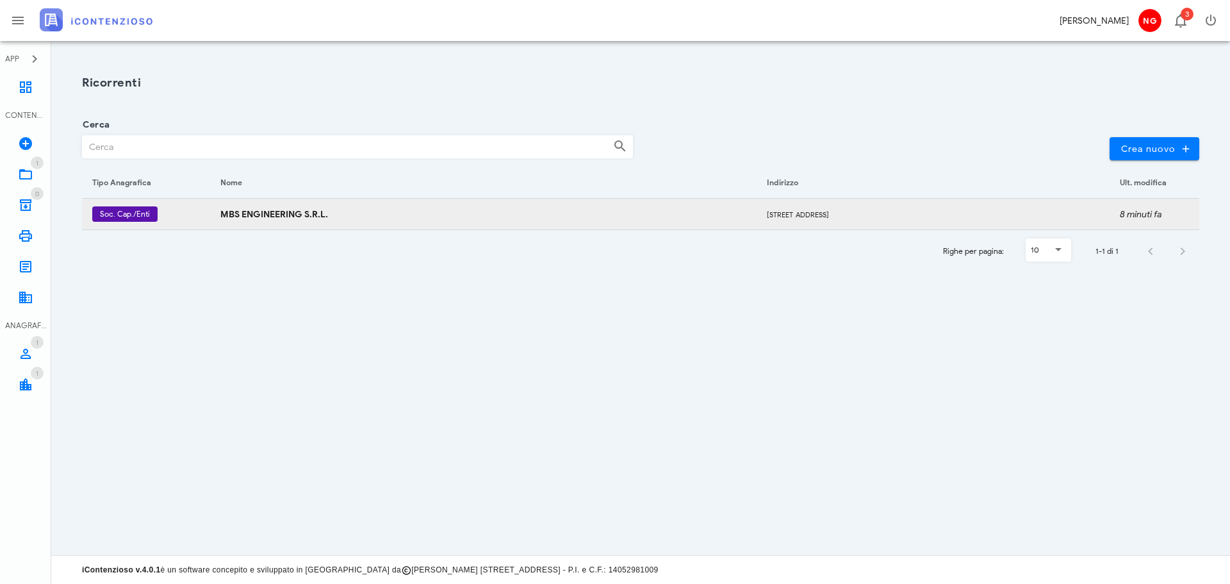
click at [142, 209] on span "Soc. Cap./Enti" at bounding box center [125, 213] width 50 height 15
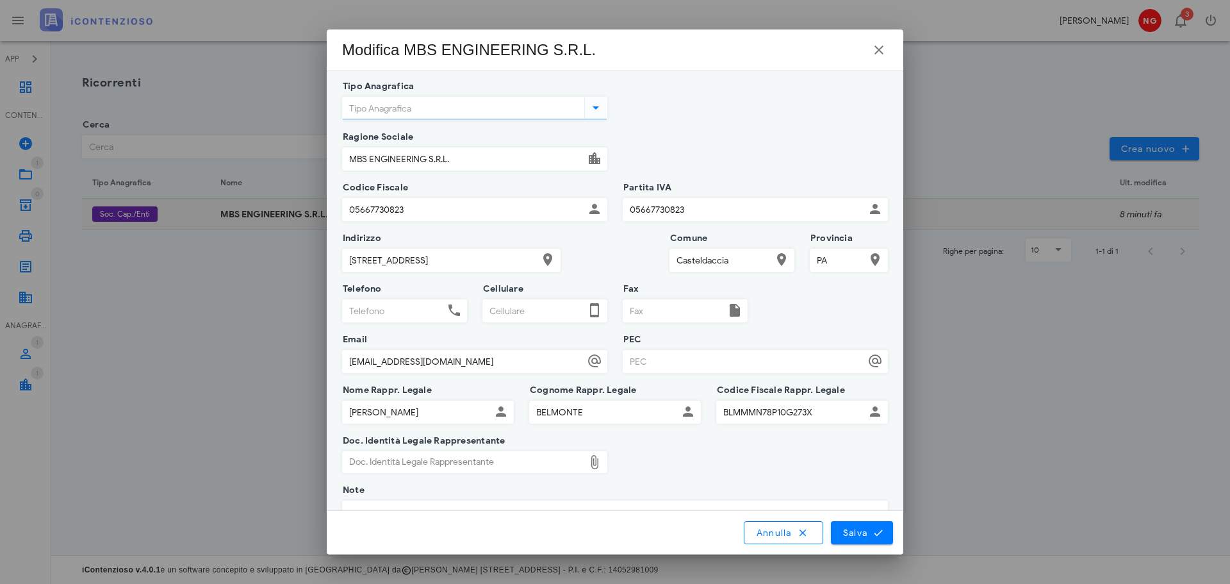
type input "Società di capitali ed enti equiparati"
click at [878, 49] on icon "button" at bounding box center [878, 49] width 15 height 15
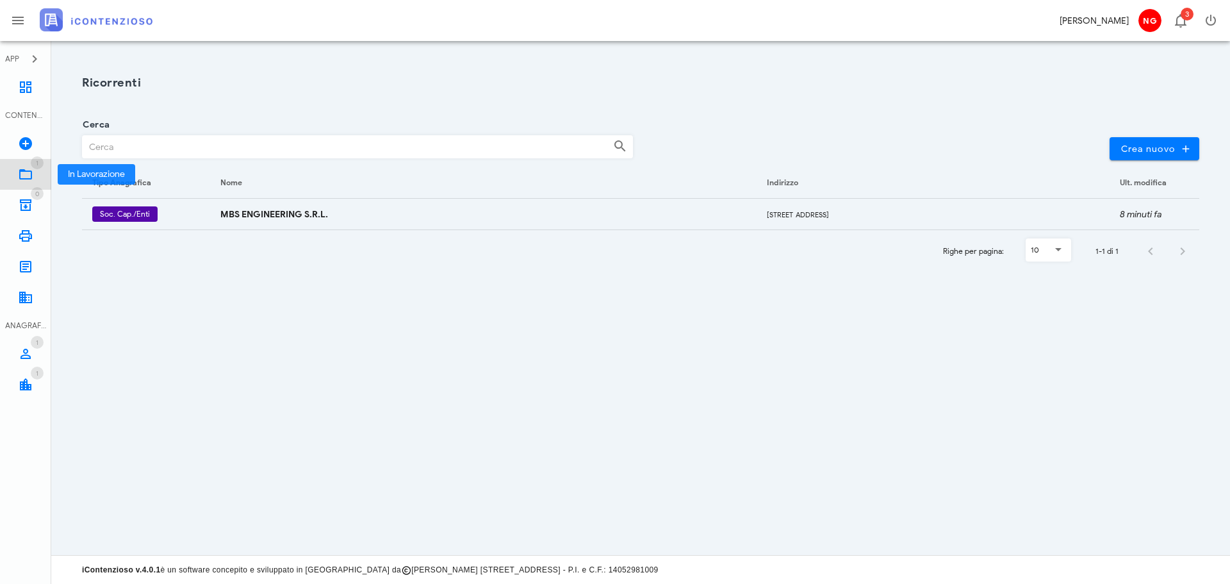
click at [30, 173] on icon at bounding box center [25, 174] width 15 height 15
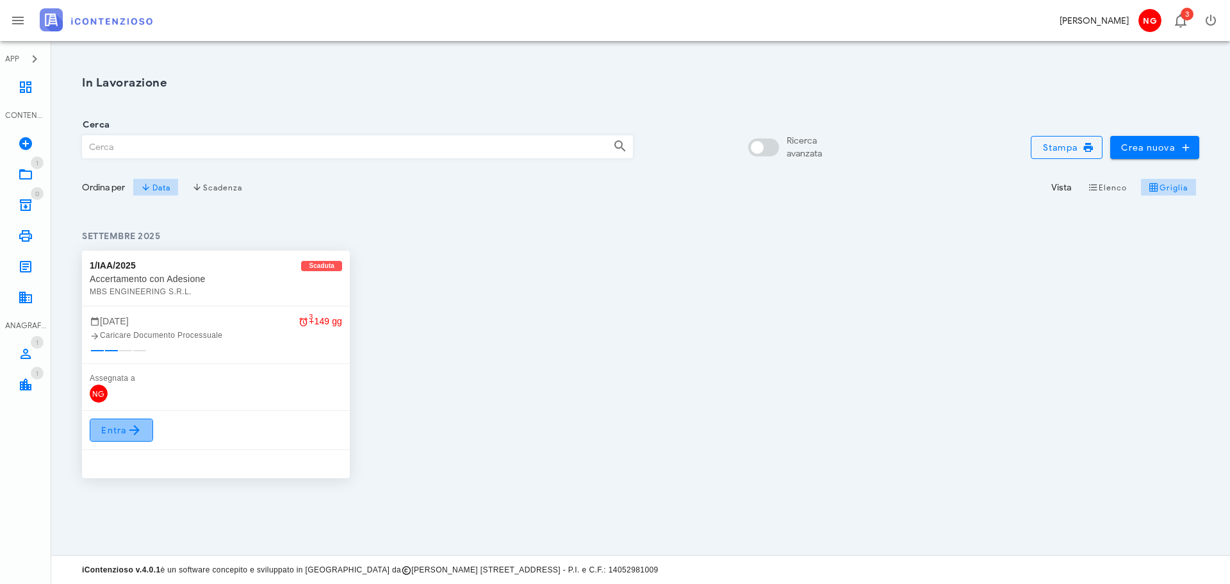
click at [124, 432] on span "Entra" at bounding box center [122, 429] width 42 height 15
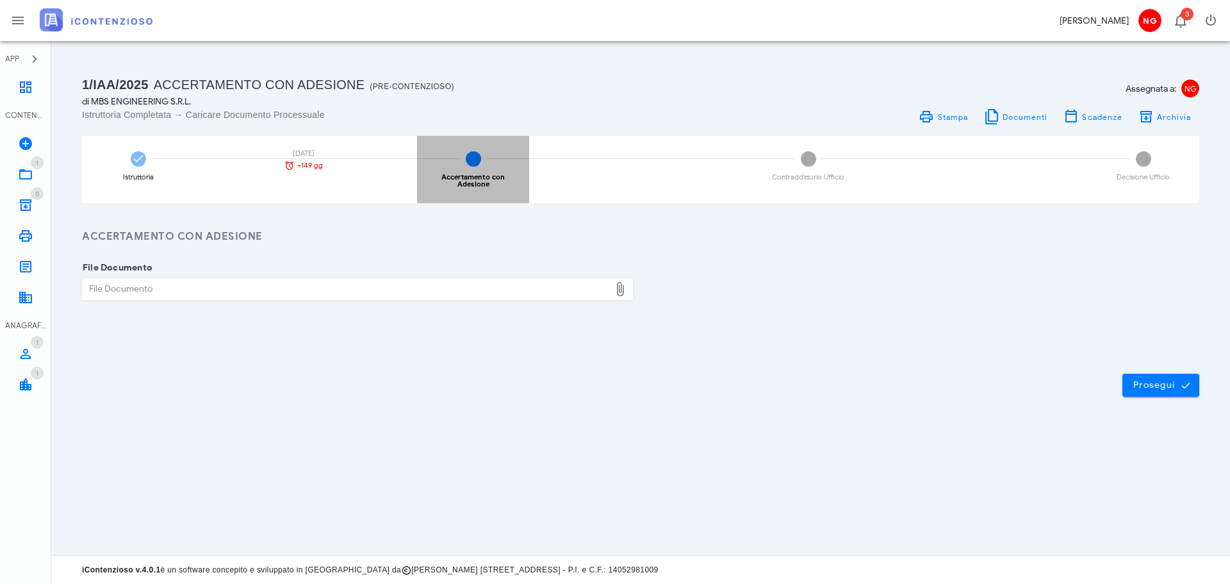
click at [465, 164] on div "2 Accertamento con Adesione" at bounding box center [473, 169] width 112 height 67
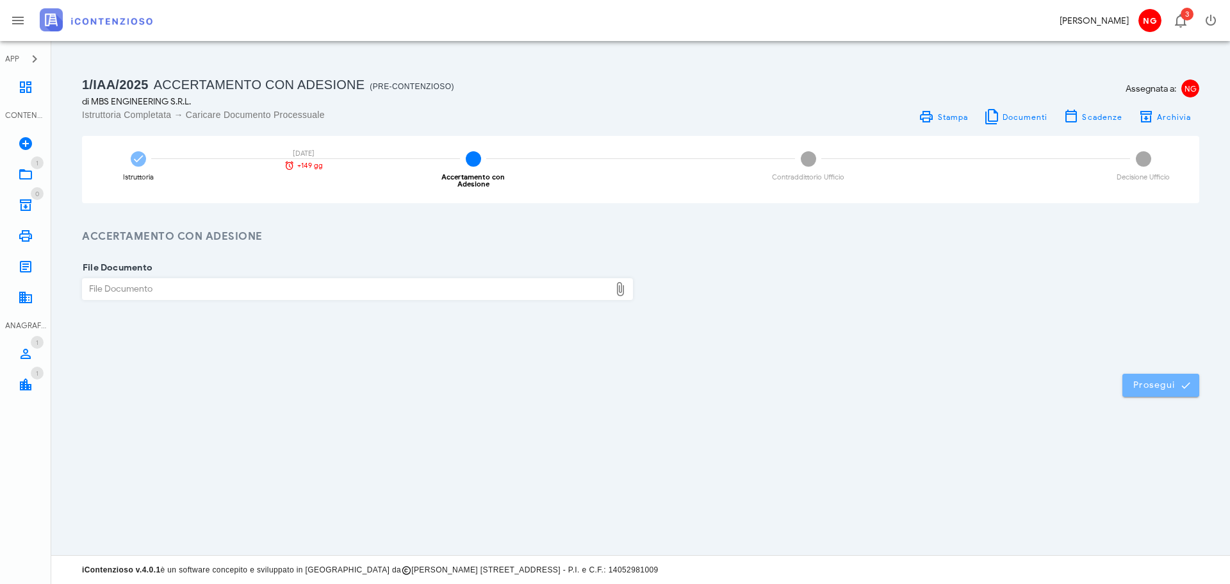
click at [1179, 387] on span "Prosegui" at bounding box center [1161, 385] width 56 height 12
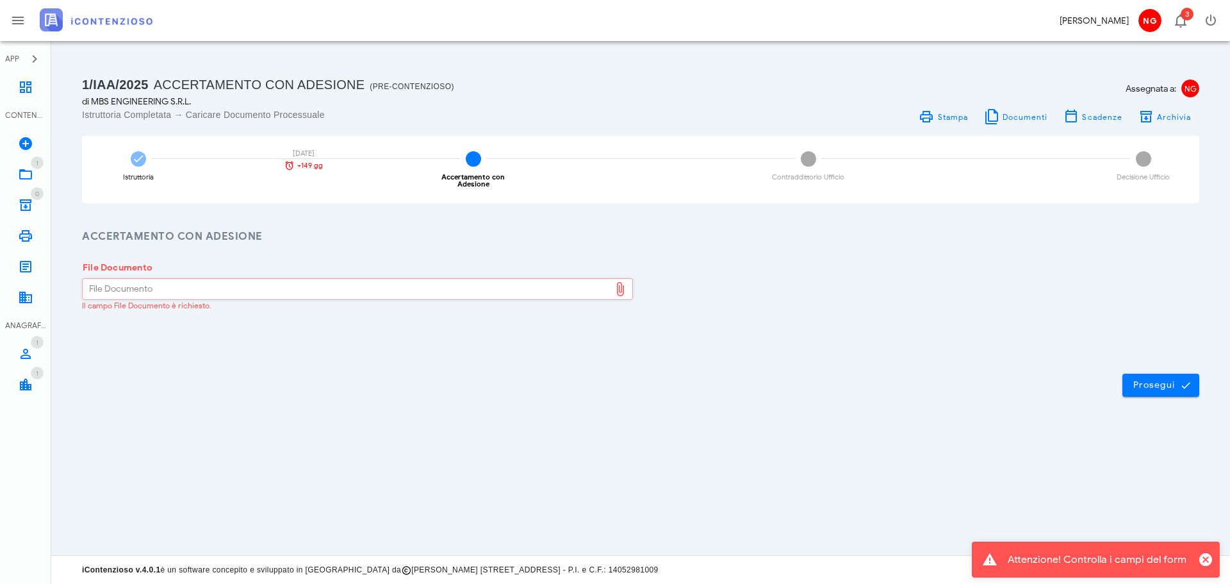
click at [233, 297] on div "File Documento" at bounding box center [346, 289] width 527 height 21
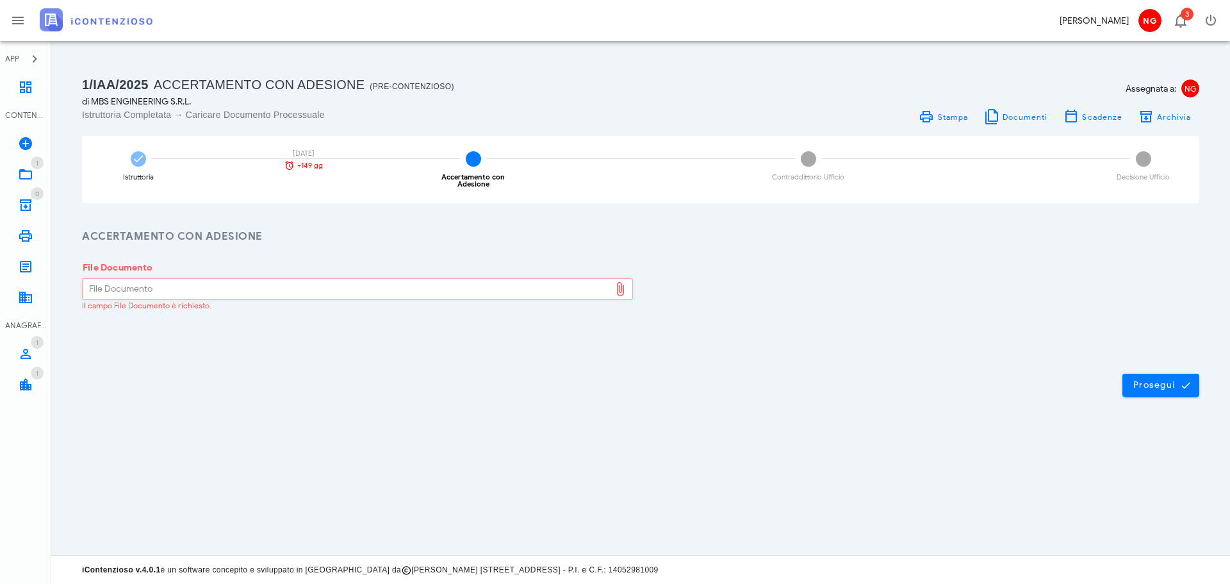
type input "C:\fakepath\ISTANZA DEFINITIVA ACCERTAMENTO CON ADESIONE.pdf"
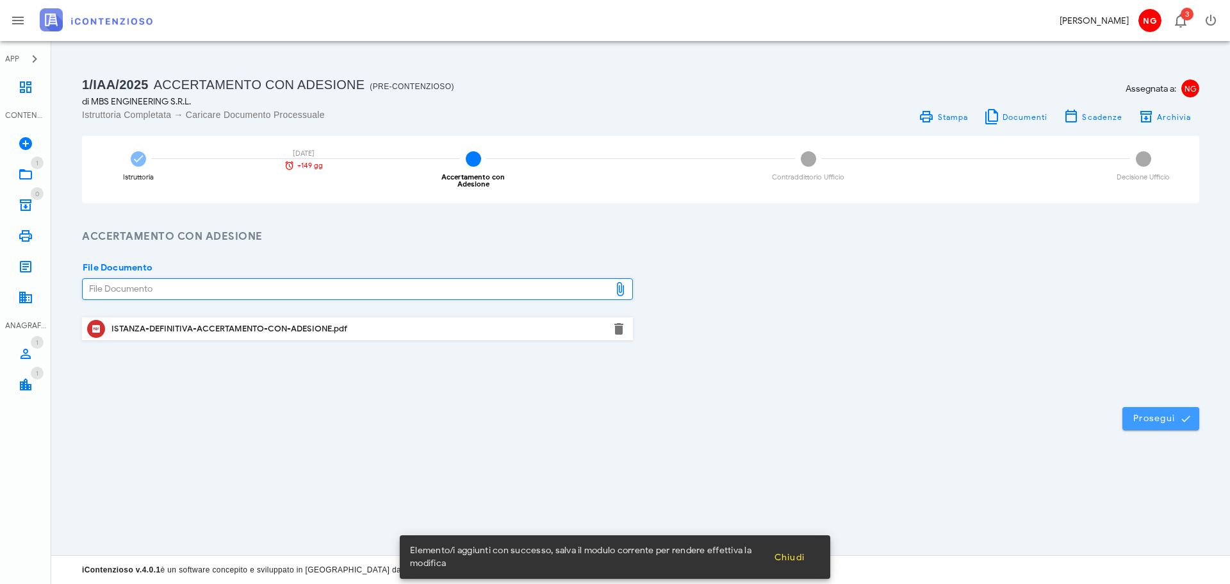
click at [1132, 409] on button "Prosegui" at bounding box center [1160, 418] width 77 height 23
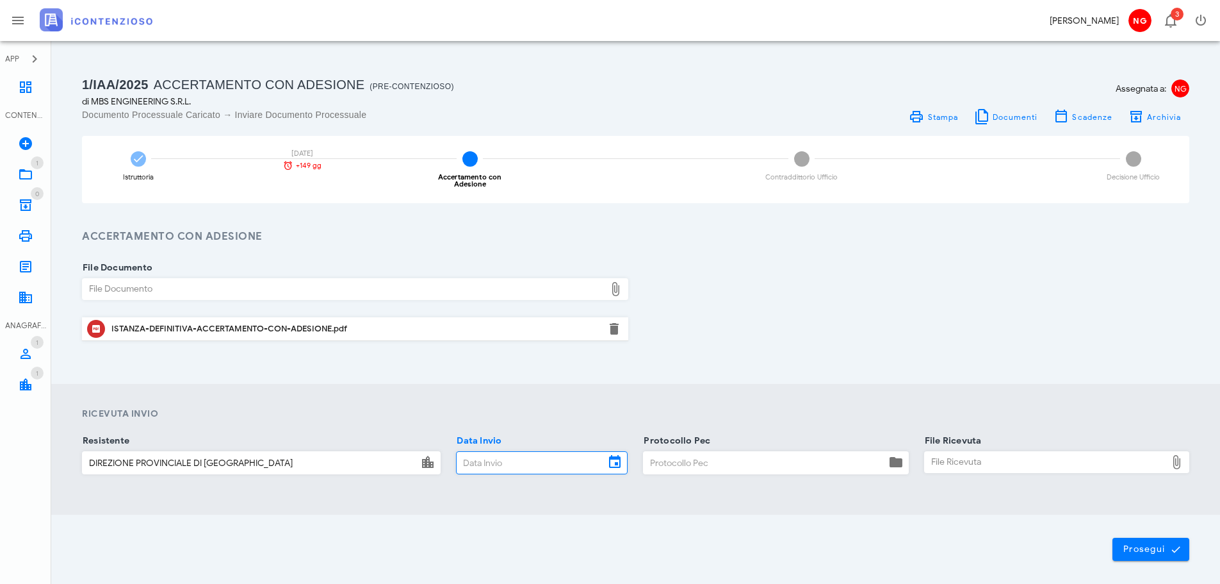
click at [486, 464] on input "Data Invio" at bounding box center [531, 463] width 148 height 22
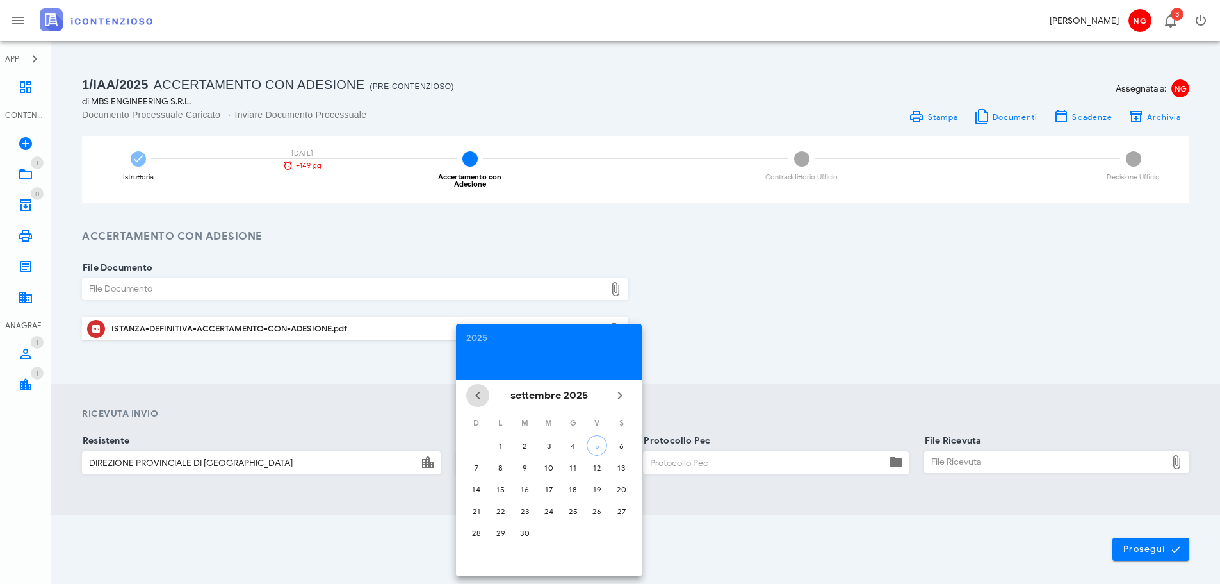
click at [477, 395] on icon "Il mese scorso" at bounding box center [477, 395] width 15 height 15
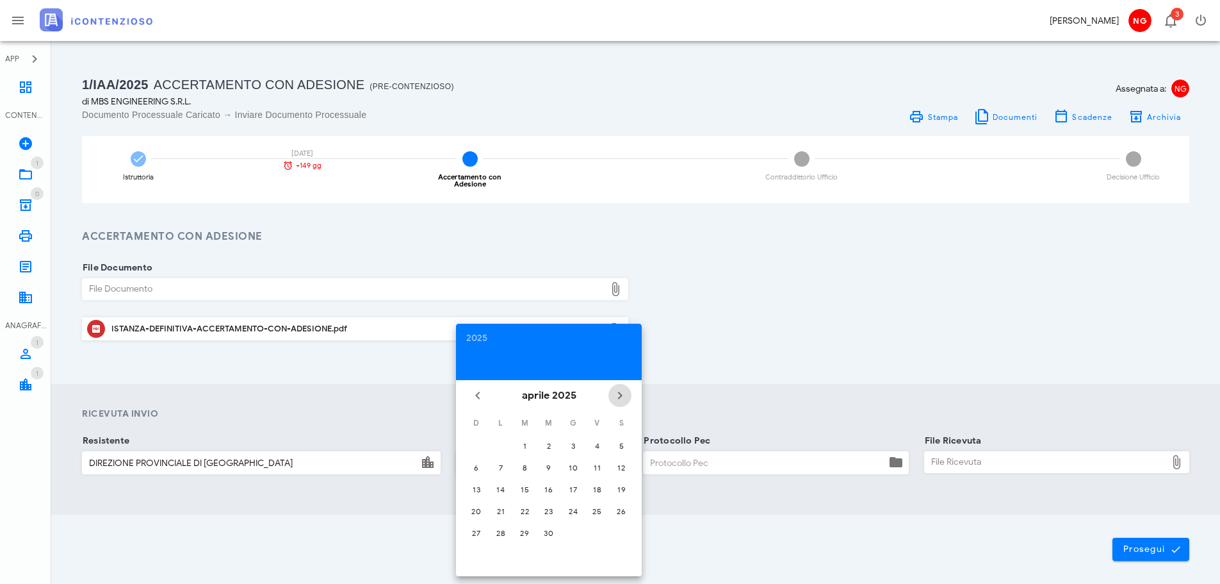
click at [620, 391] on icon "Il prossimo mese" at bounding box center [619, 395] width 15 height 15
click at [550, 508] on div "21" at bounding box center [549, 511] width 21 height 10
type input "21/05/2025"
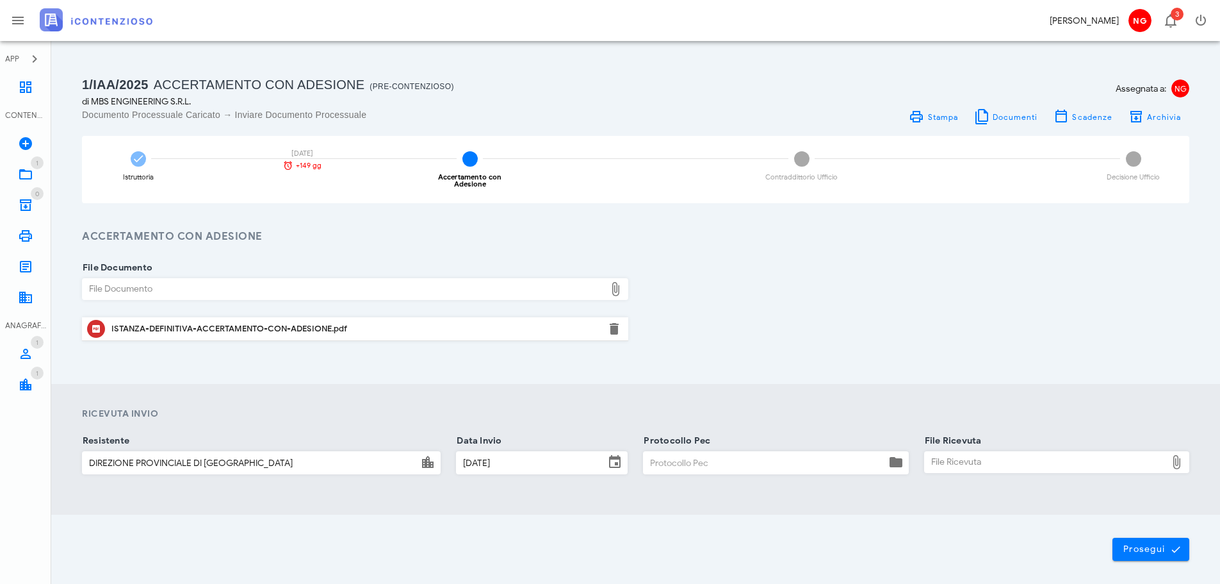
click at [739, 461] on input "Protocollo Pec" at bounding box center [765, 463] width 242 height 22
click at [726, 461] on input "Protocollo Pec" at bounding box center [765, 463] width 242 height 22
paste input "jpec119331.20250521124608.72625.57.1.1@pec.aruba.it"
type input "jpec119331.20250521124608.72625.57.1.1@pec.aruba.it"
click at [1170, 470] on div "File Ricevuta File Ricevuta" at bounding box center [1056, 462] width 265 height 22
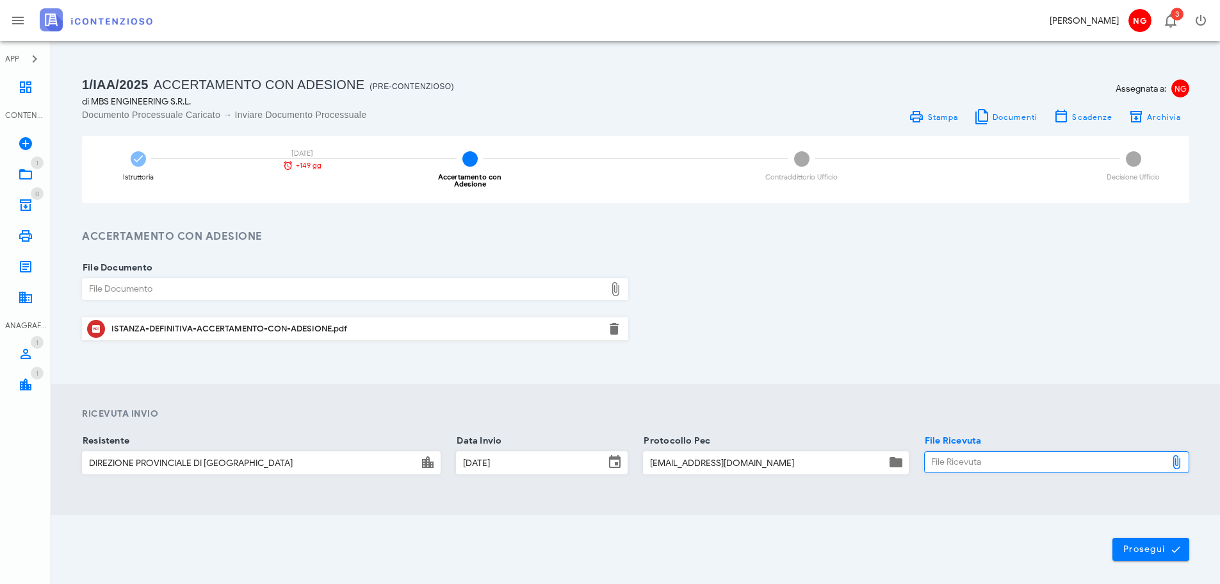
click at [1179, 463] on icon at bounding box center [1176, 461] width 15 height 15
click at [1141, 459] on div "File Ricevuta" at bounding box center [1046, 462] width 242 height 21
type input "C:\fakepath\ISTANZA DEFINITIVA ACCERTAMENTO CON ADESIONE.pdf"
click at [1133, 552] on span "Prosegui" at bounding box center [1151, 549] width 56 height 12
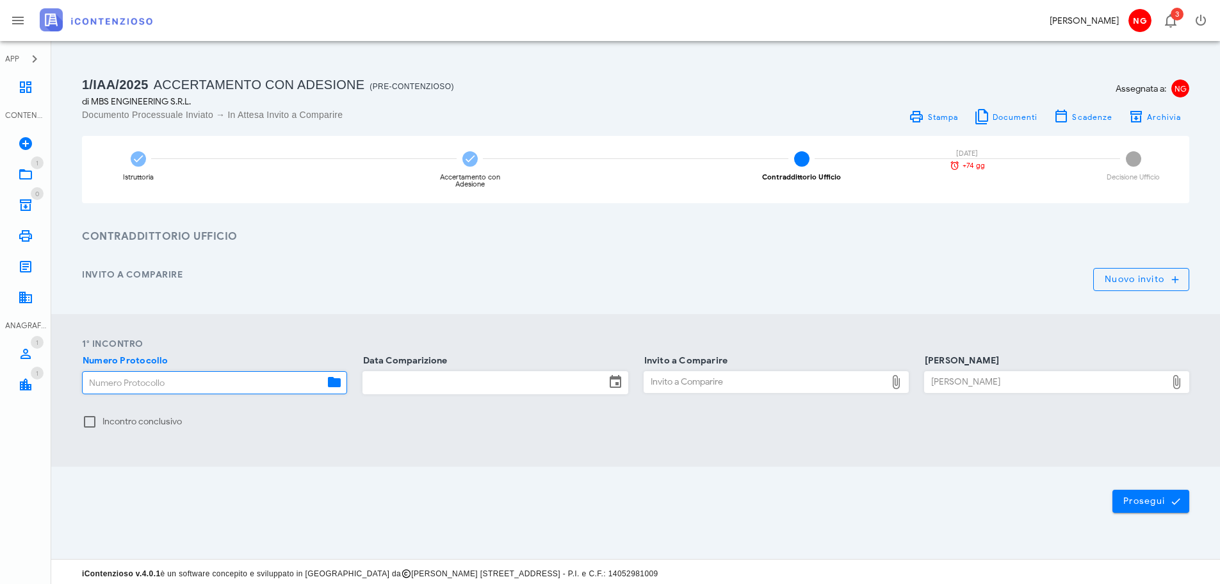
click at [205, 388] on input "Numero Protocollo" at bounding box center [204, 383] width 242 height 22
click at [199, 377] on input "Numero Protocollo" at bounding box center [204, 383] width 242 height 22
click at [420, 383] on input "Data Comparizione" at bounding box center [484, 383] width 242 height 22
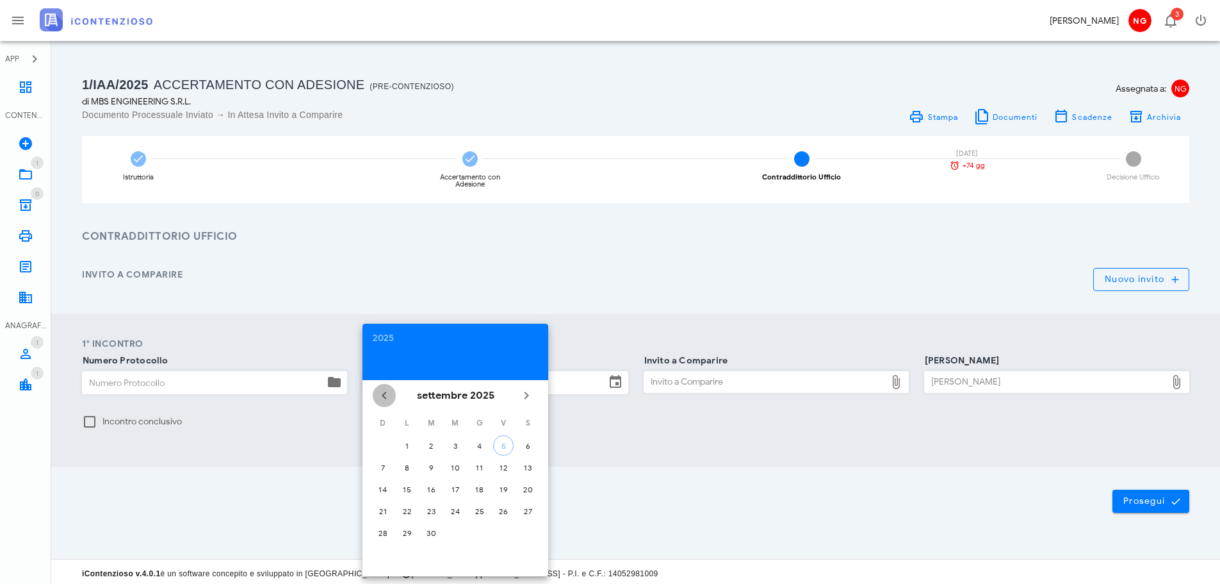
click at [381, 395] on icon "Il mese scorso" at bounding box center [384, 395] width 15 height 15
click at [381, 394] on icon "Il mese scorso" at bounding box center [384, 395] width 15 height 15
click at [456, 484] on div "18" at bounding box center [455, 489] width 21 height 10
type input "18/06/2025"
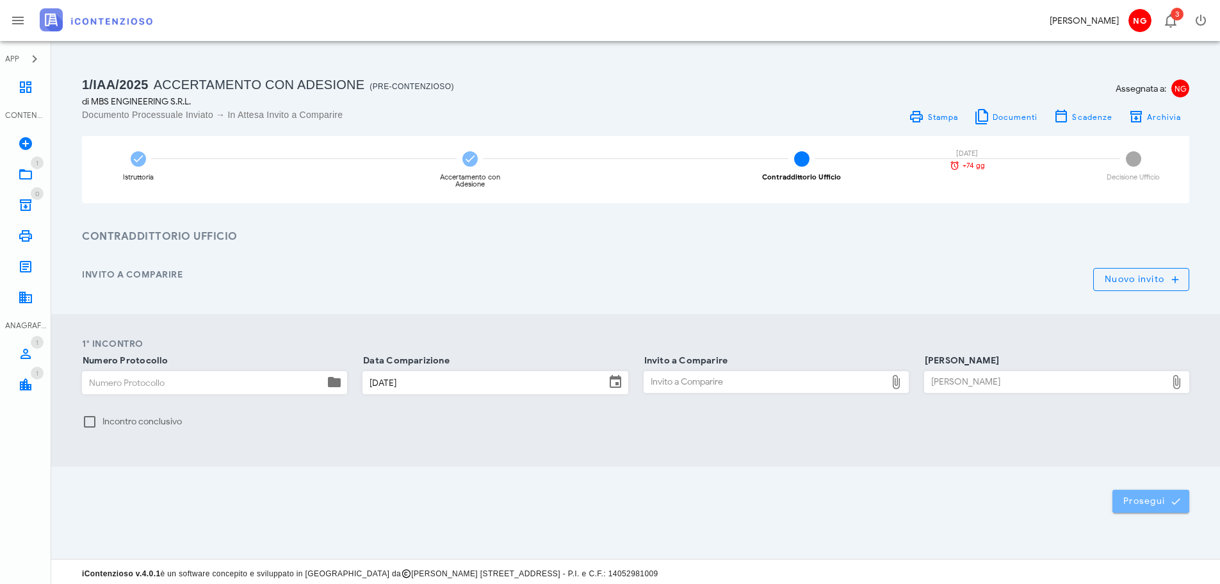
click at [1139, 497] on span "Prosegui" at bounding box center [1151, 501] width 56 height 12
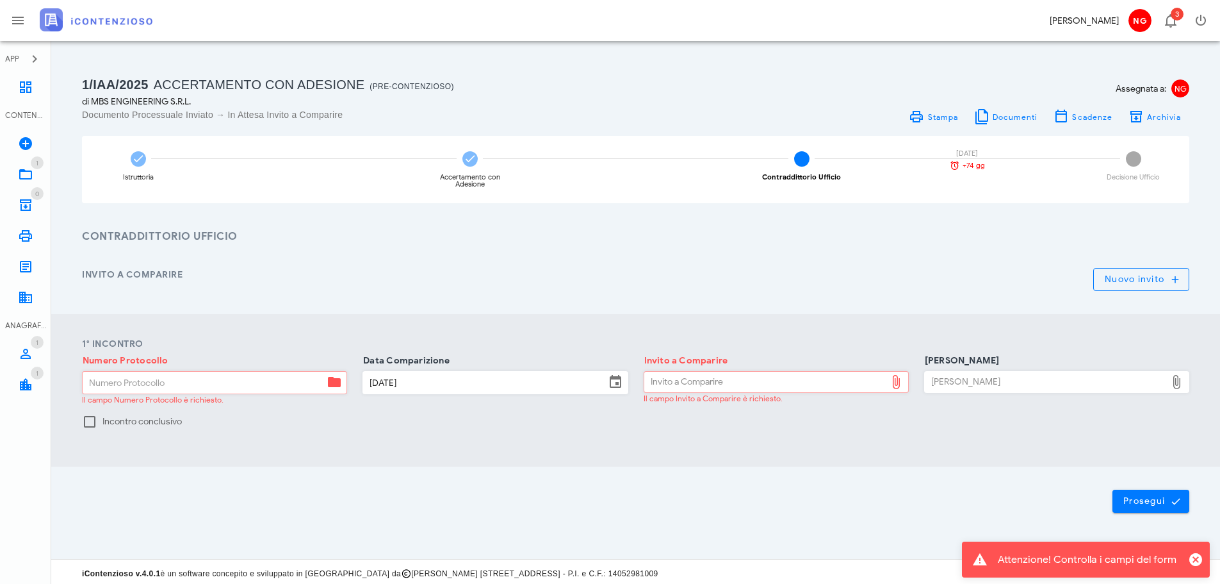
click at [768, 386] on div "Invito a Comparire" at bounding box center [766, 382] width 242 height 21
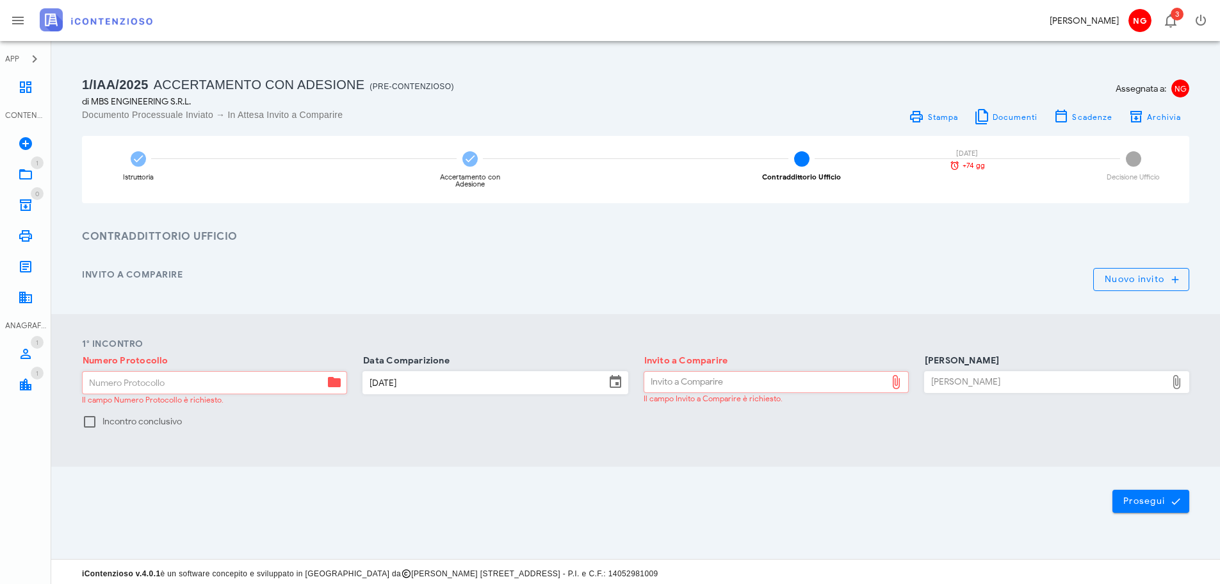
click at [768, 377] on div "Invito a Comparire" at bounding box center [766, 382] width 242 height 21
type input "C:\fakepath\sentenza-1482-2025.pdf"
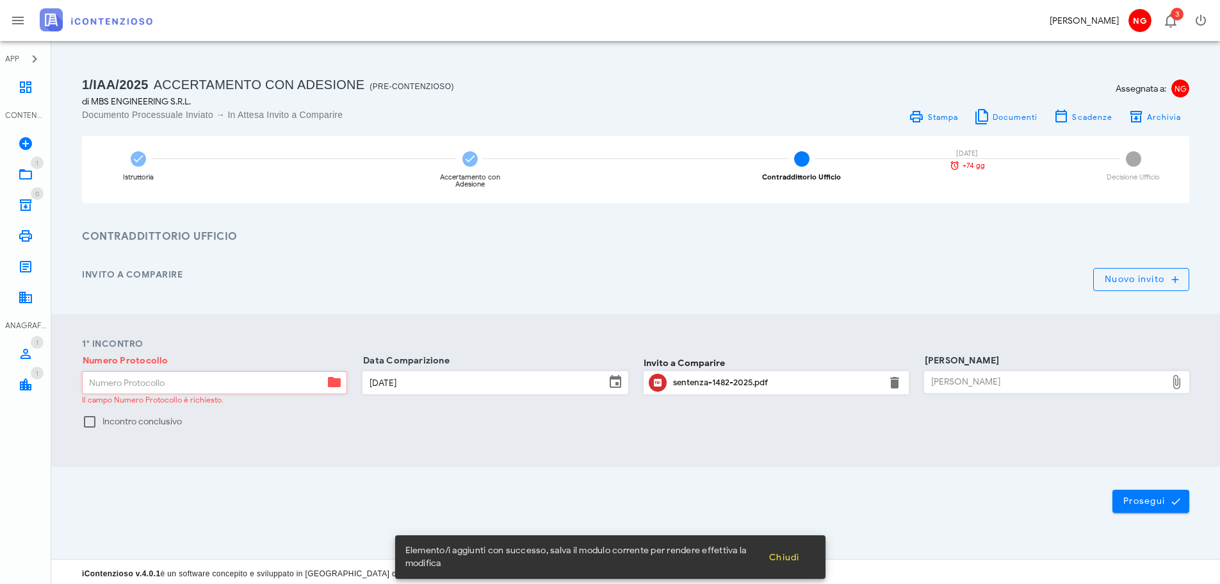
click at [957, 389] on div "Verbale Ufficio" at bounding box center [1046, 382] width 242 height 21
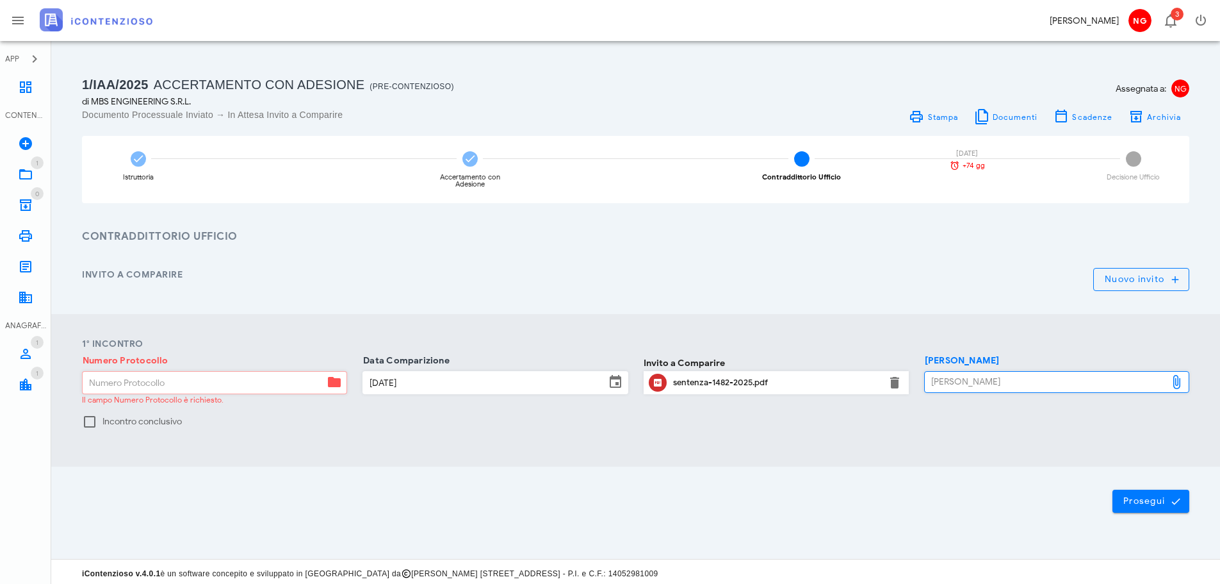
type input "C:\fakepath\2024-03-29_gli-atti-di-recupero-dei-crediti-inesistenti-e-non-spett…"
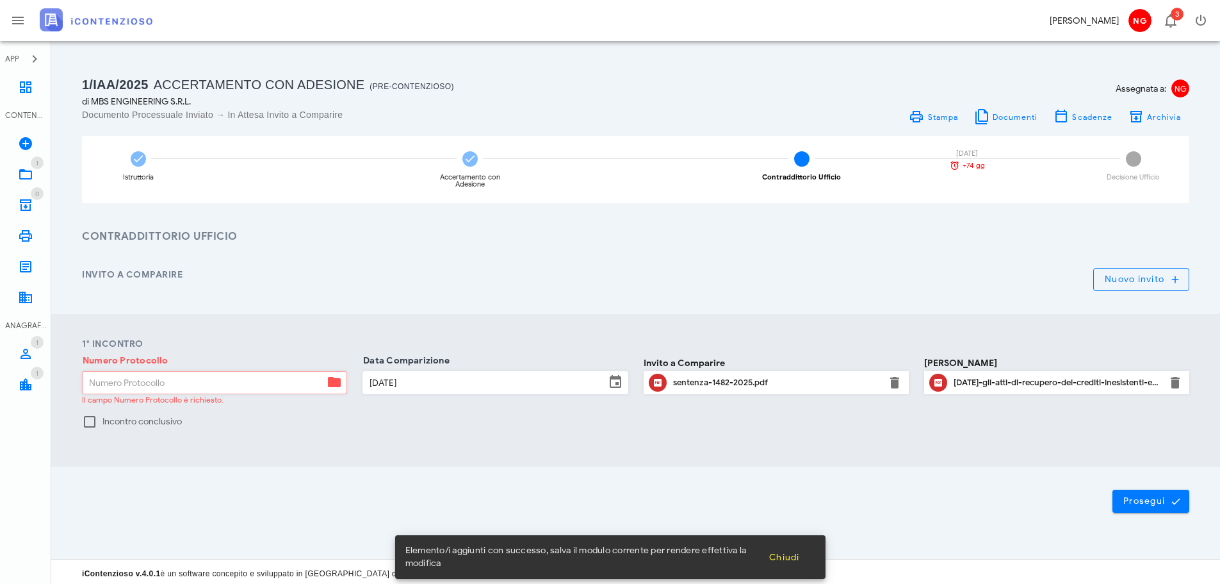
click at [174, 381] on input "Numero Protocollo" at bounding box center [204, 383] width 242 height 22
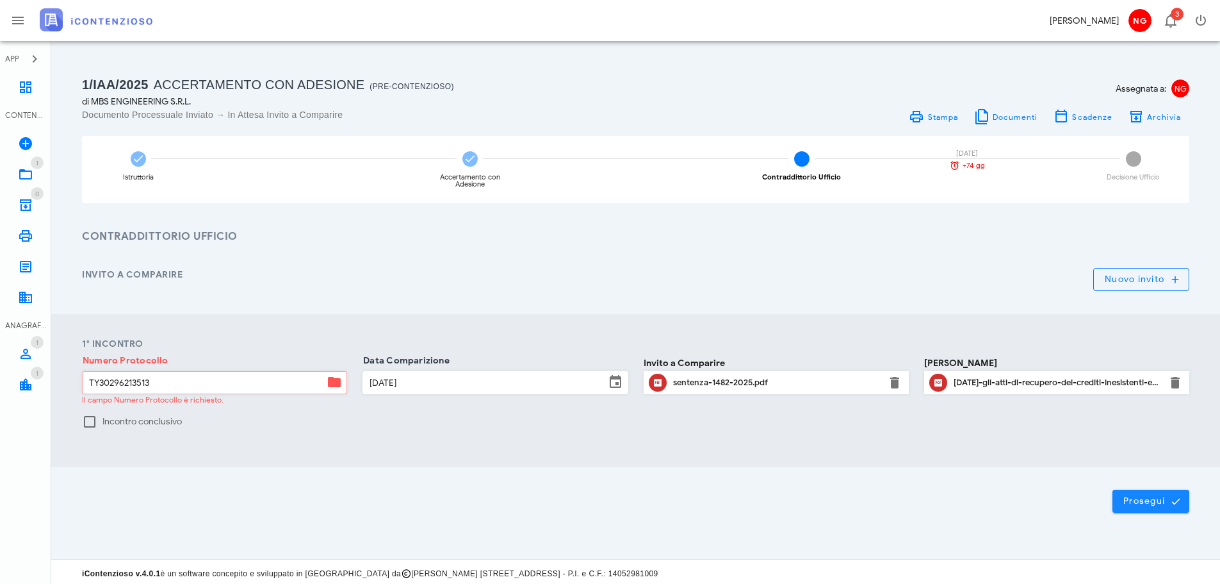
type input "TY30296213513"
click at [1147, 501] on span "Prosegui" at bounding box center [1151, 501] width 56 height 12
click at [1157, 503] on span "Prosegui" at bounding box center [1151, 501] width 56 height 12
click at [940, 459] on div "1° Incontro Numero Protocollo TY30296213513 Data Comparizione 18/06/2025 Invito…" at bounding box center [635, 390] width 1169 height 152
click at [1131, 163] on span "4" at bounding box center [1133, 158] width 15 height 15
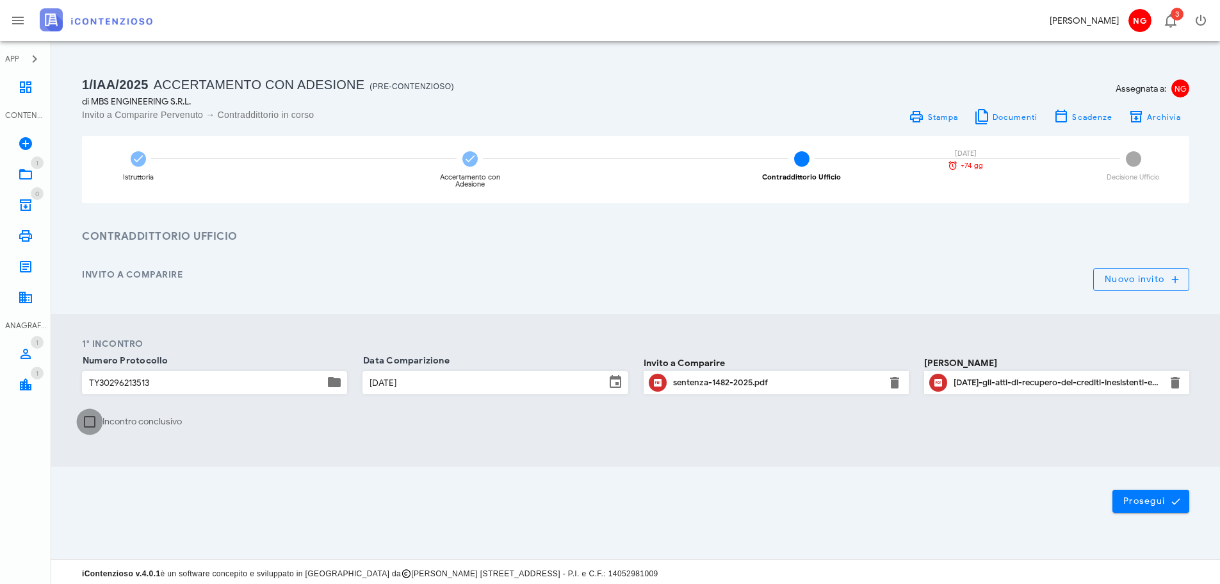
click at [88, 420] on div at bounding box center [90, 422] width 22 height 22
drag, startPoint x: 354, startPoint y: 440, endPoint x: 385, endPoint y: 434, distance: 31.3
click at [358, 439] on div at bounding box center [686, 427] width 1008 height 32
click at [88, 426] on div at bounding box center [90, 422] width 22 height 22
checkbox input "false"
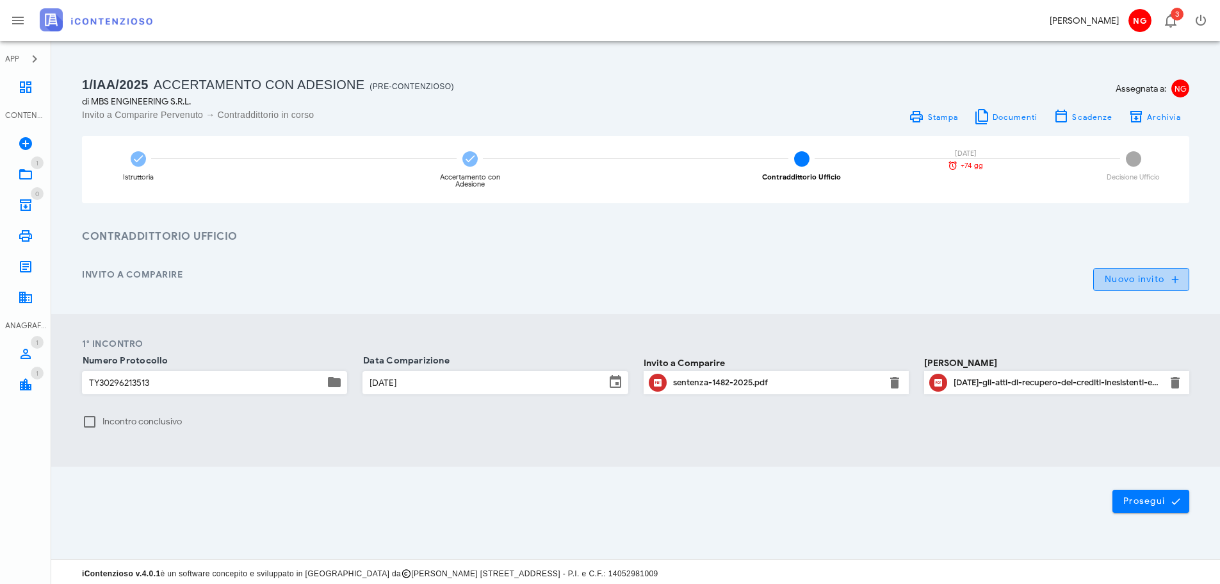
click at [1149, 277] on span "Nuovo invito" at bounding box center [1142, 280] width 74 height 12
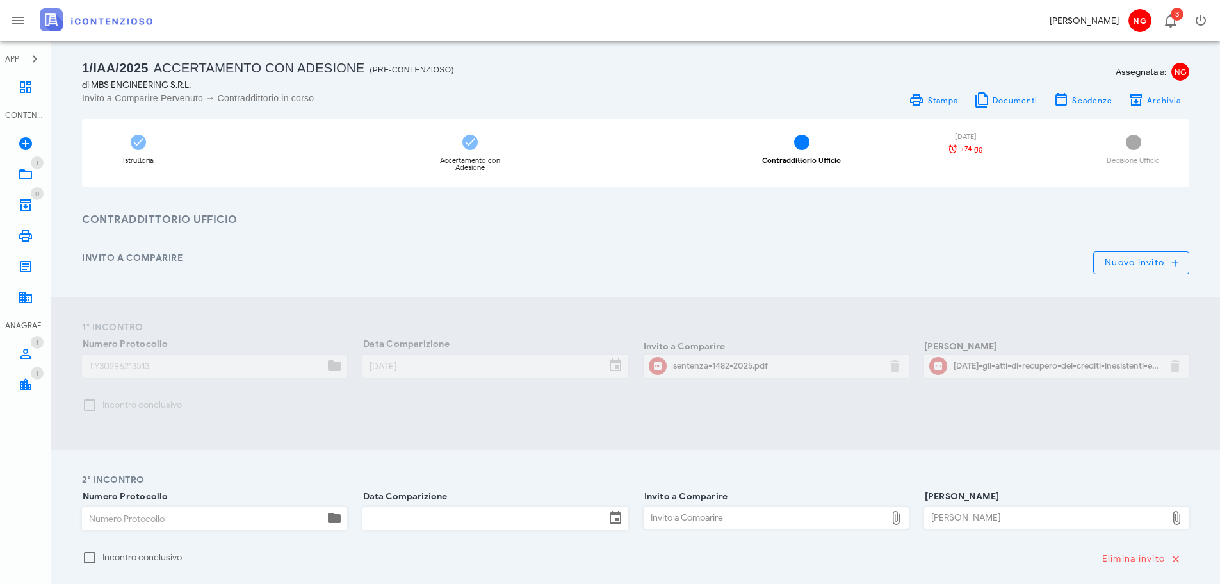
scroll to position [64, 0]
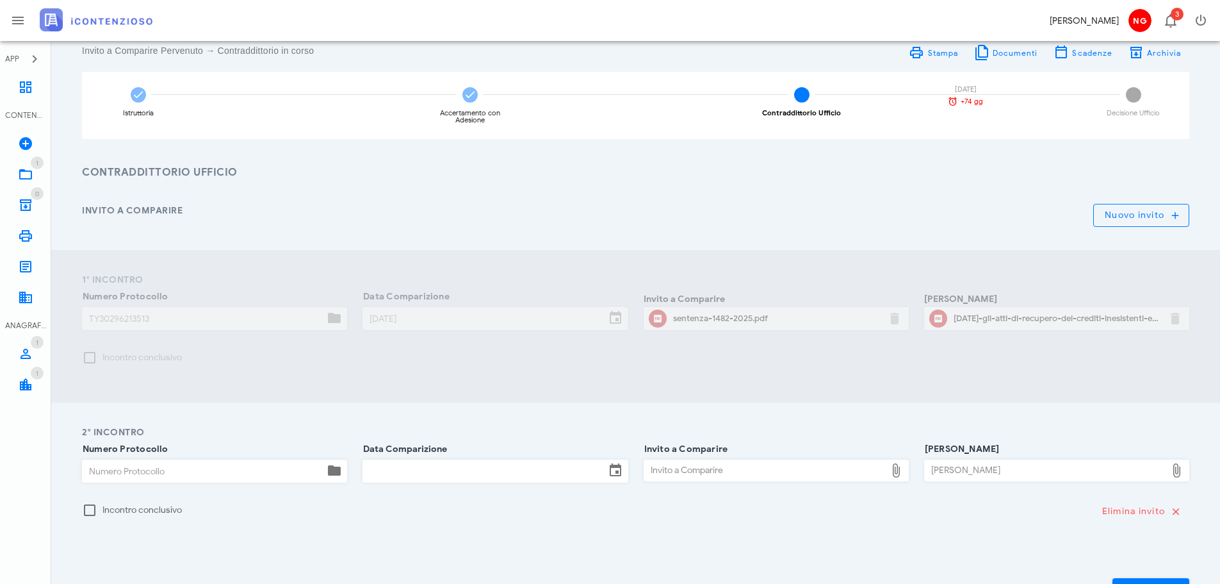
click at [155, 479] on input "Numero Protocollo" at bounding box center [204, 471] width 242 height 22
type input "Y"
type input "TY30246541654"
click at [616, 470] on icon at bounding box center [615, 470] width 15 height 15
click at [582, 467] on input "Data Comparizione" at bounding box center [484, 471] width 242 height 22
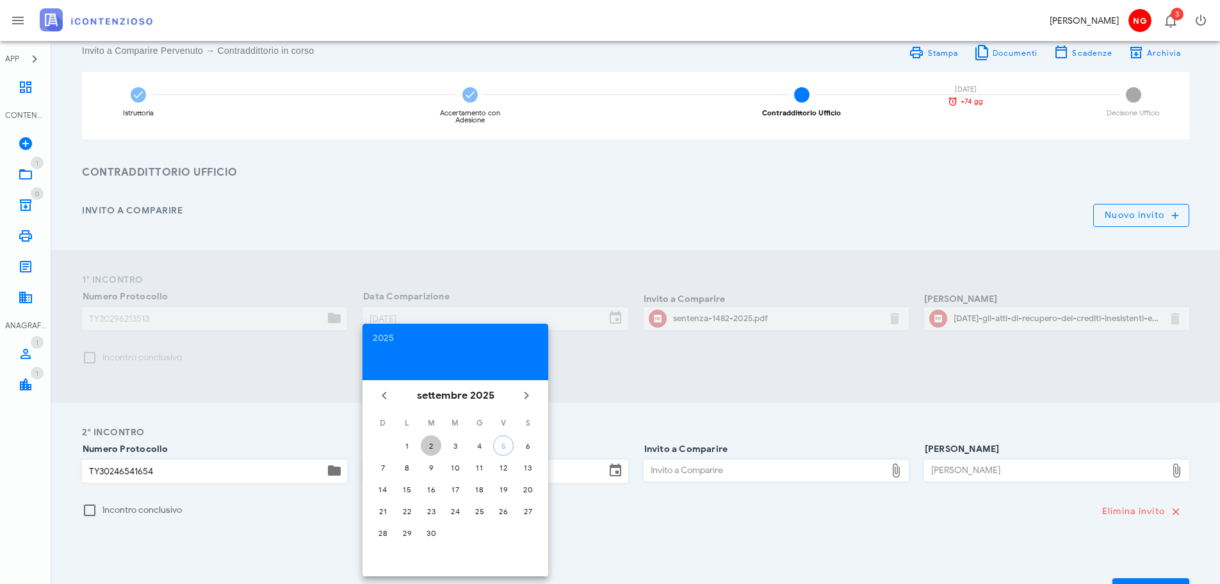
click at [429, 445] on div "2" at bounding box center [431, 446] width 21 height 10
type input "02/09/2025"
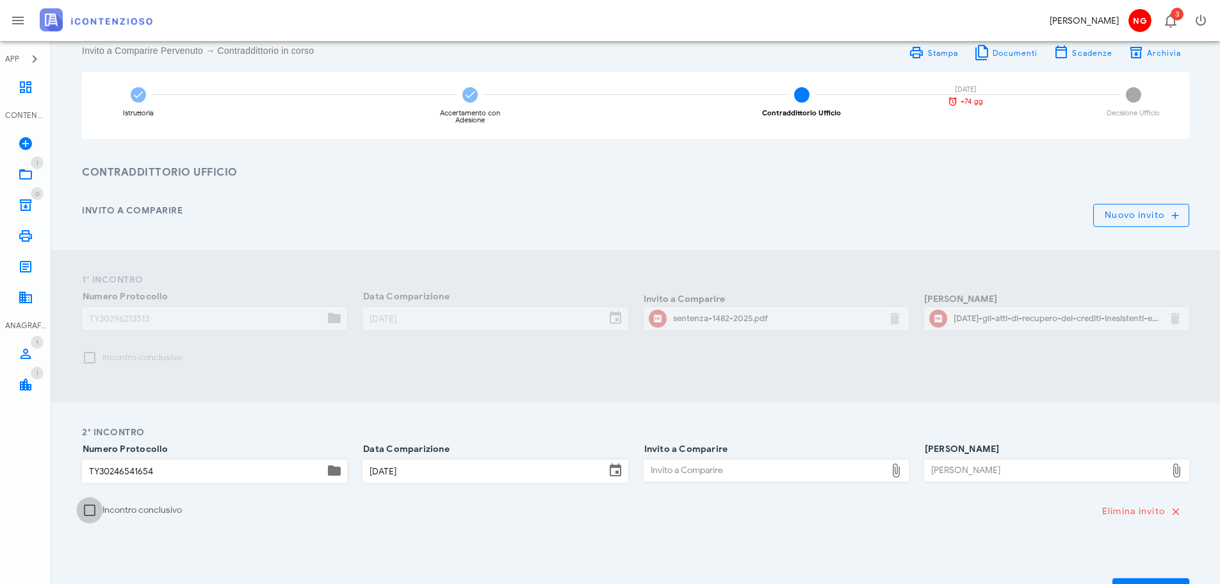
click at [91, 511] on div at bounding box center [90, 510] width 22 height 22
checkbox input "true"
click at [1099, 529] on div "Incontro conclusivo Elimina invito" at bounding box center [635, 516] width 1123 height 32
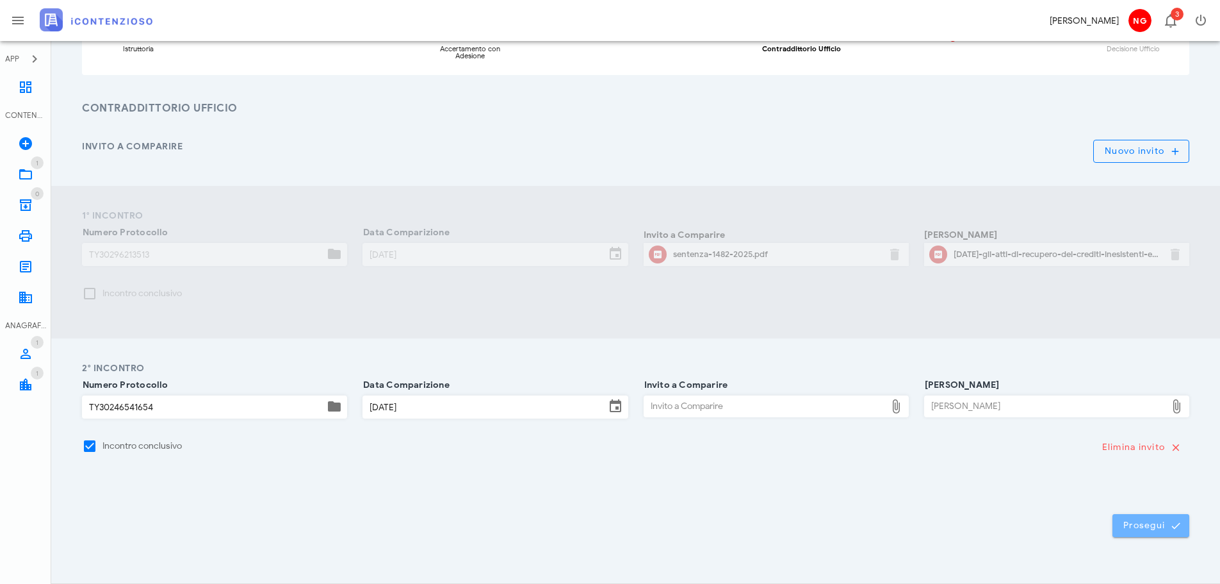
click at [1140, 525] on span "Prosegui" at bounding box center [1151, 526] width 56 height 12
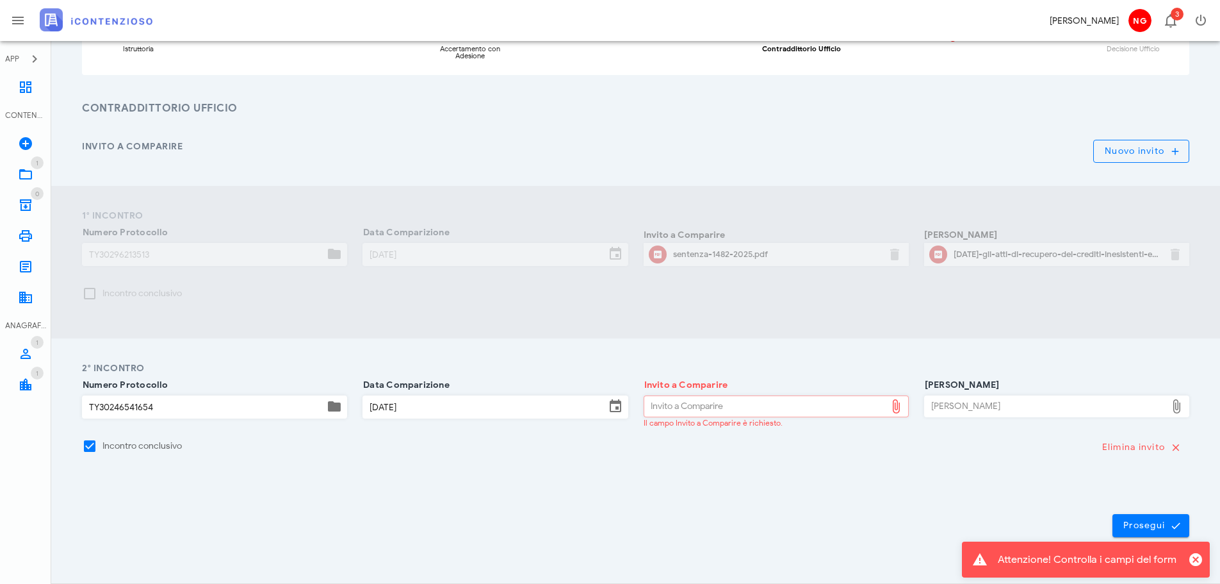
click at [807, 397] on div "Invito a Comparire" at bounding box center [766, 406] width 242 height 21
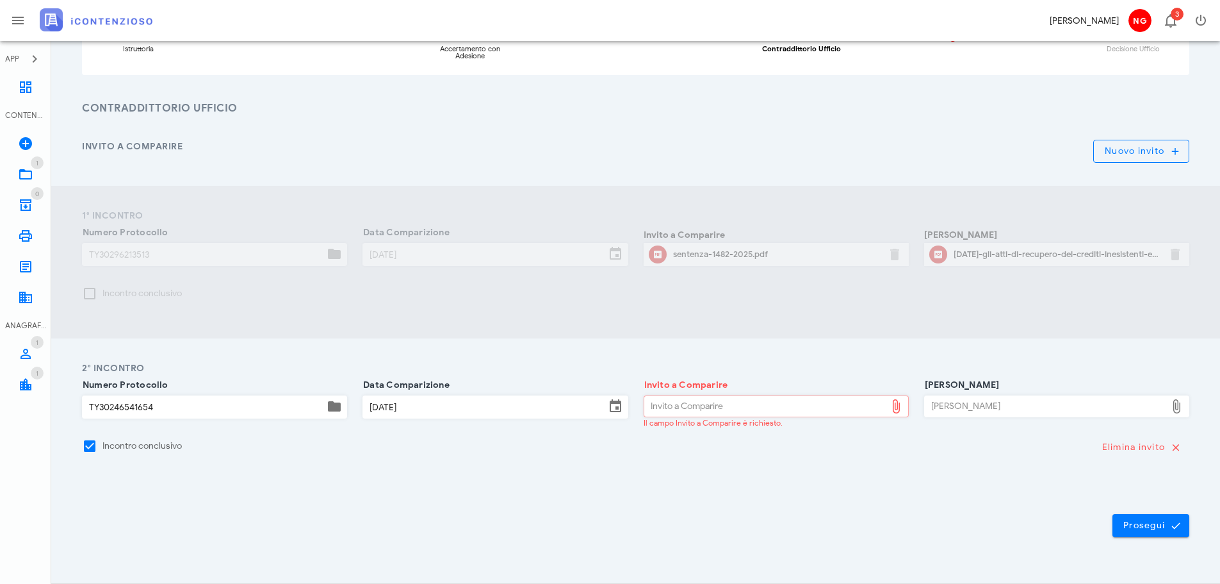
type input "C:\fakepath\sentenza-1482-2025.pdf"
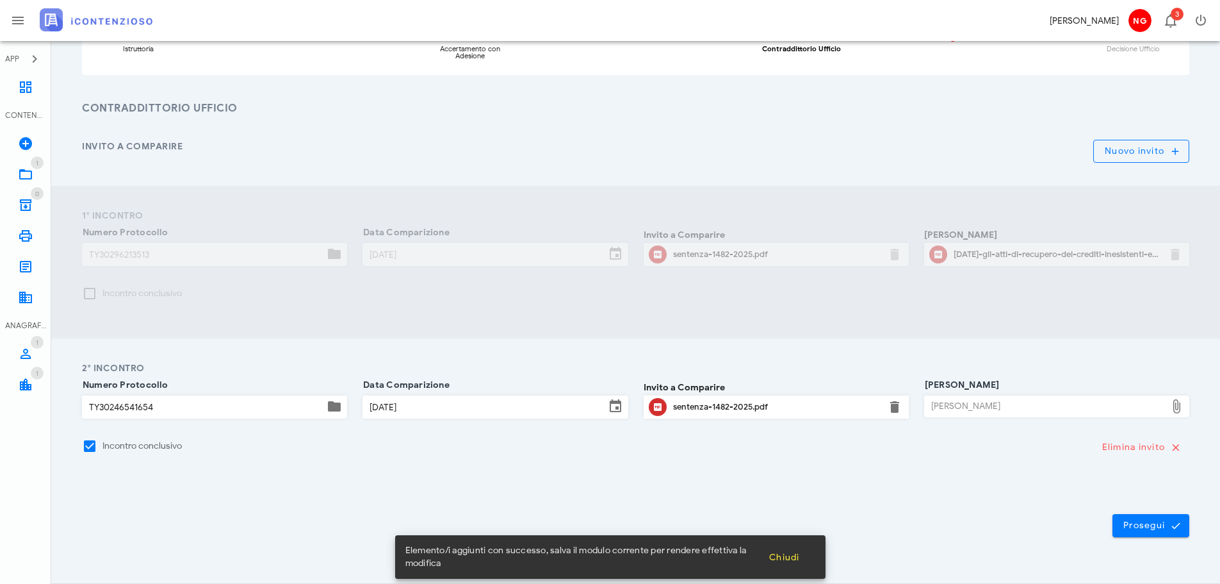
click at [1069, 413] on div "Verbale Ufficio" at bounding box center [1046, 406] width 242 height 21
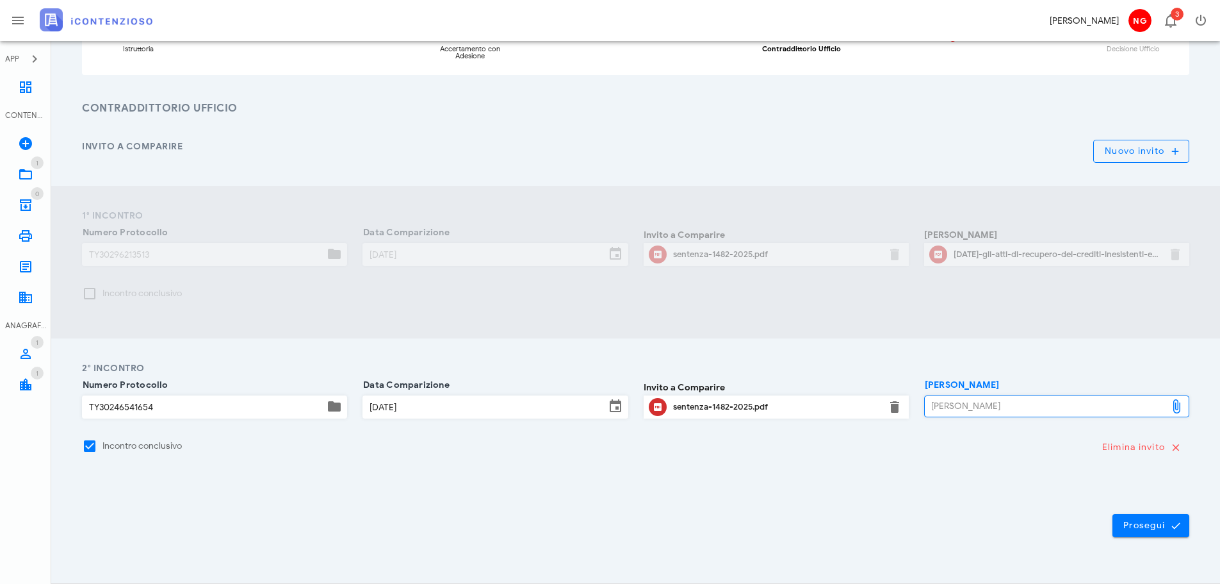
type input "C:\fakepath\sentenza-1482-2025.pdf"
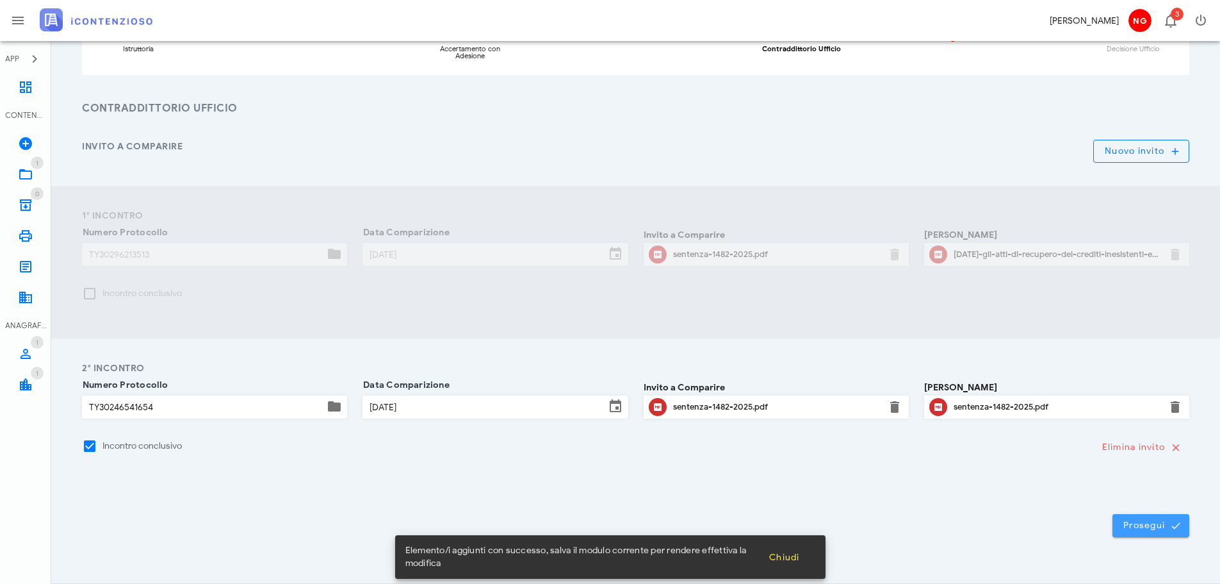
click at [1153, 520] on span "Prosegui" at bounding box center [1151, 526] width 56 height 12
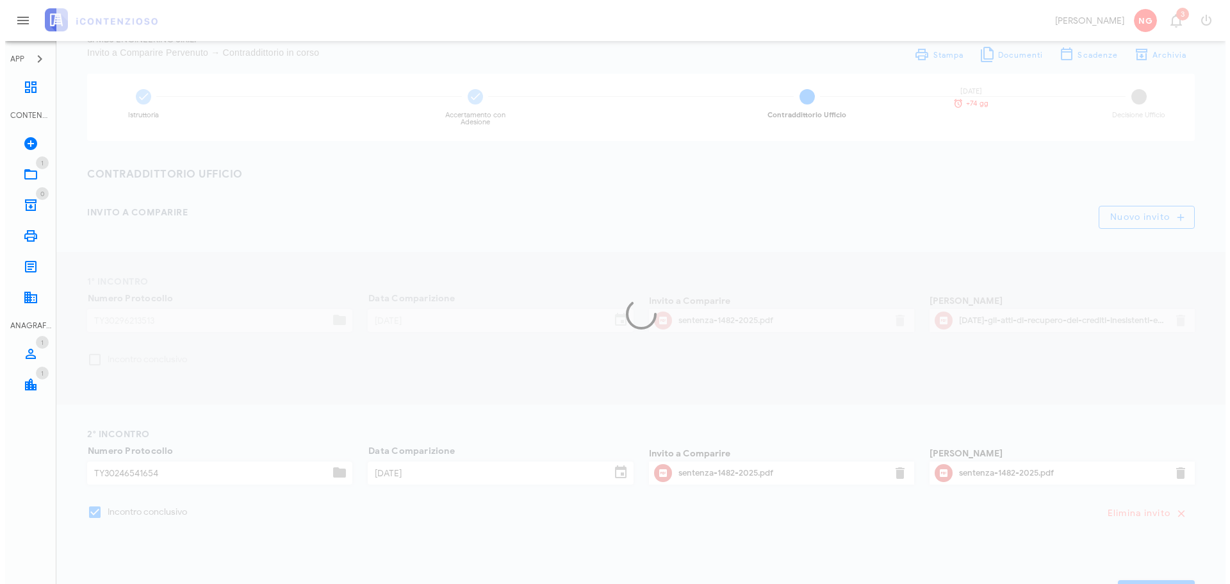
scroll to position [0, 0]
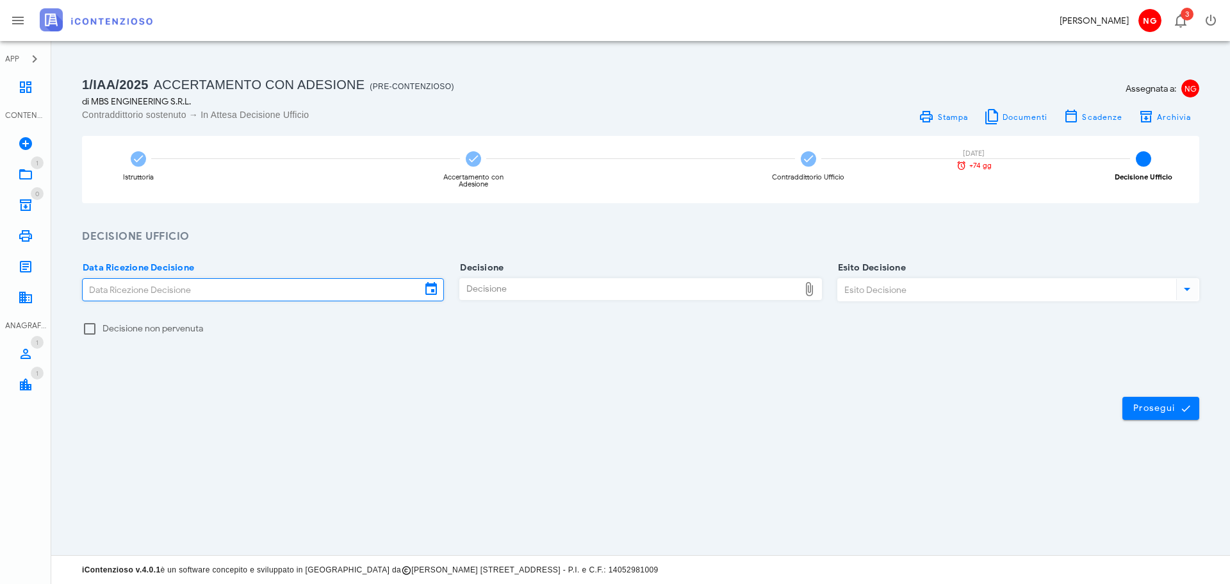
click at [387, 286] on input "Data Ricezione Decisione" at bounding box center [252, 290] width 338 height 22
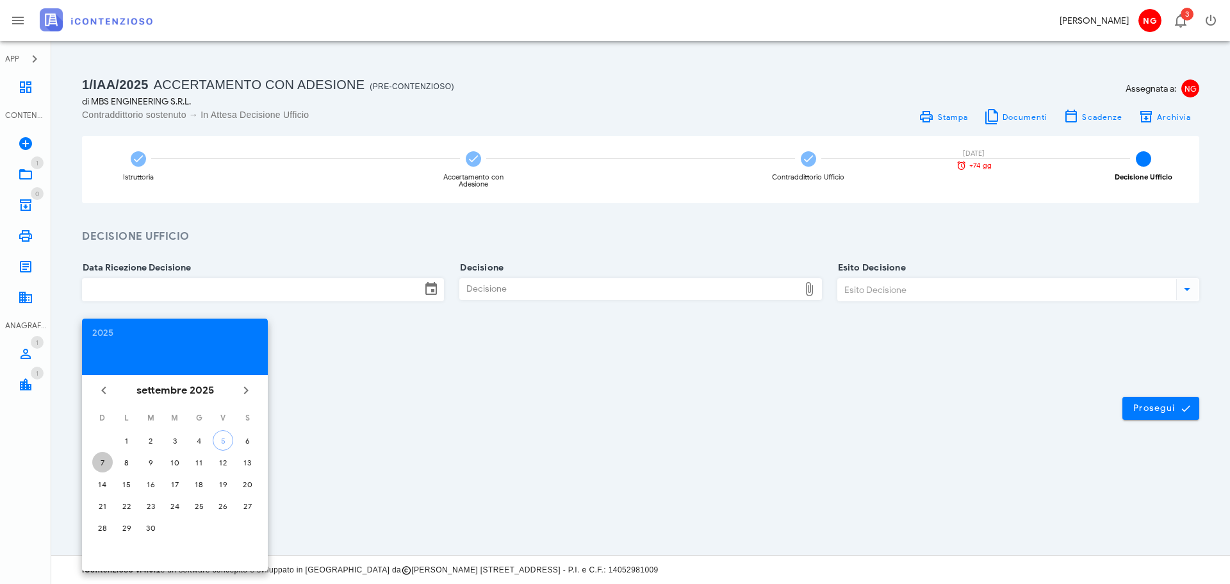
click at [92, 461] on div "7" at bounding box center [102, 462] width 21 height 10
type input "07/09/2025"
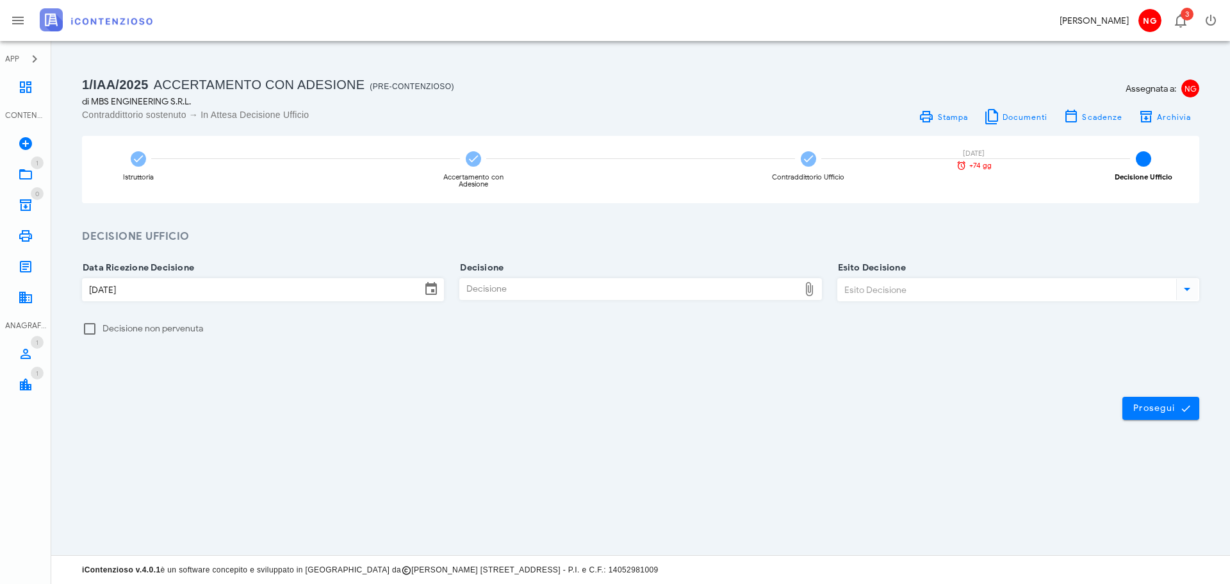
click at [655, 291] on div "Decisione" at bounding box center [629, 289] width 338 height 21
type input "C:\fakepath\sentenza-1482-2025.pdf"
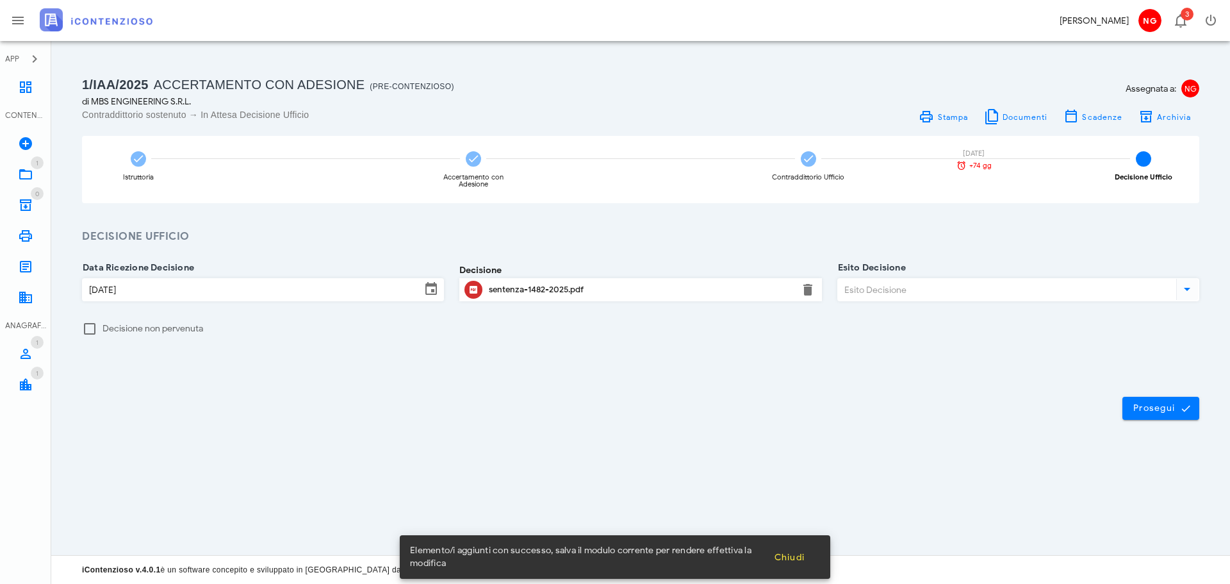
drag, startPoint x: 972, startPoint y: 274, endPoint x: 969, endPoint y: 284, distance: 10.6
click at [972, 274] on div "Esito Decisione" at bounding box center [1018, 293] width 362 height 51
click at [969, 285] on input "Esito Decisione" at bounding box center [1006, 290] width 336 height 22
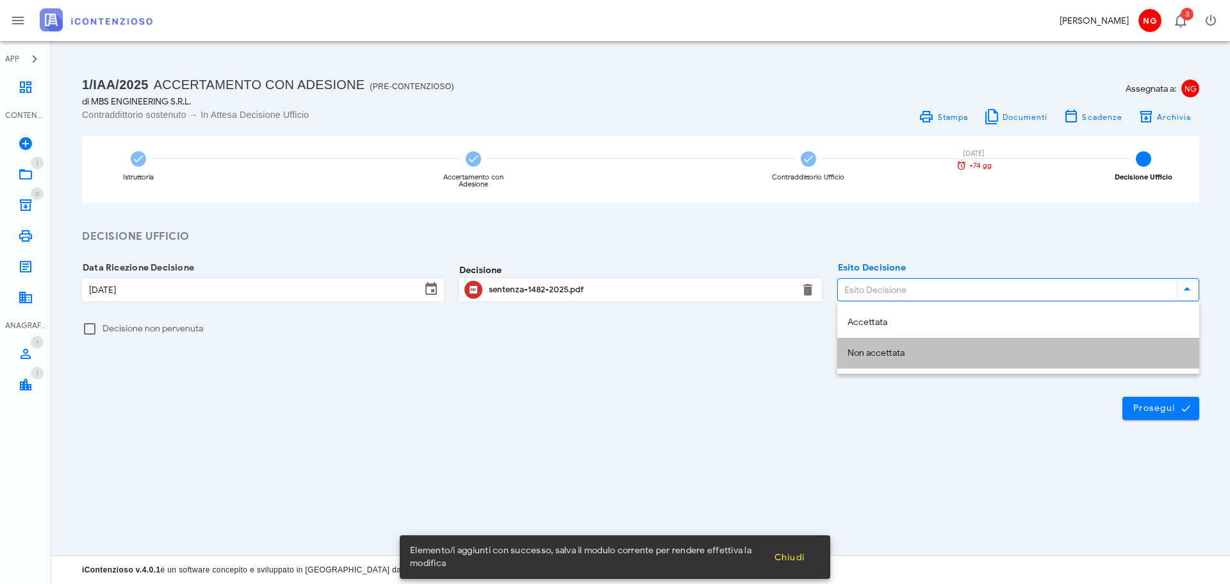
click at [913, 356] on div "Non accettata" at bounding box center [1018, 353] width 341 height 11
type input "Non accettata"
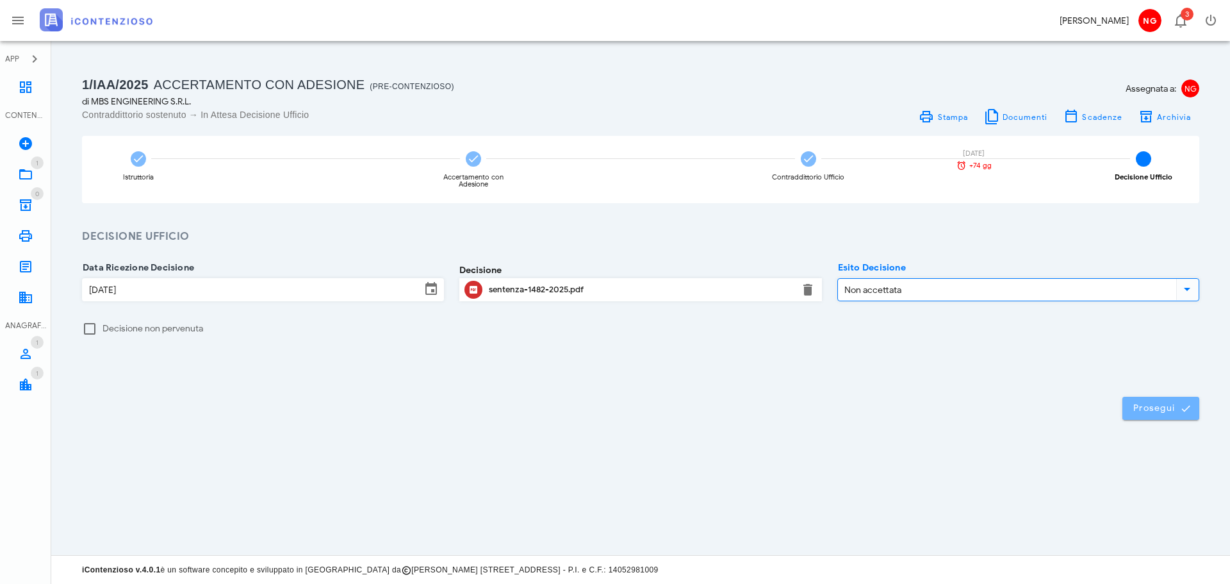
click at [1167, 404] on span "Prosegui" at bounding box center [1161, 408] width 56 height 12
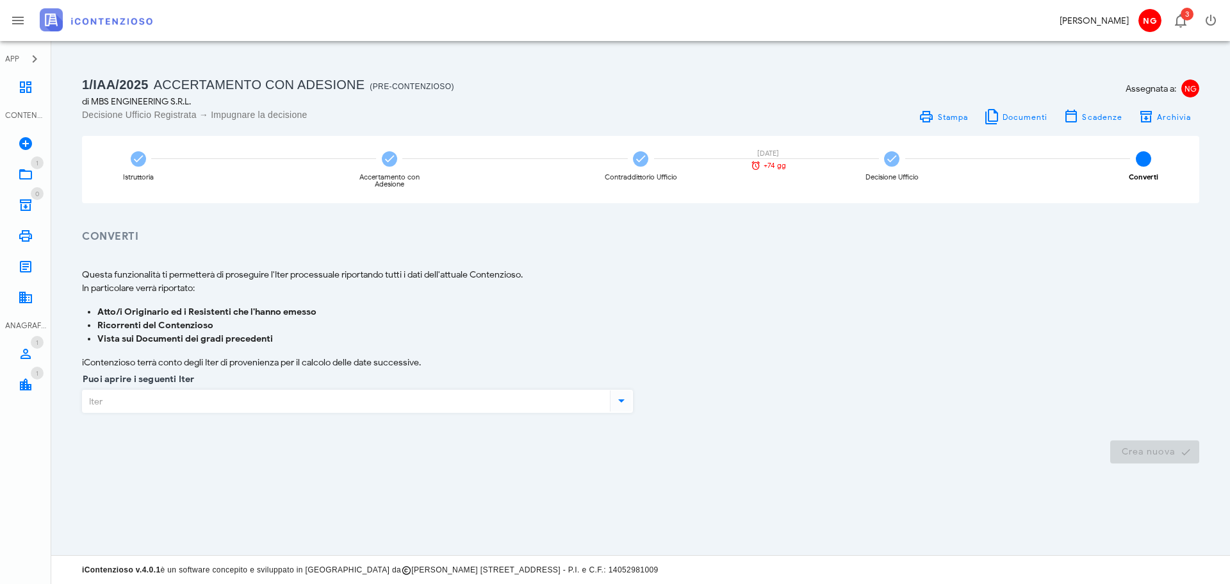
click at [616, 402] on icon at bounding box center [621, 400] width 15 height 15
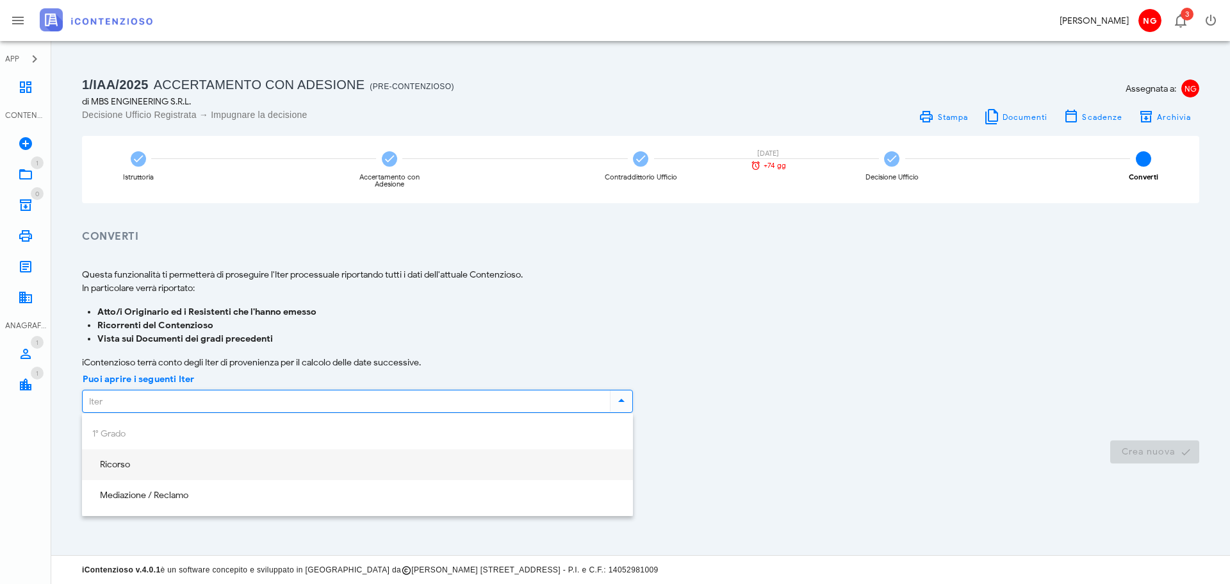
click at [116, 457] on div "Ricorso" at bounding box center [357, 465] width 530 height 26
type input "Ricorso"
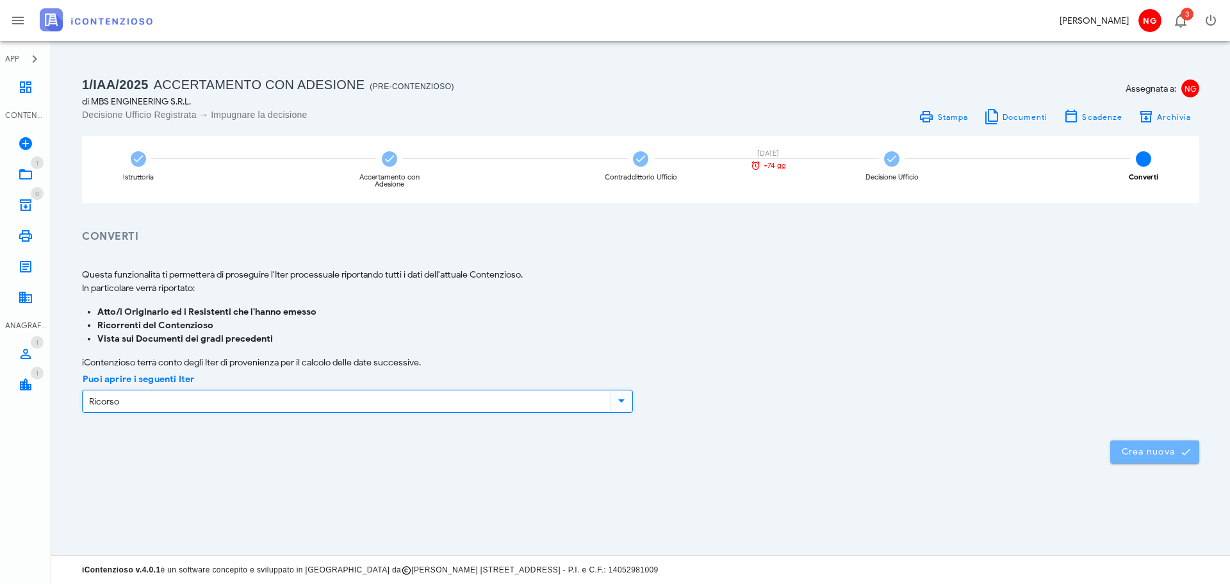
click at [1137, 450] on span "Crea nuova" at bounding box center [1155, 452] width 69 height 12
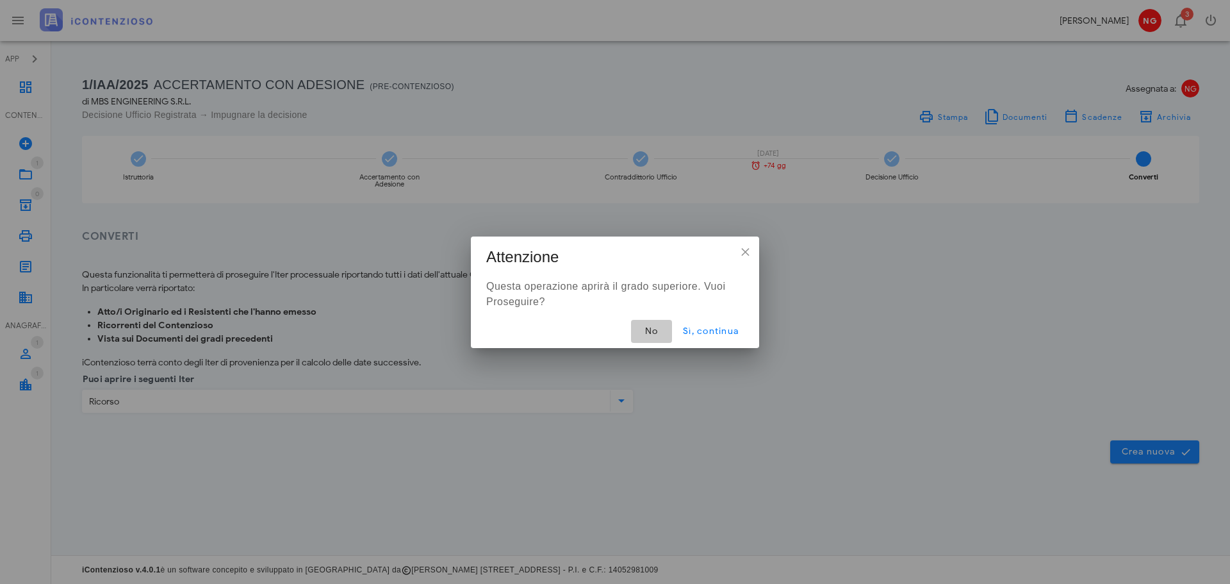
drag, startPoint x: 645, startPoint y: 333, endPoint x: 634, endPoint y: 383, distance: 51.0
click at [634, 383] on div "APP Dashboard CONTENZIOSO Nuovo Contenzioso 1 In Lavorazione 1 0 Archivio 0 Sta…" at bounding box center [615, 292] width 1230 height 584
click at [695, 329] on span "Sì, continua" at bounding box center [710, 330] width 56 height 11
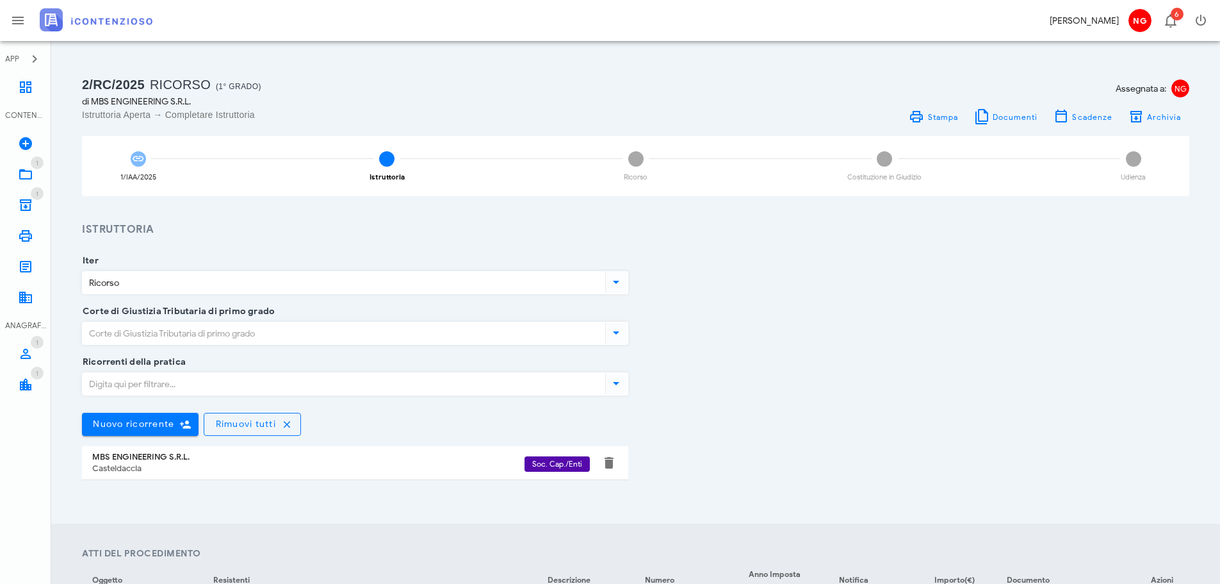
click at [848, 379] on div "Ricorrenti della pratica Nuovo ricorrente Rimuovi tutti MBS ENGINEERING S.R.L. …" at bounding box center [635, 431] width 1123 height 138
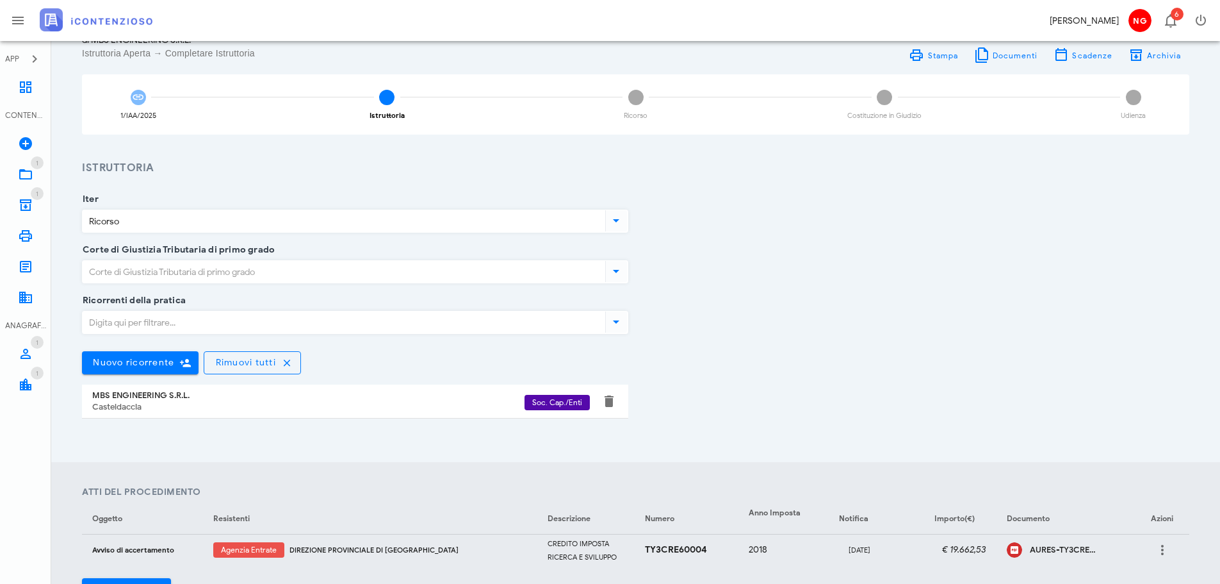
scroll to position [60, 0]
click at [620, 274] on icon at bounding box center [616, 272] width 15 height 15
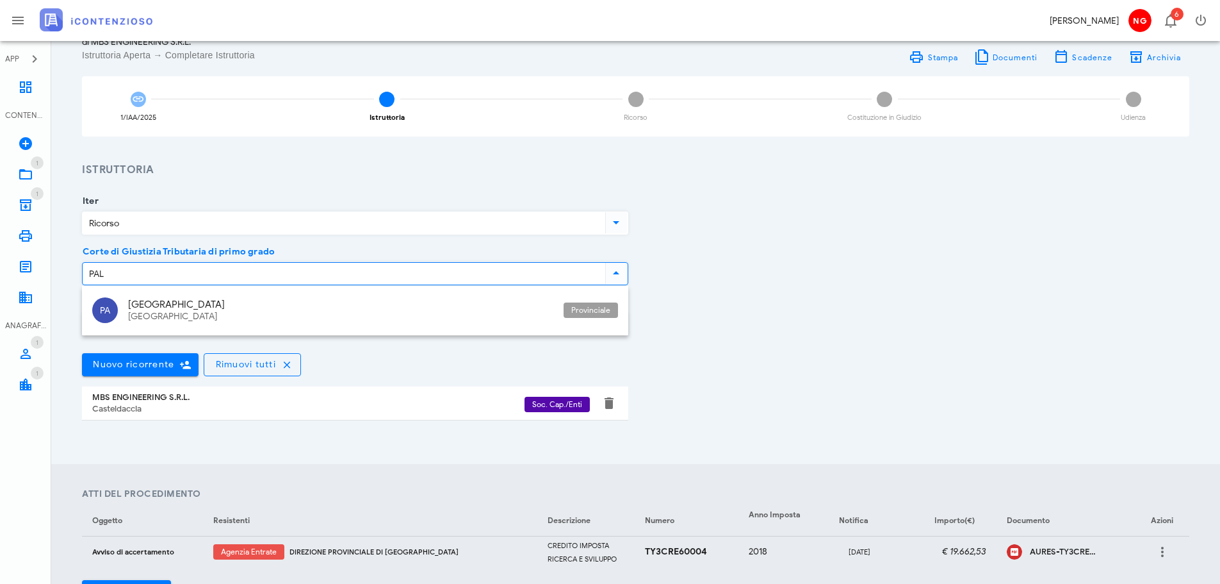
click at [135, 305] on div "[GEOGRAPHIC_DATA]" at bounding box center [340, 305] width 425 height 12
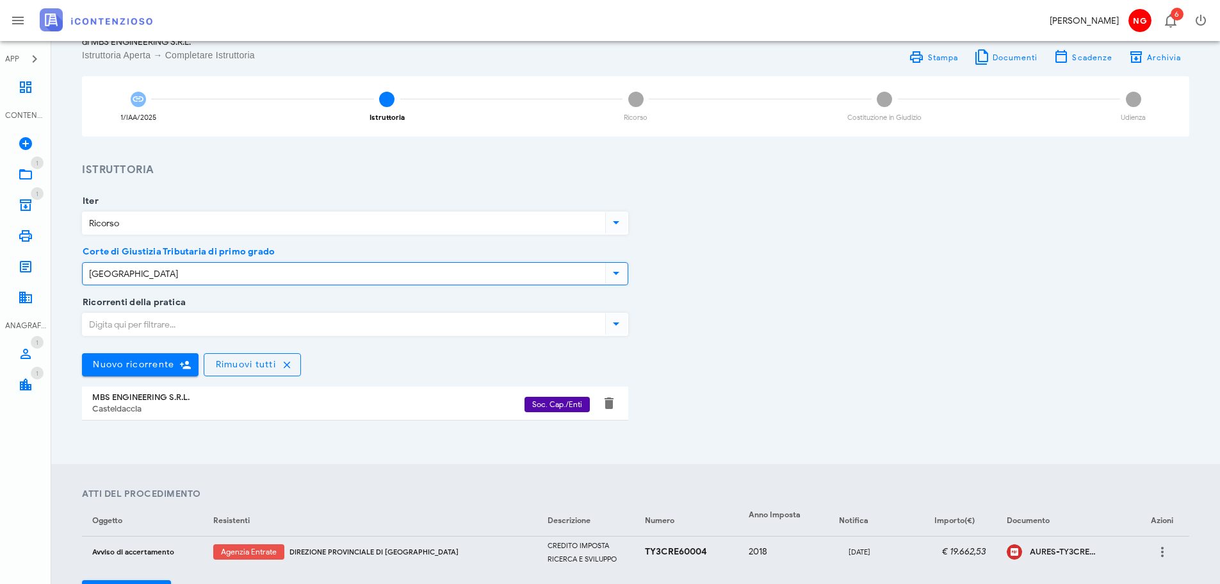
type input "[GEOGRAPHIC_DATA]"
click at [233, 331] on input "Ricorrenti della pratica" at bounding box center [343, 324] width 520 height 22
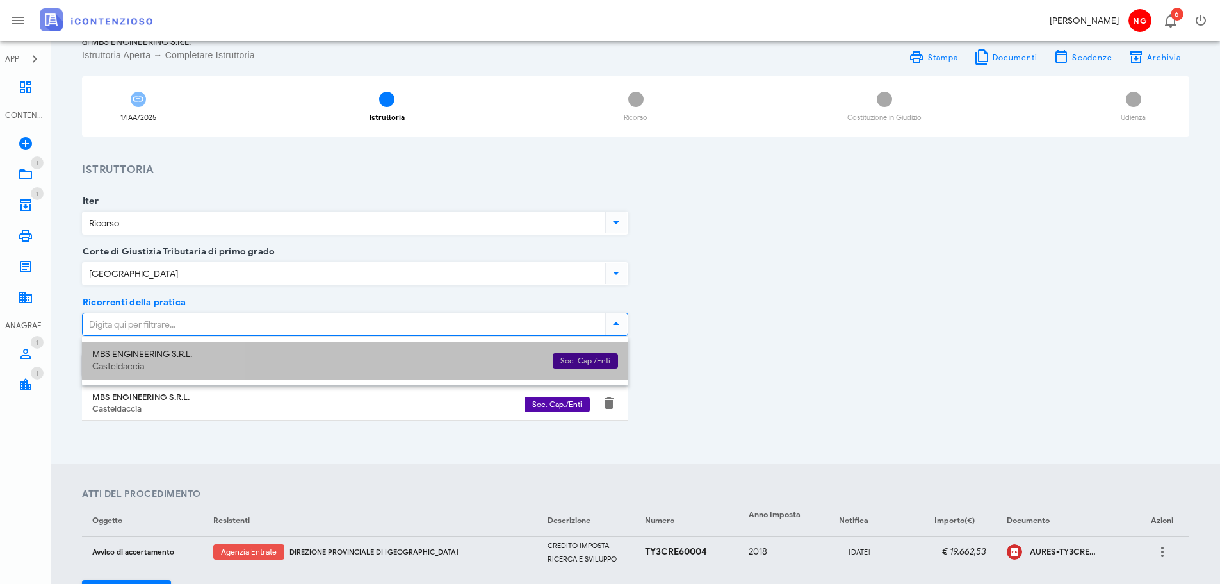
click at [212, 355] on div "MBS ENGINEERING S.R.L." at bounding box center [317, 354] width 450 height 11
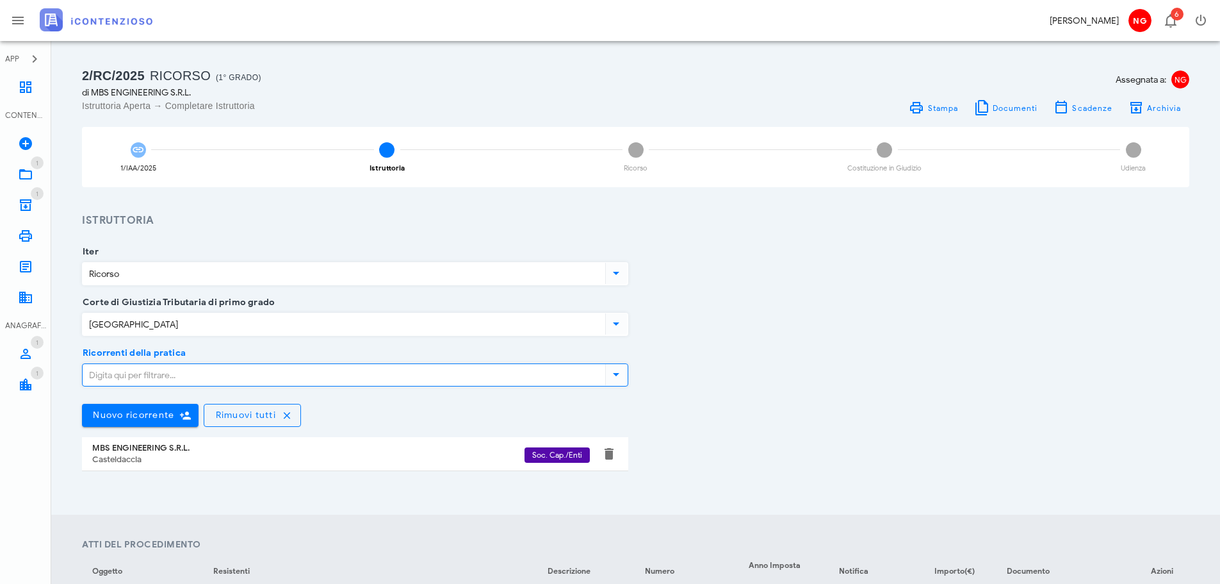
scroll to position [0, 0]
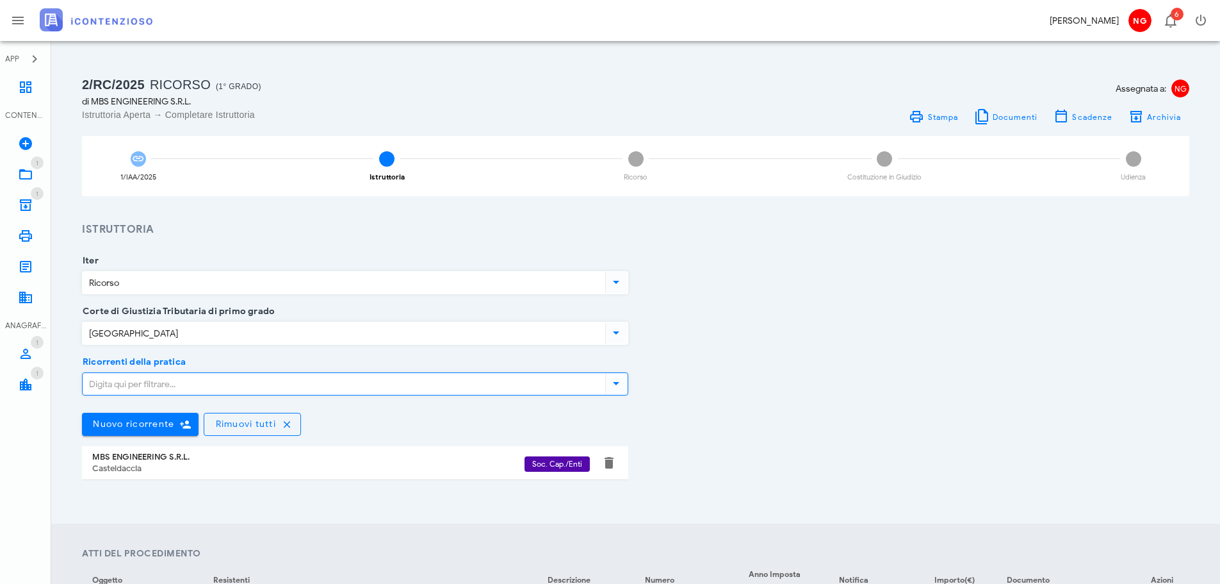
click at [614, 385] on icon at bounding box center [616, 382] width 15 height 15
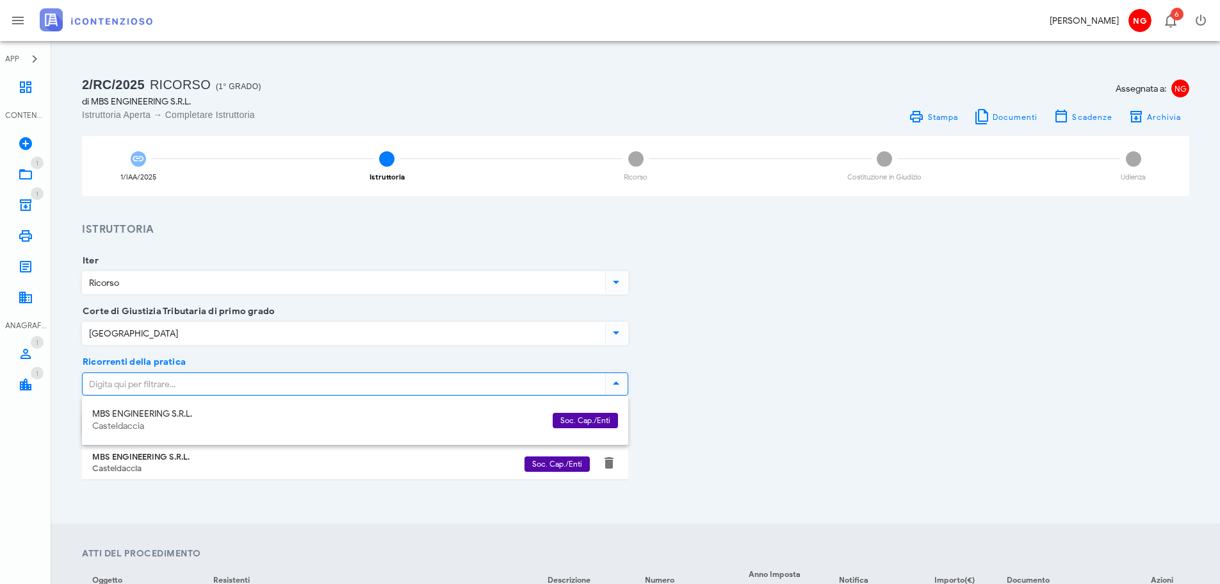
click at [298, 425] on div "Casteldaccia" at bounding box center [317, 426] width 450 height 11
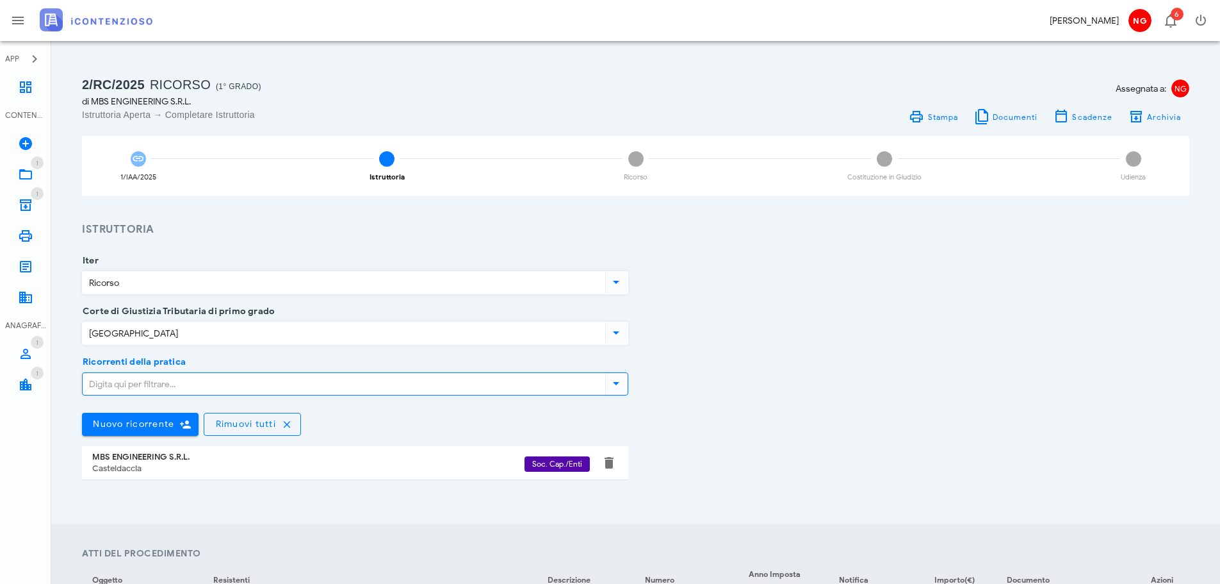
click at [847, 402] on div "Ricorrenti della pratica Nuovo ricorrente Rimuovi tutti MBS ENGINEERING S.R.L. …" at bounding box center [635, 431] width 1123 height 138
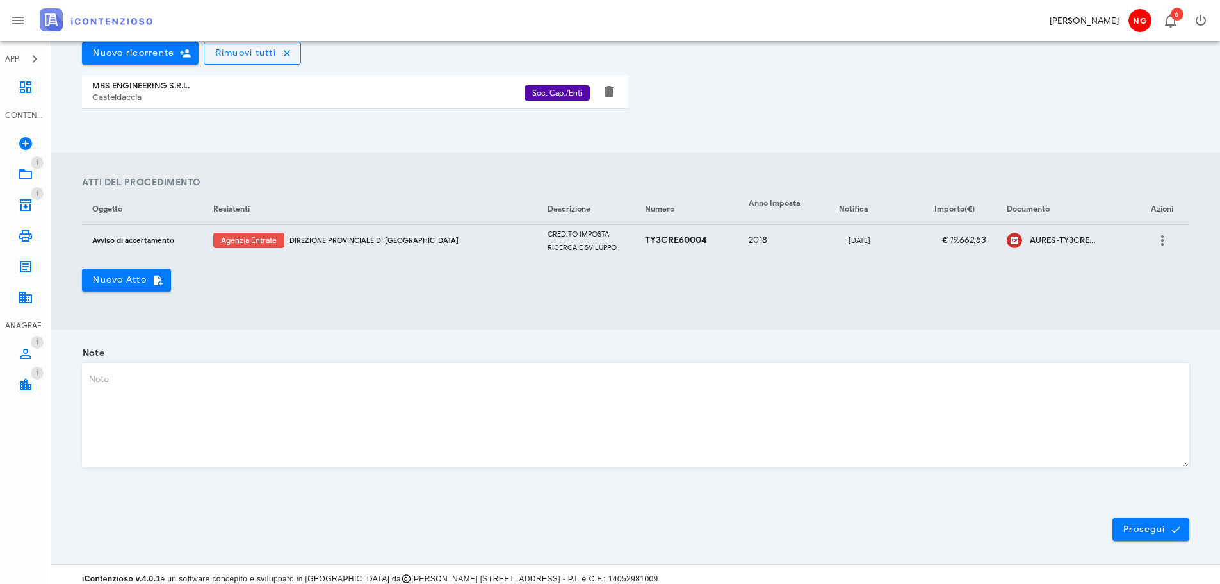
scroll to position [380, 0]
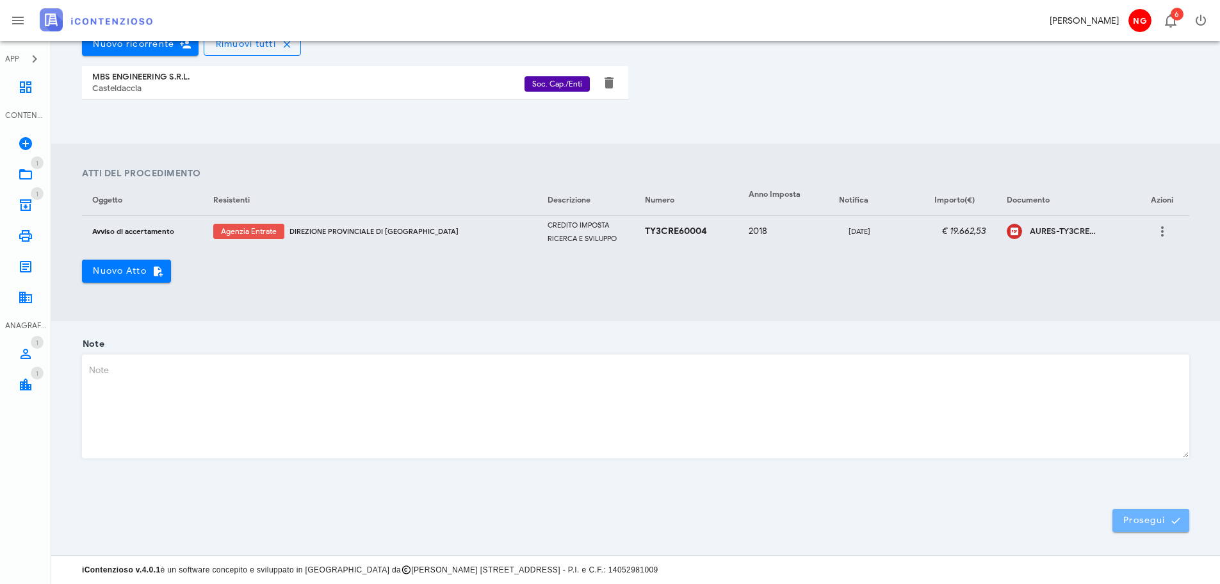
click at [1142, 514] on span "Prosegui" at bounding box center [1151, 520] width 56 height 12
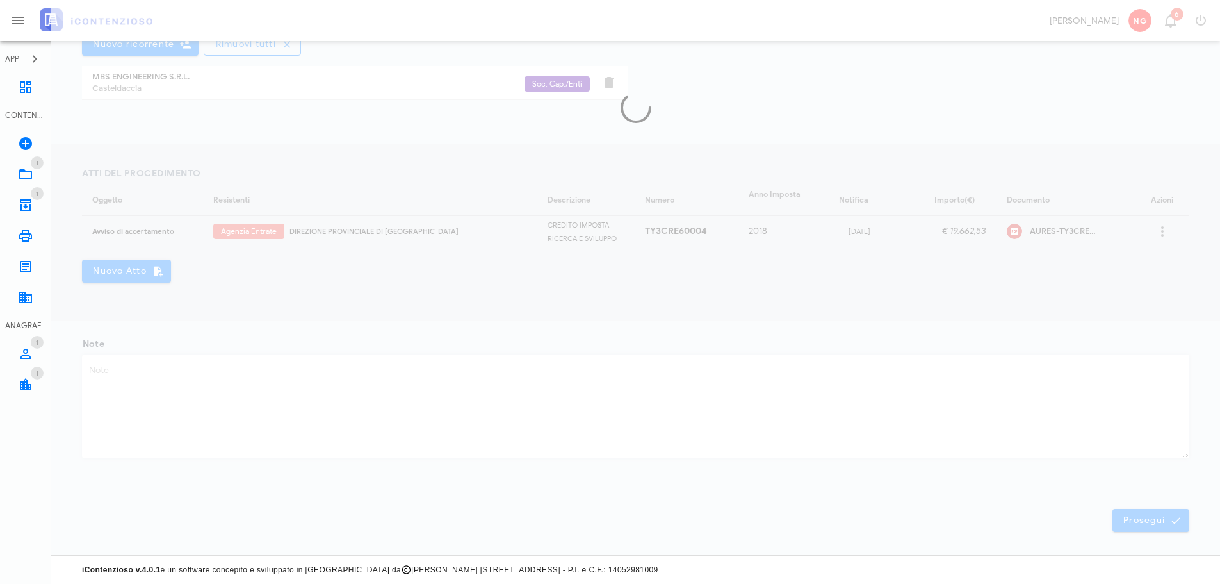
scroll to position [0, 0]
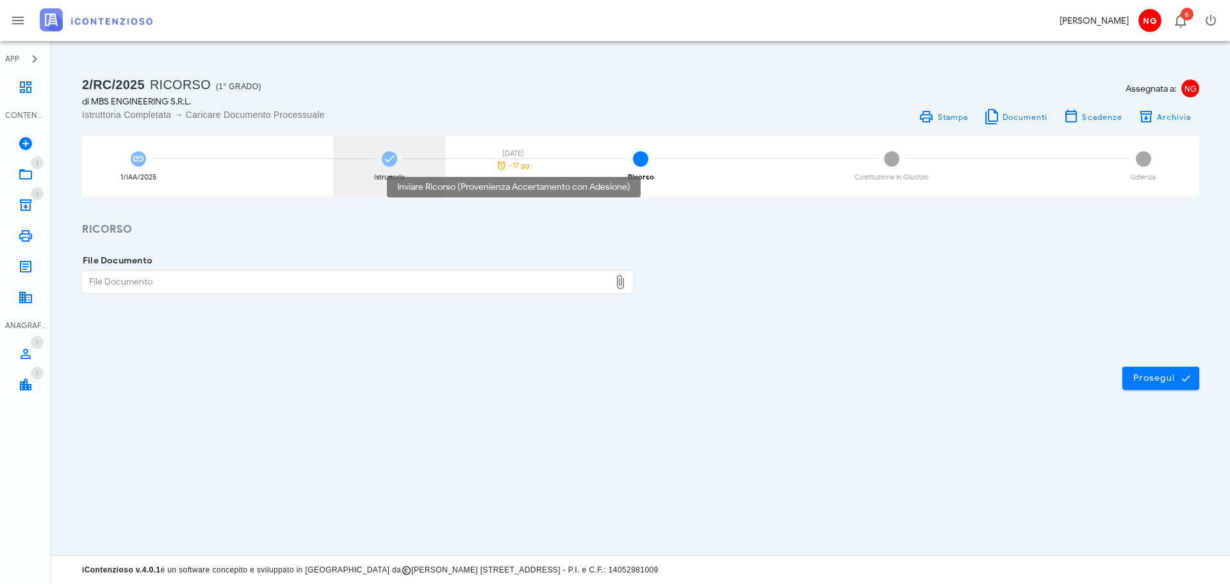
click at [516, 159] on div "22/09/2025 -17 gg" at bounding box center [513, 160] width 45 height 21
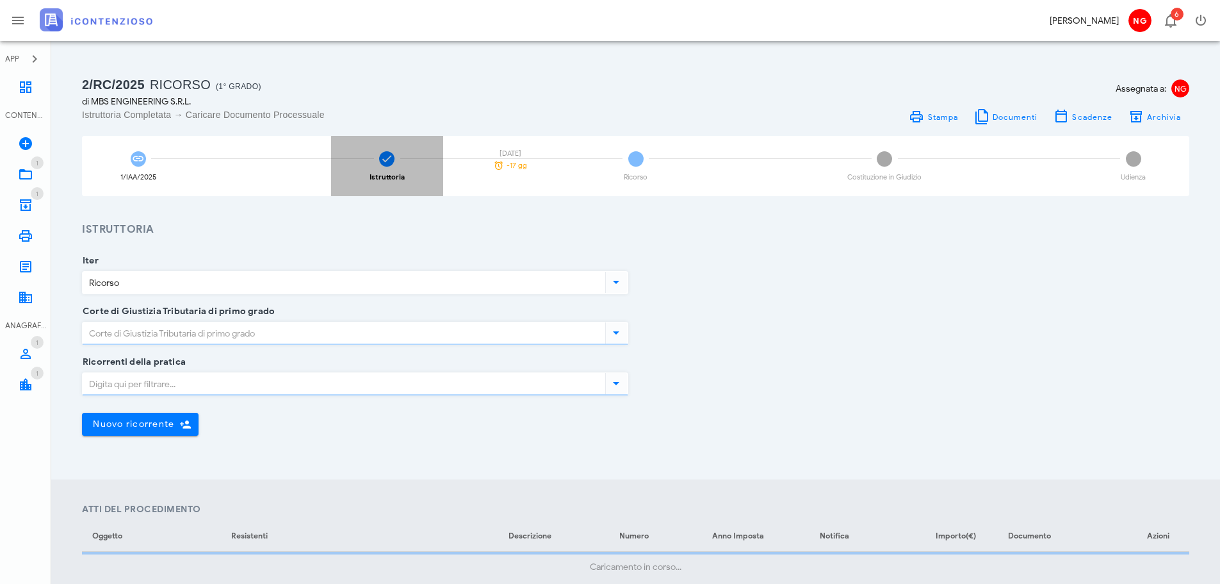
type input "Palermo"
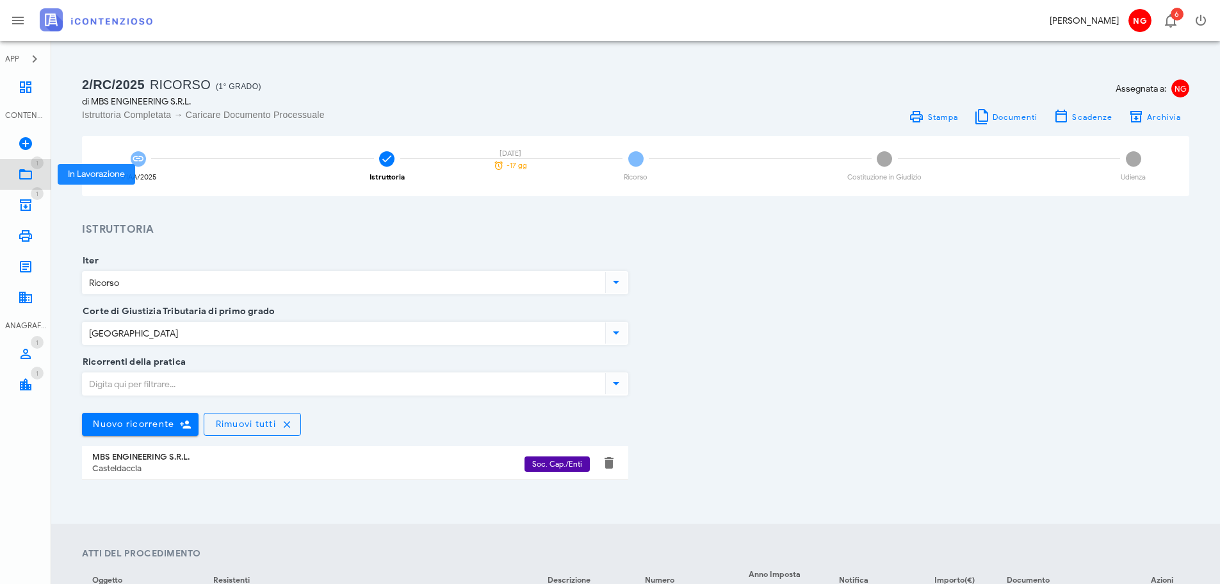
click at [21, 174] on icon at bounding box center [25, 174] width 15 height 15
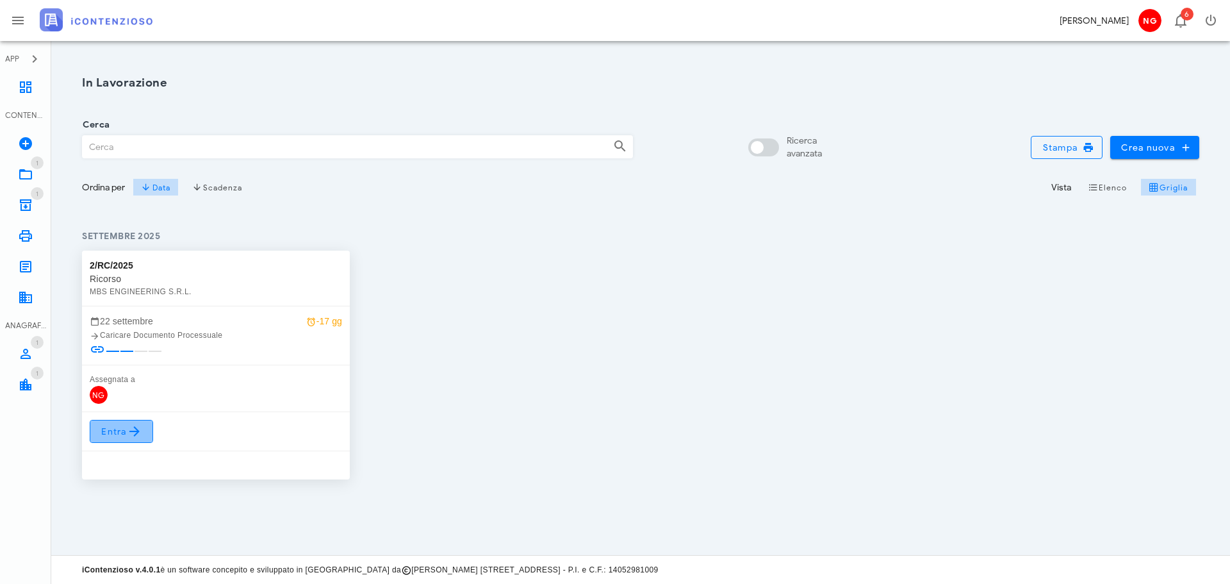
click at [110, 431] on span "Entra" at bounding box center [122, 430] width 42 height 15
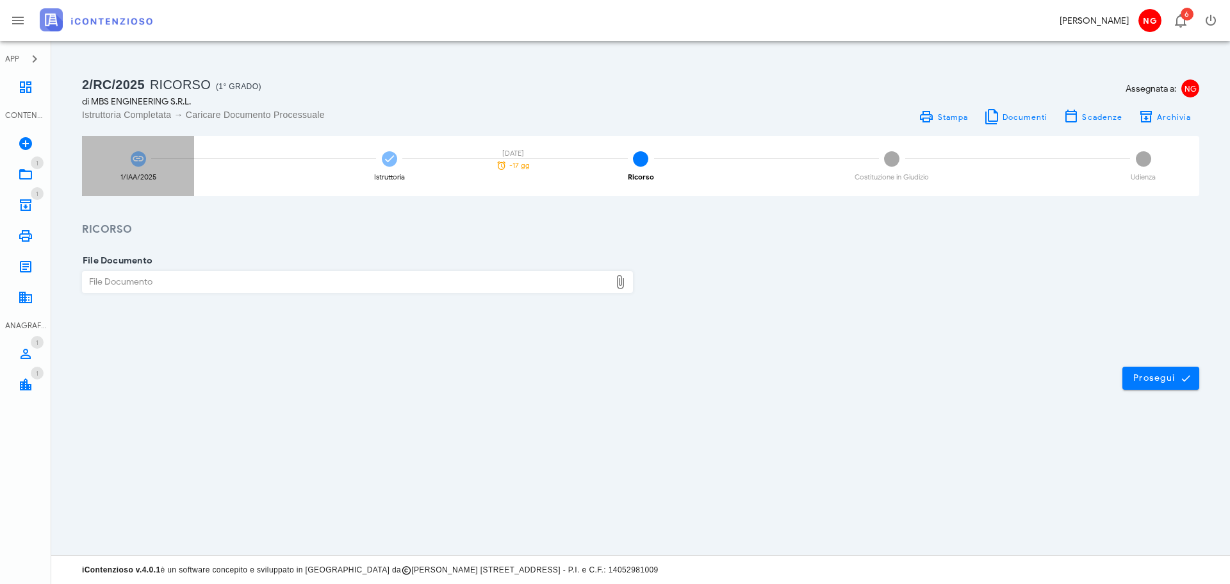
click at [128, 174] on div "1/IAA/2025" at bounding box center [138, 177] width 36 height 7
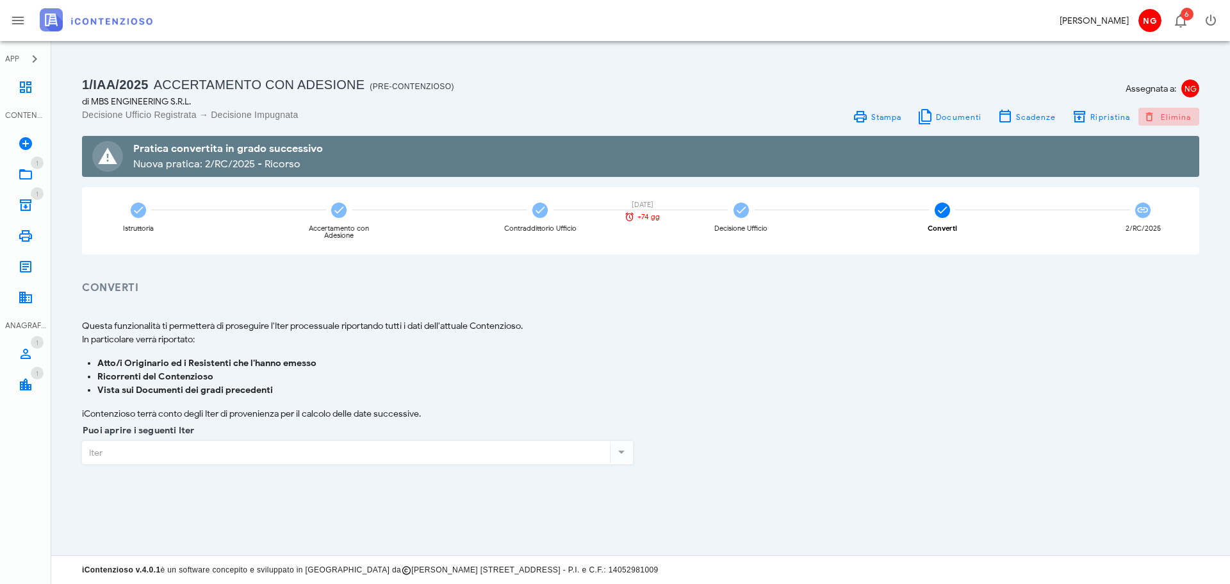
click at [1178, 117] on span "Elimina" at bounding box center [1168, 117] width 45 height 12
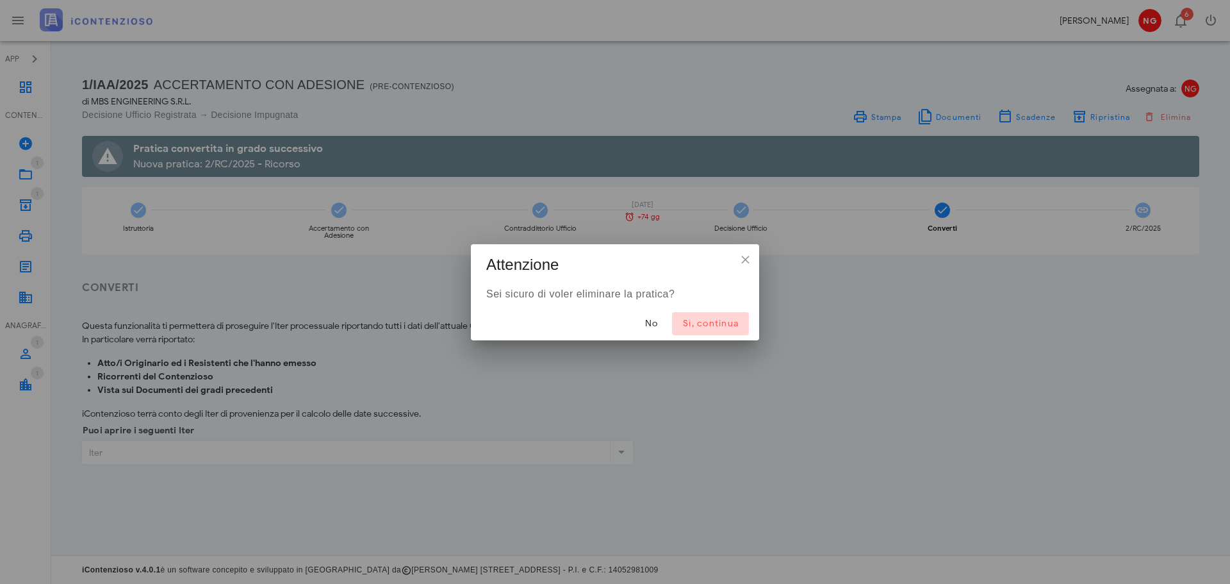
click at [703, 321] on span "Sì, continua" at bounding box center [710, 323] width 56 height 11
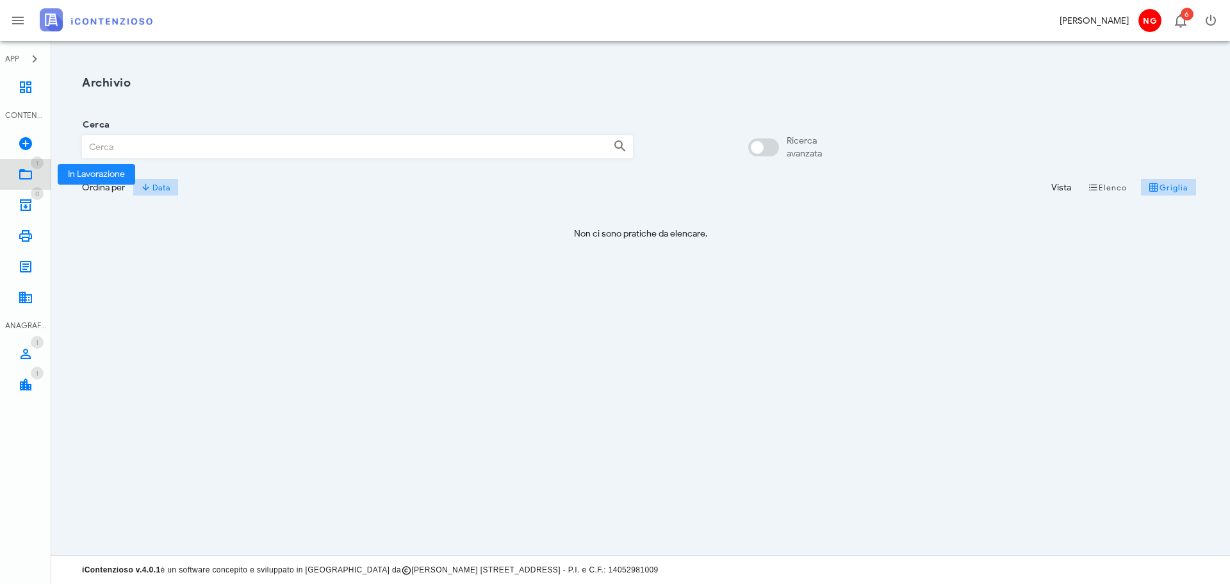
click at [24, 169] on icon at bounding box center [25, 174] width 15 height 15
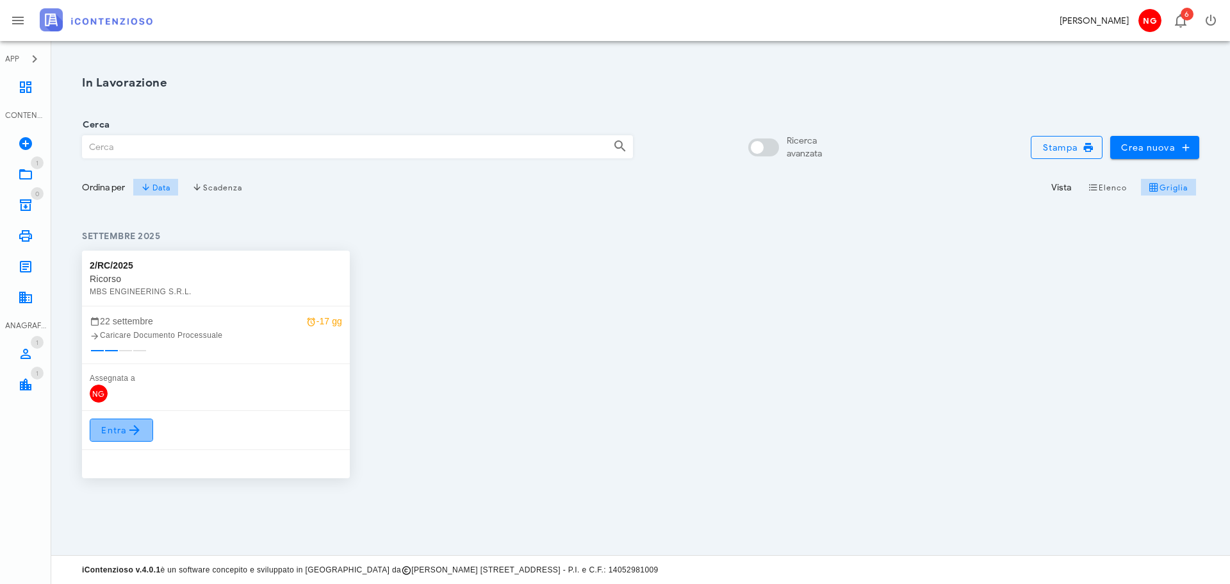
click at [119, 423] on span "Entra" at bounding box center [122, 429] width 42 height 15
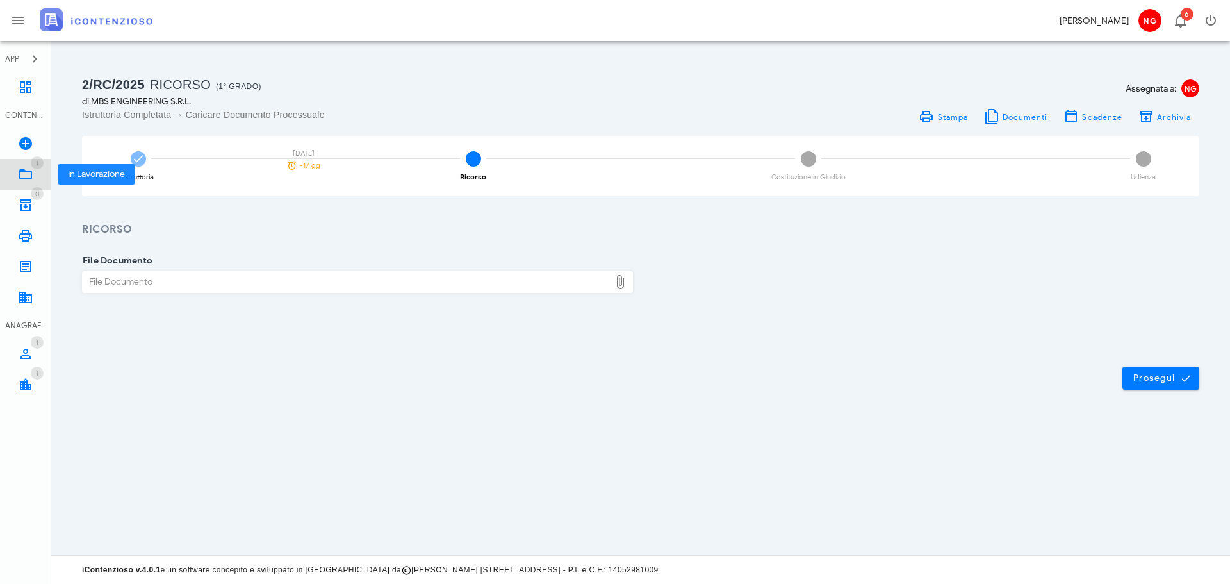
click at [22, 170] on icon at bounding box center [25, 174] width 15 height 15
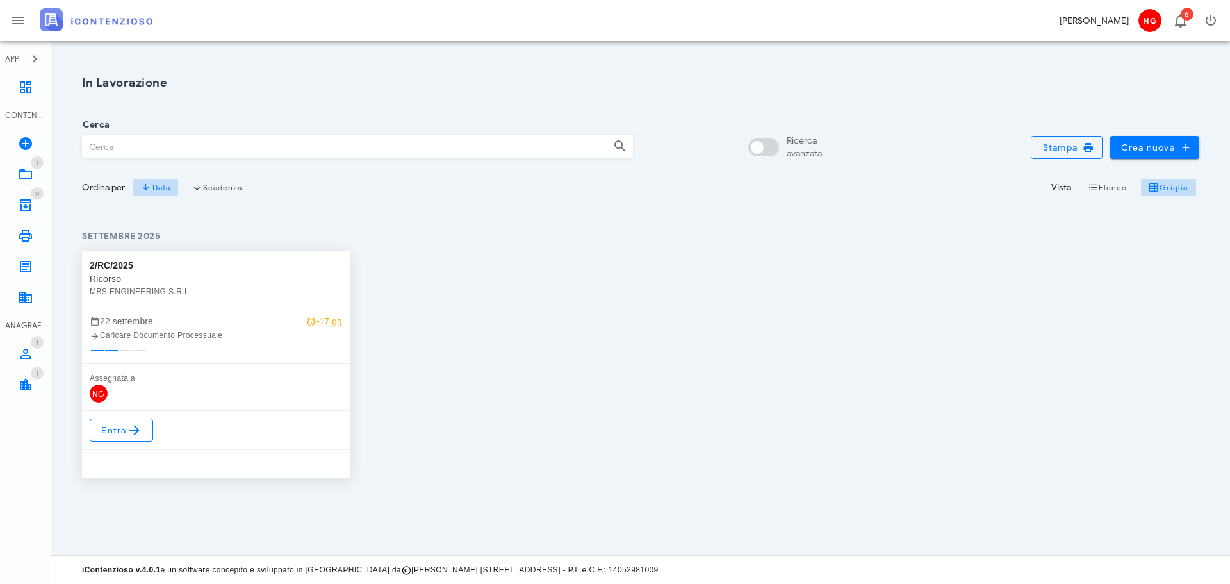
drag, startPoint x: 103, startPoint y: 385, endPoint x: 106, endPoint y: 374, distance: 11.2
click at [104, 378] on div "Assegnata a NG" at bounding box center [216, 387] width 268 height 47
click at [110, 422] on span "Entra" at bounding box center [122, 429] width 42 height 15
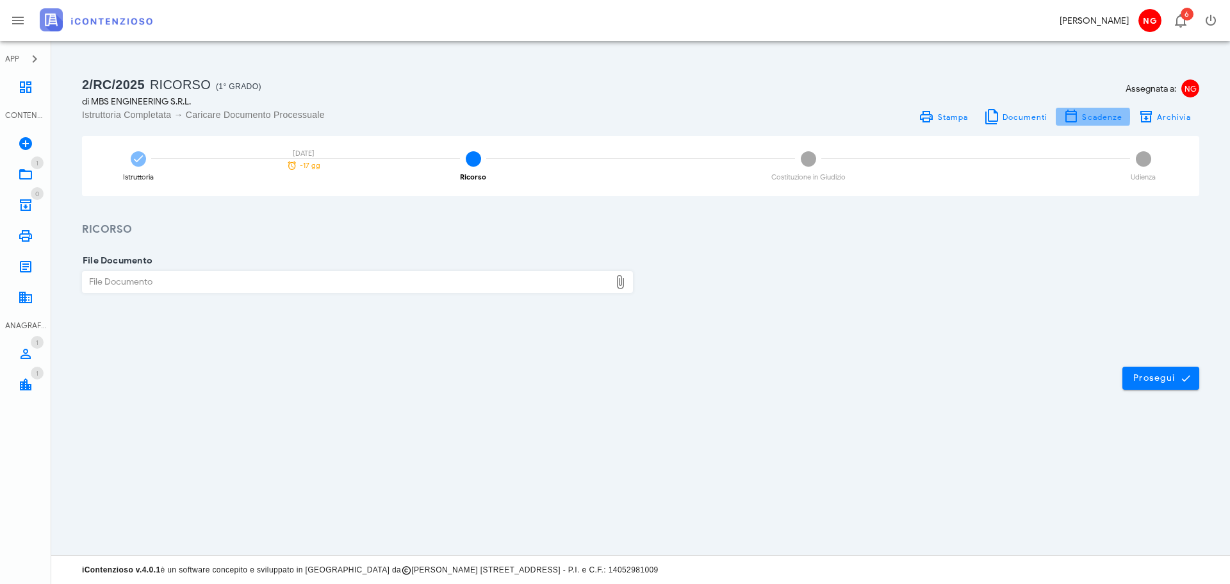
click at [1095, 118] on span "Scadenze" at bounding box center [1101, 117] width 41 height 10
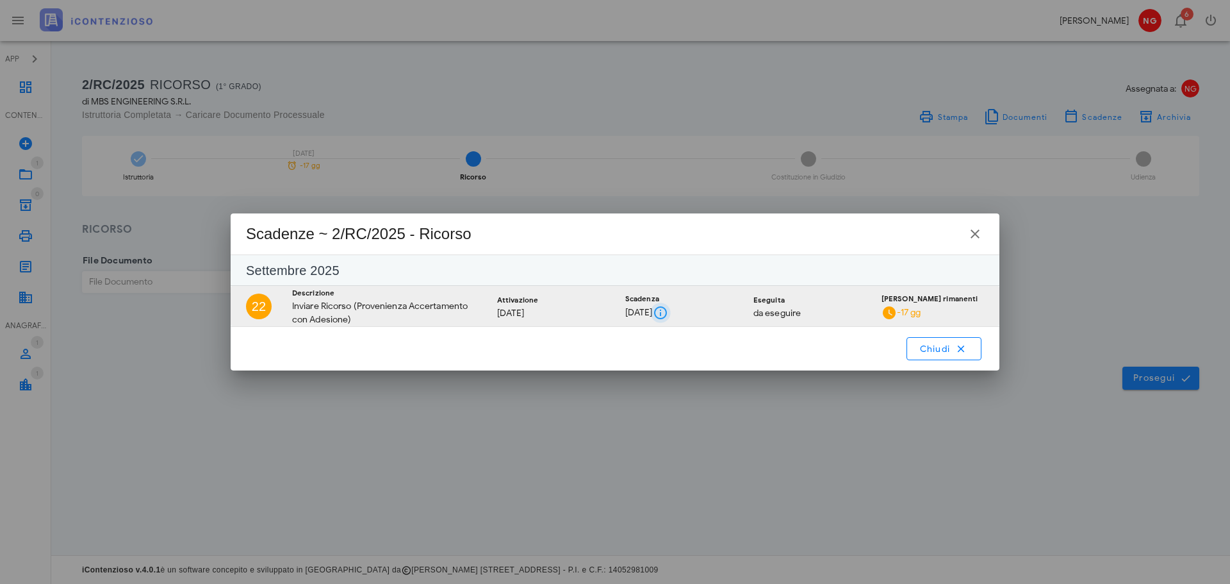
click at [668, 312] on button "button" at bounding box center [660, 312] width 15 height 15
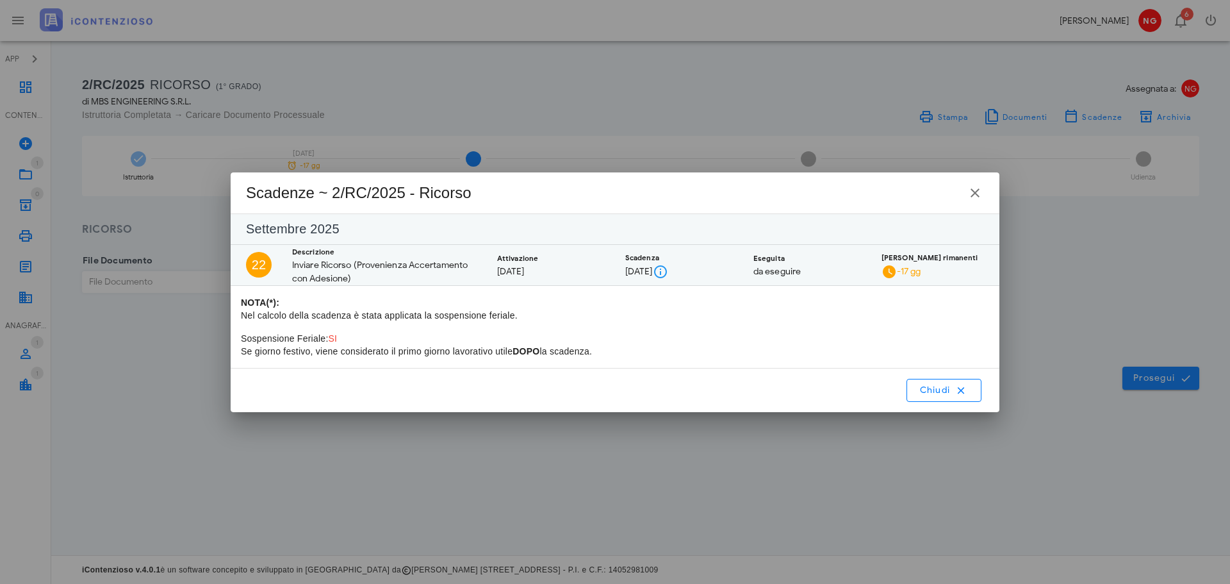
click at [666, 302] on p "NOTA(*): Nel calcolo della scadenza è stata applicata la sospensione feriale." at bounding box center [615, 309] width 748 height 26
